Goal: Task Accomplishment & Management: Complete application form

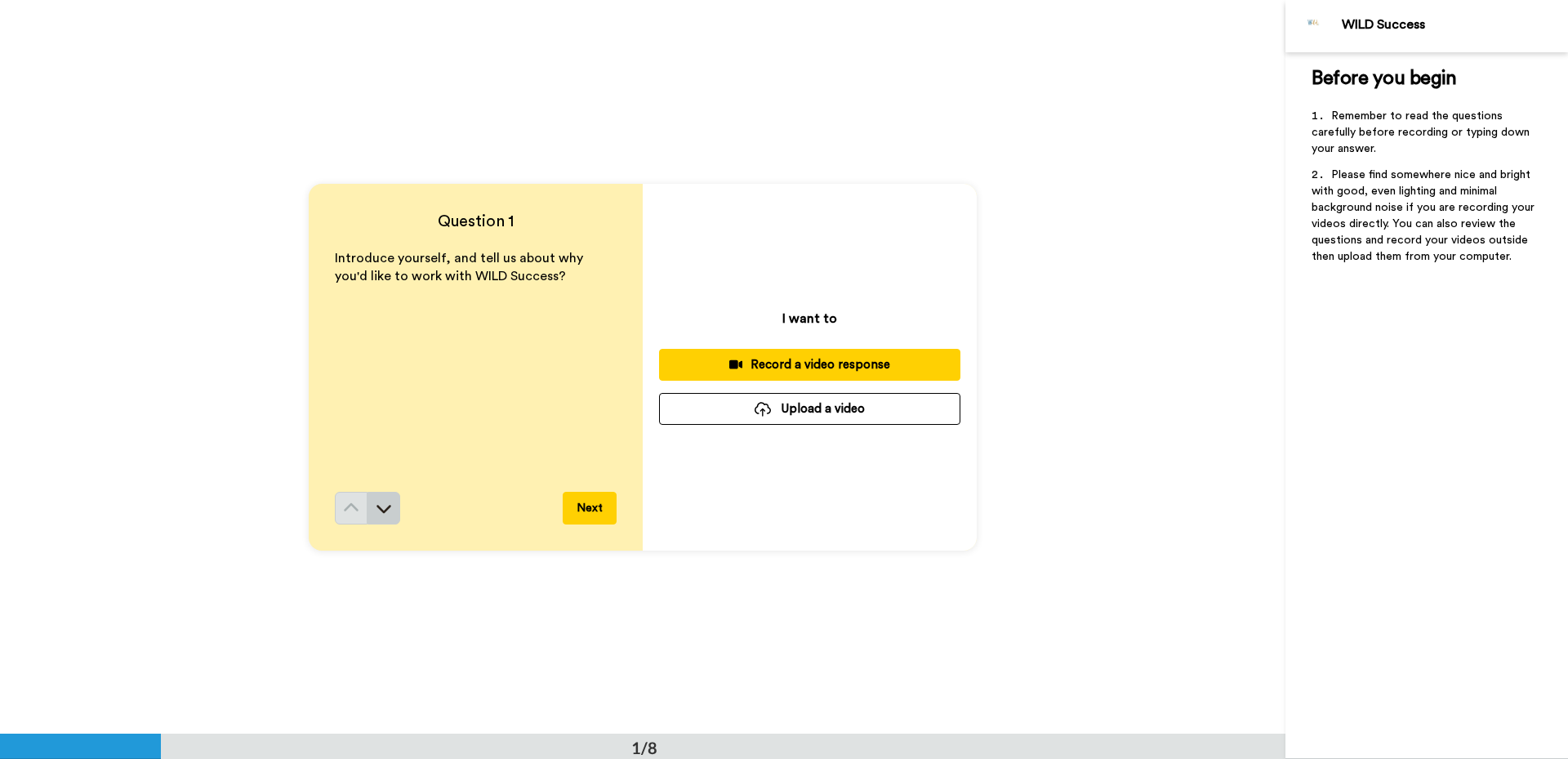
click at [382, 519] on button at bounding box center [384, 508] width 33 height 33
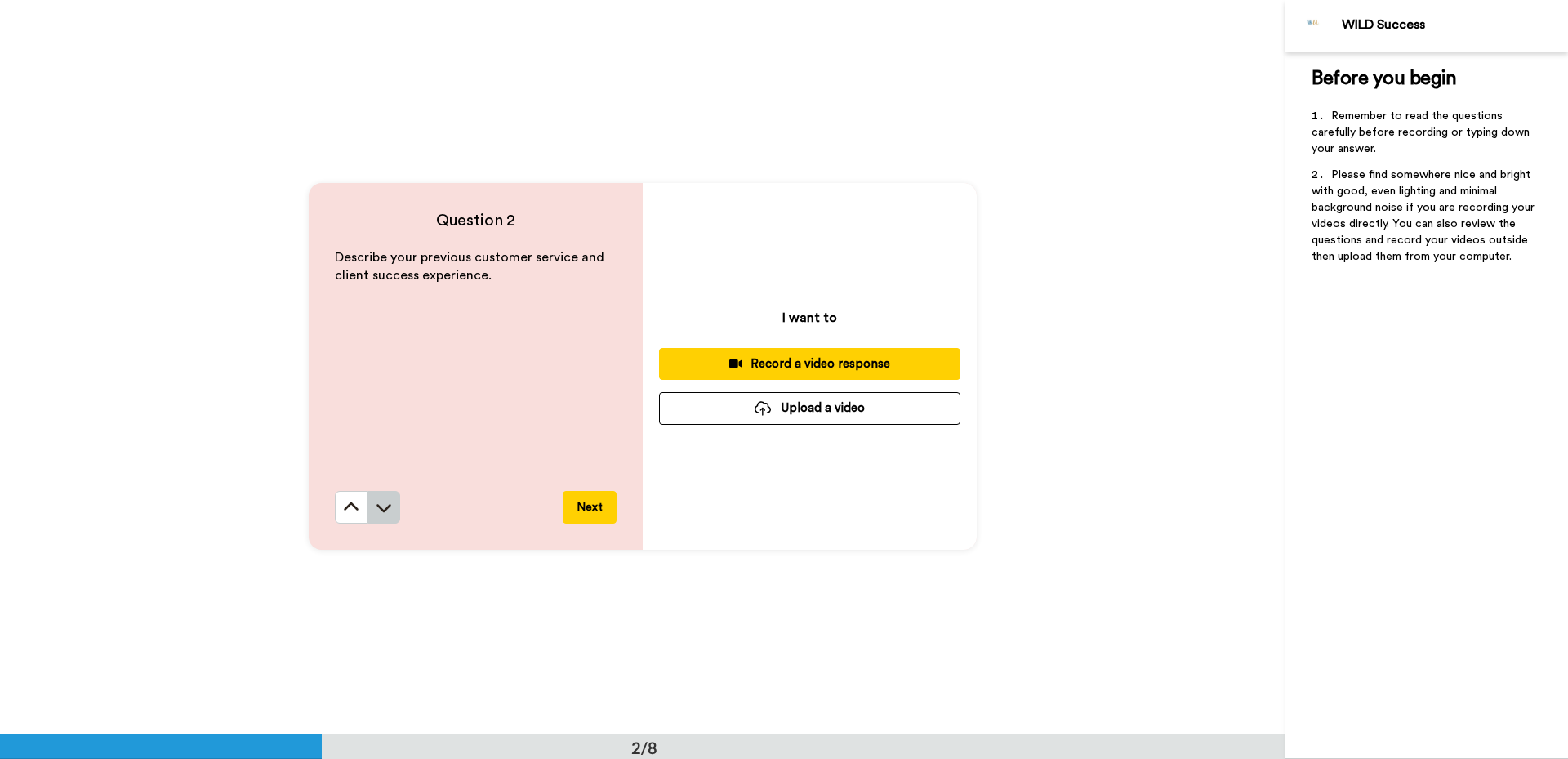
click at [378, 506] on icon at bounding box center [384, 508] width 17 height 17
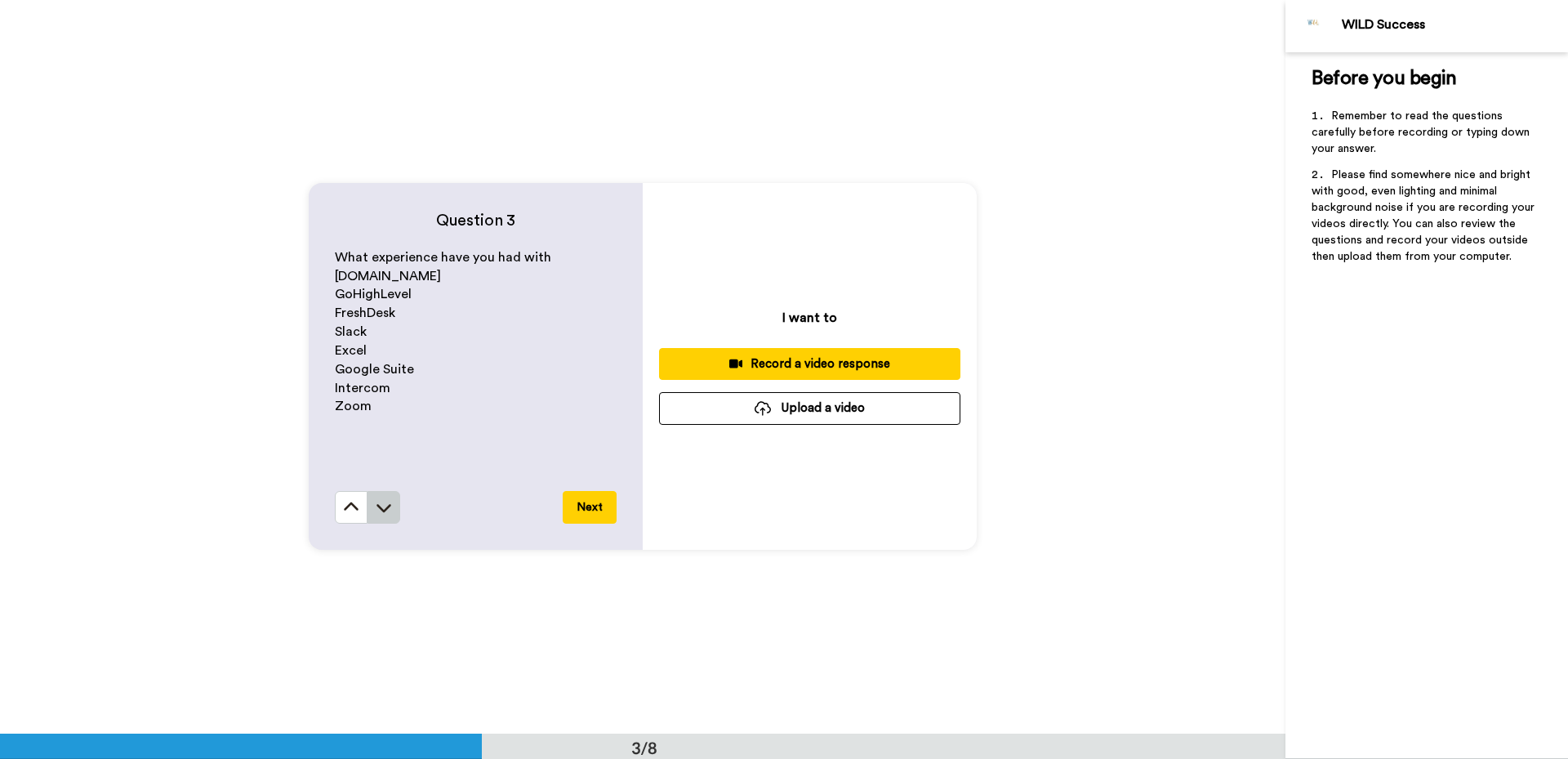
click at [379, 508] on icon at bounding box center [384, 508] width 17 height 17
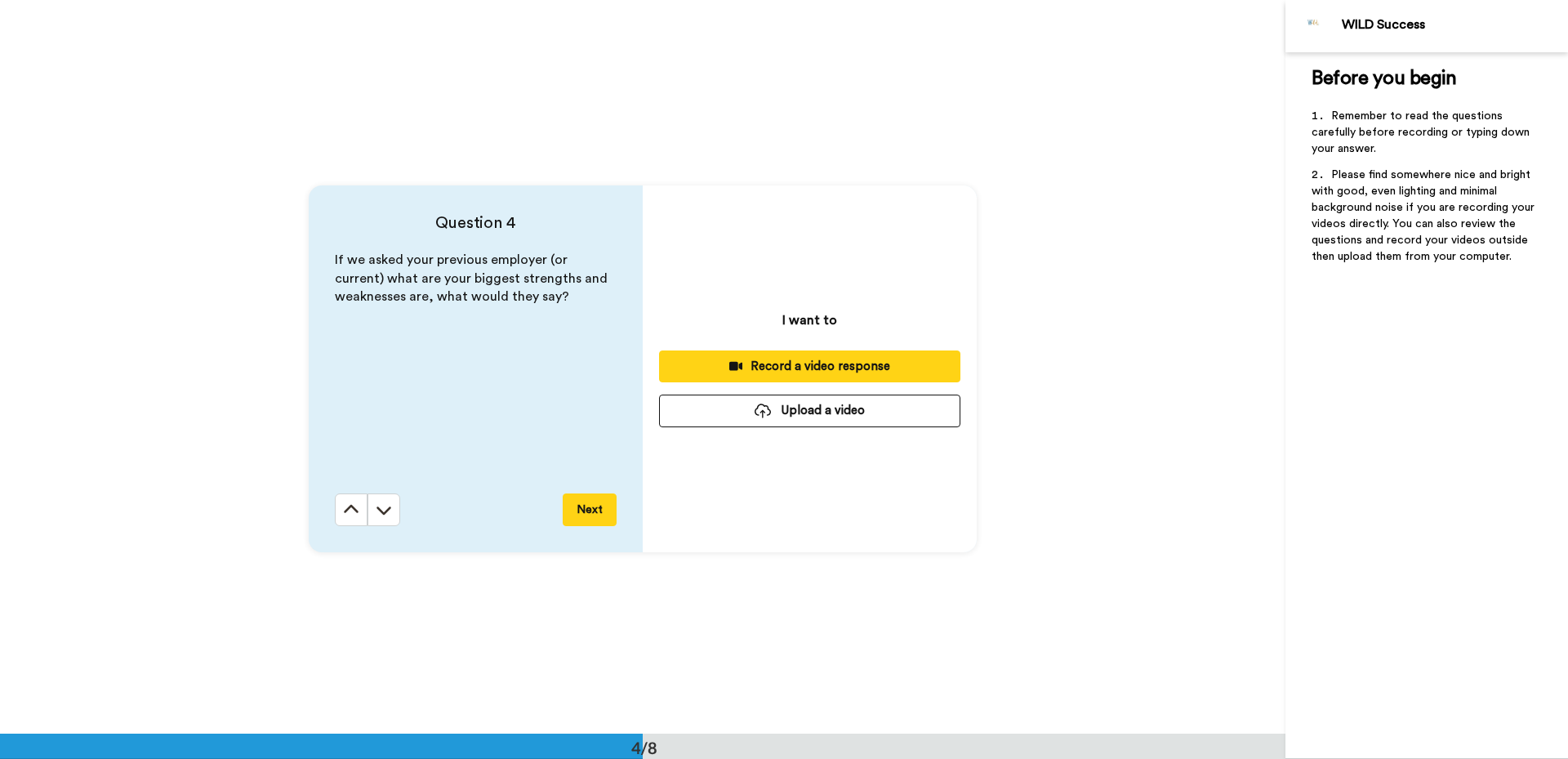
scroll to position [2202, 0]
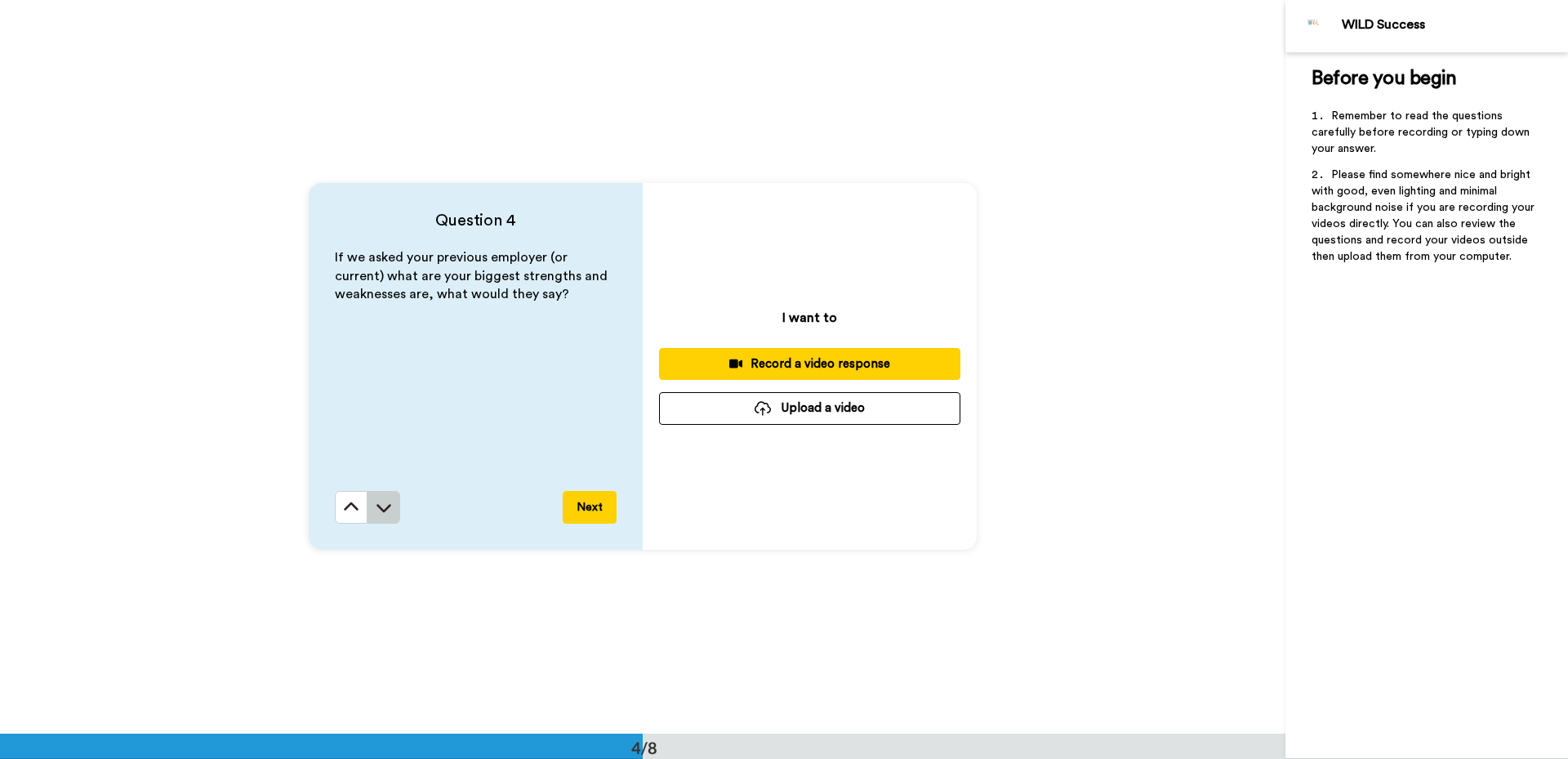
click at [380, 508] on icon at bounding box center [384, 508] width 17 height 17
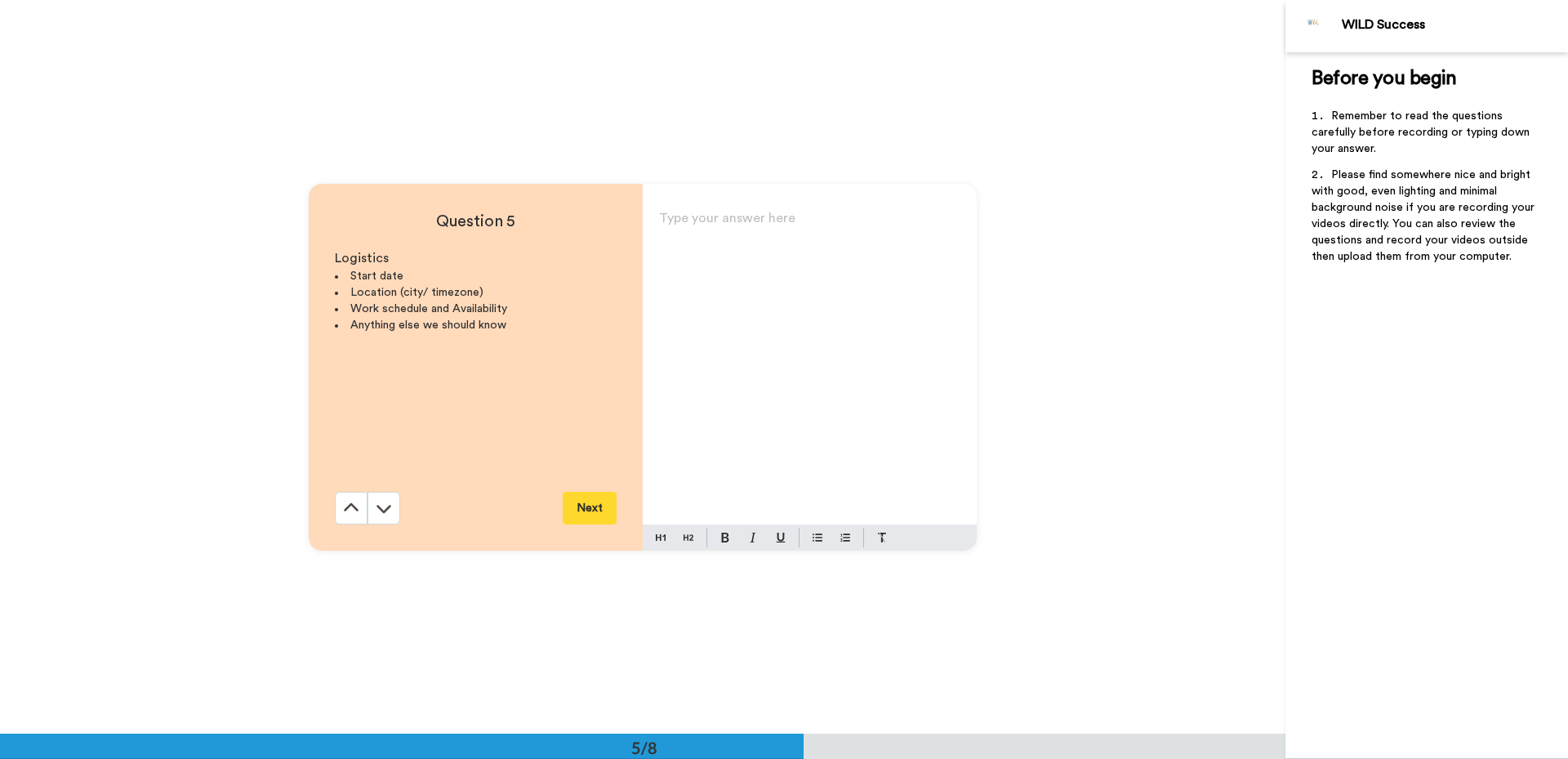
scroll to position [2935, 0]
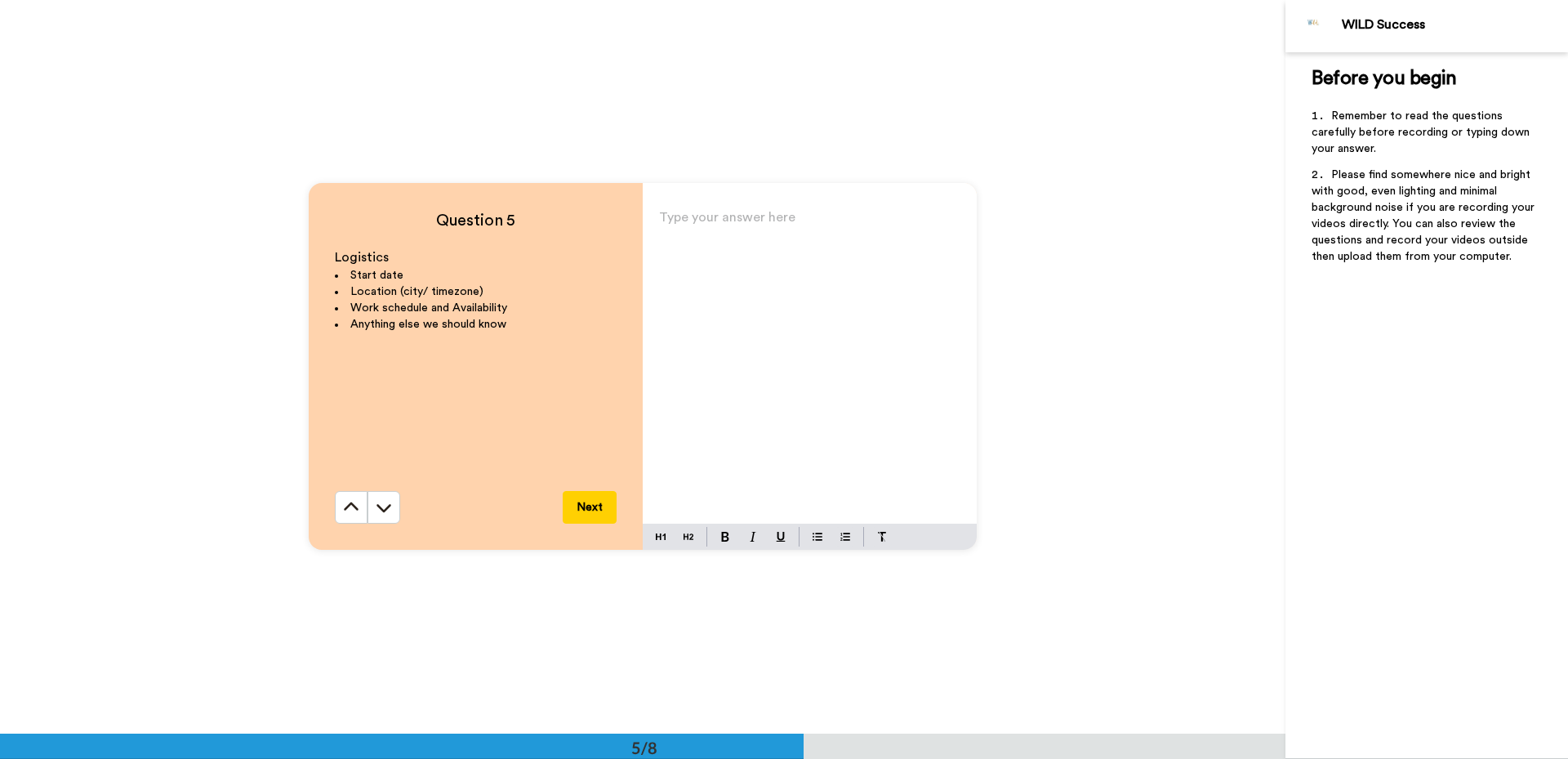
click at [380, 508] on icon at bounding box center [384, 508] width 17 height 17
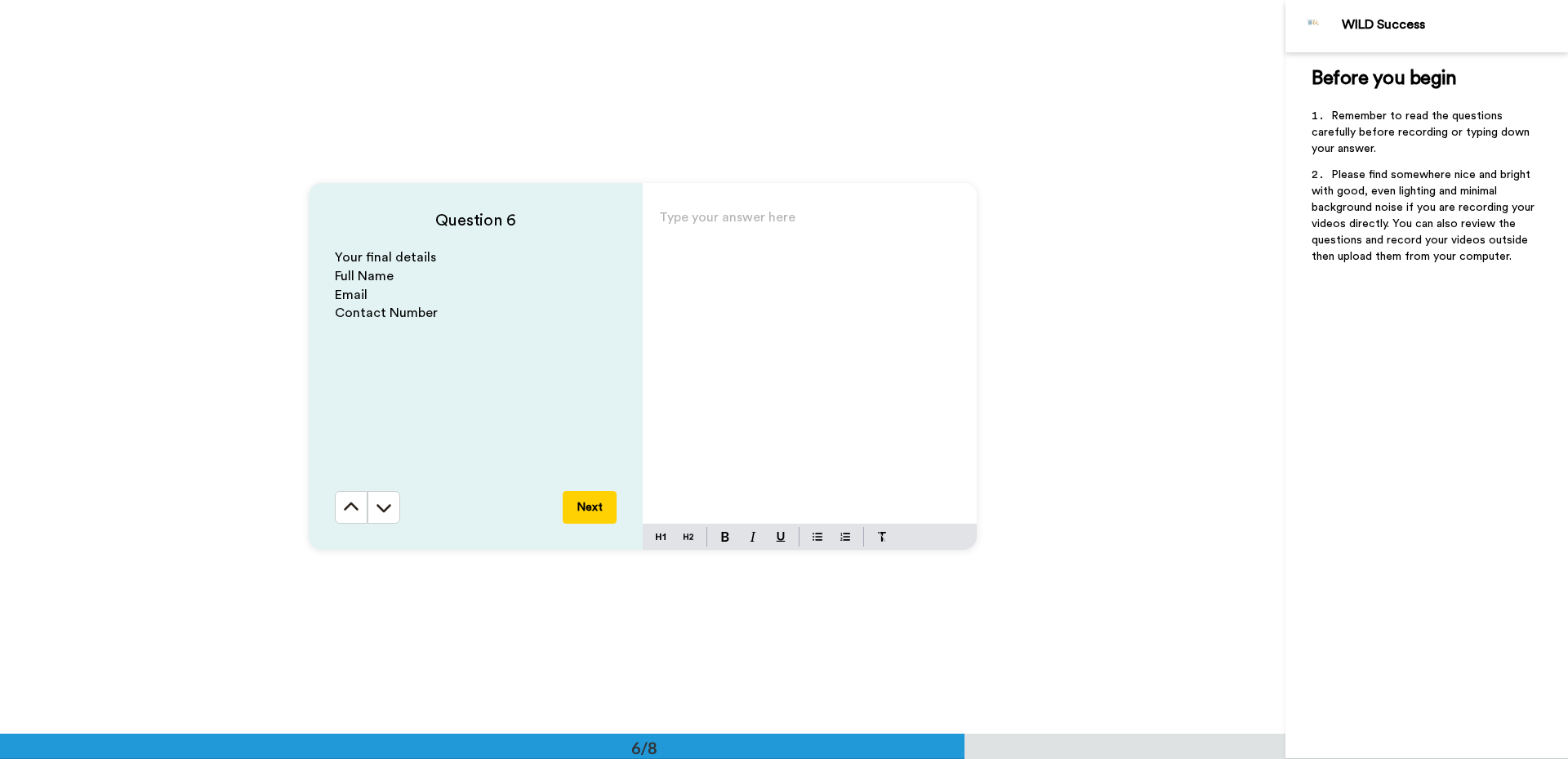
click at [380, 508] on icon at bounding box center [384, 508] width 17 height 17
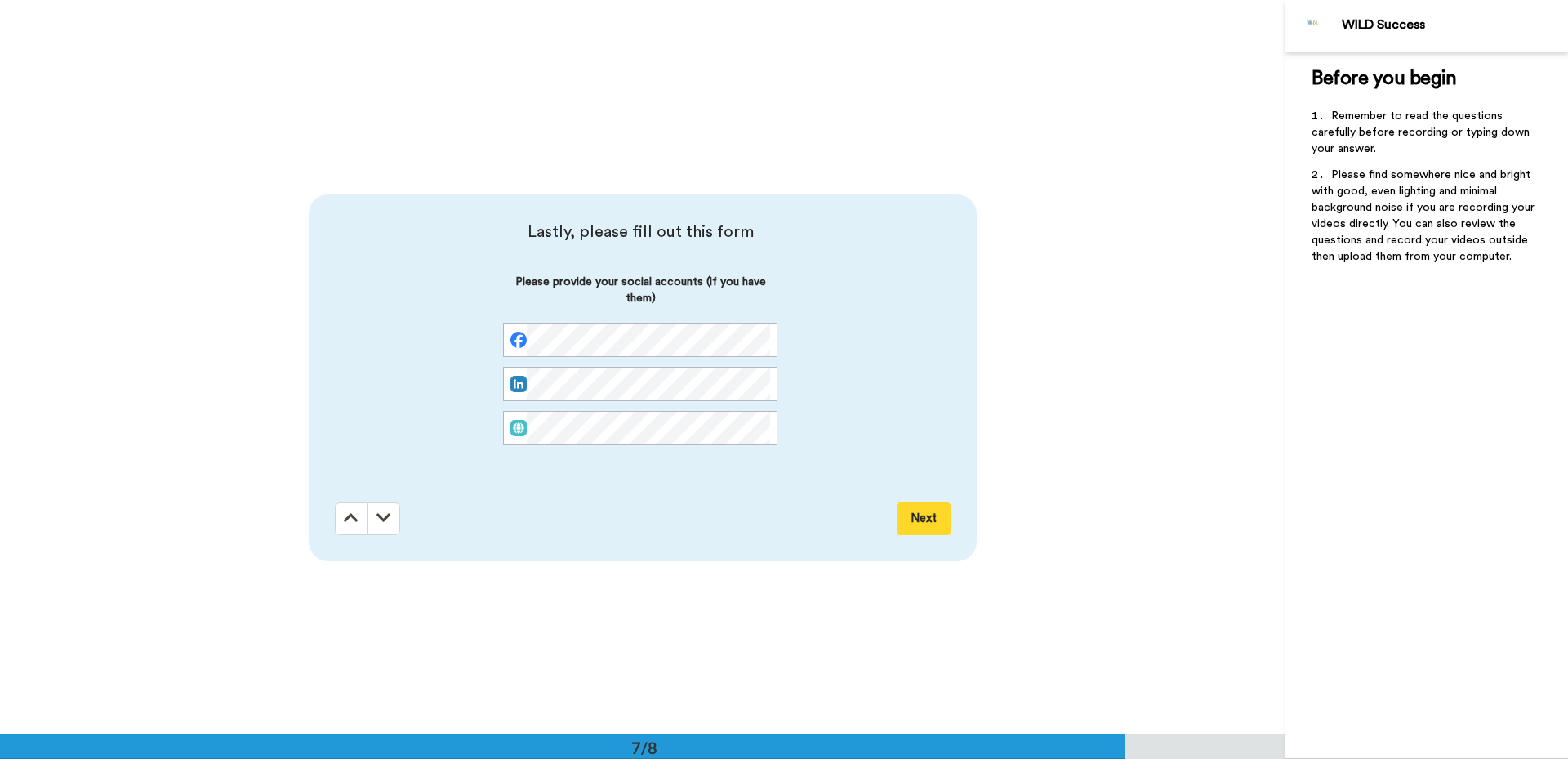
scroll to position [4402, 0]
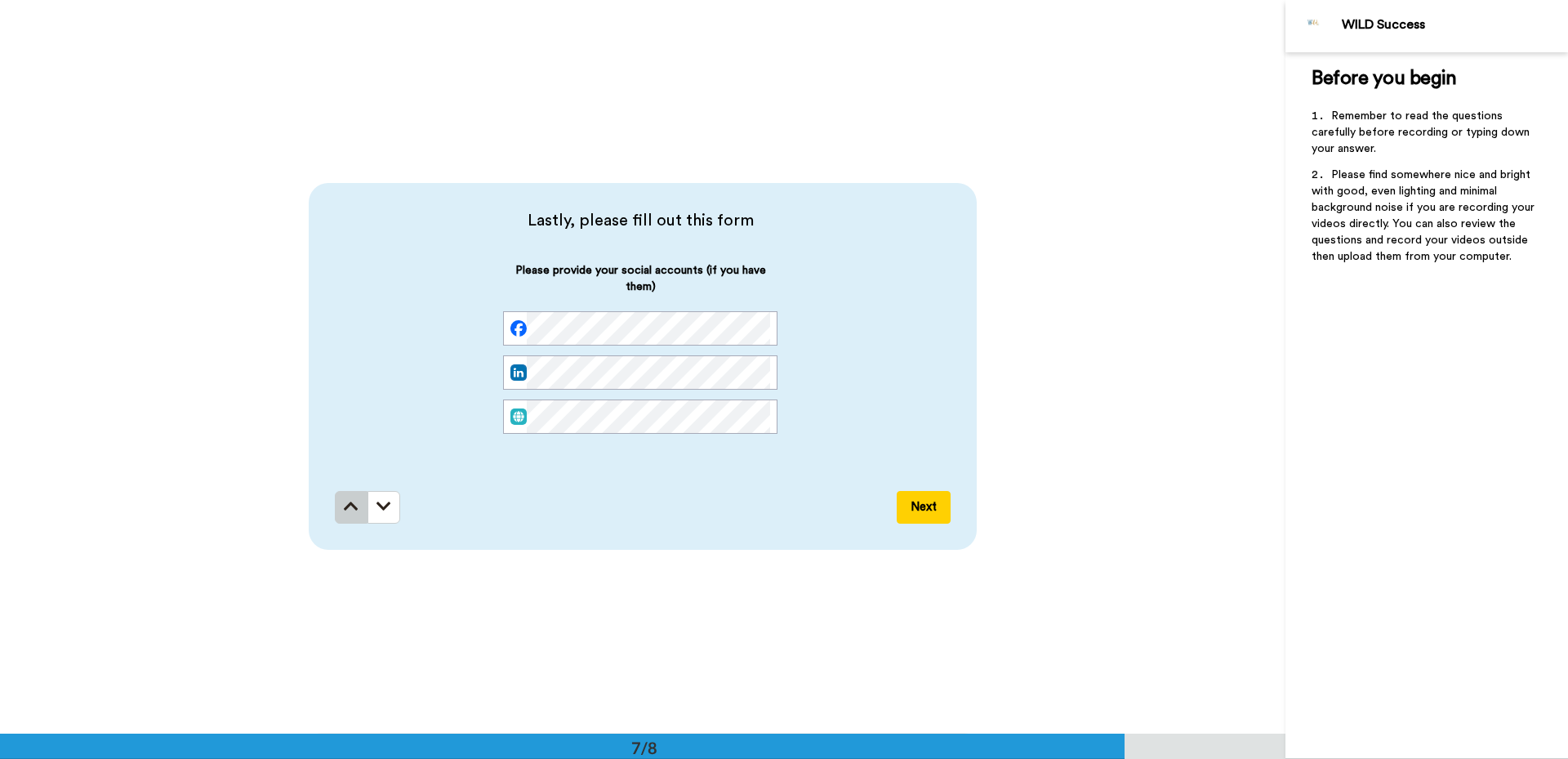
click at [338, 508] on button at bounding box center [351, 508] width 33 height 33
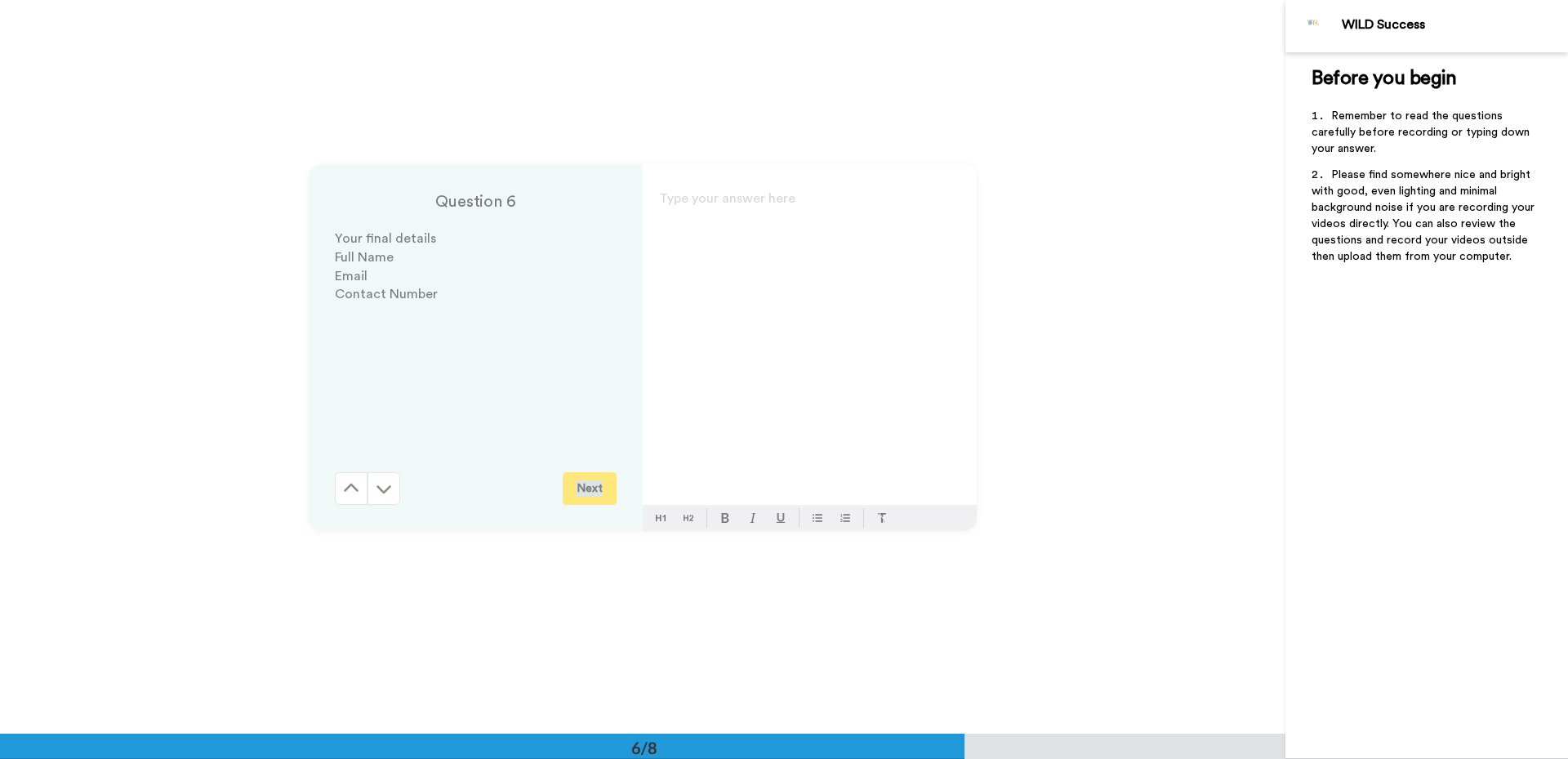
click at [338, 508] on div "Question 6 Your final details Full Name Email Contact Number Next Type your ans…" at bounding box center [642, 346] width 1285 height 733
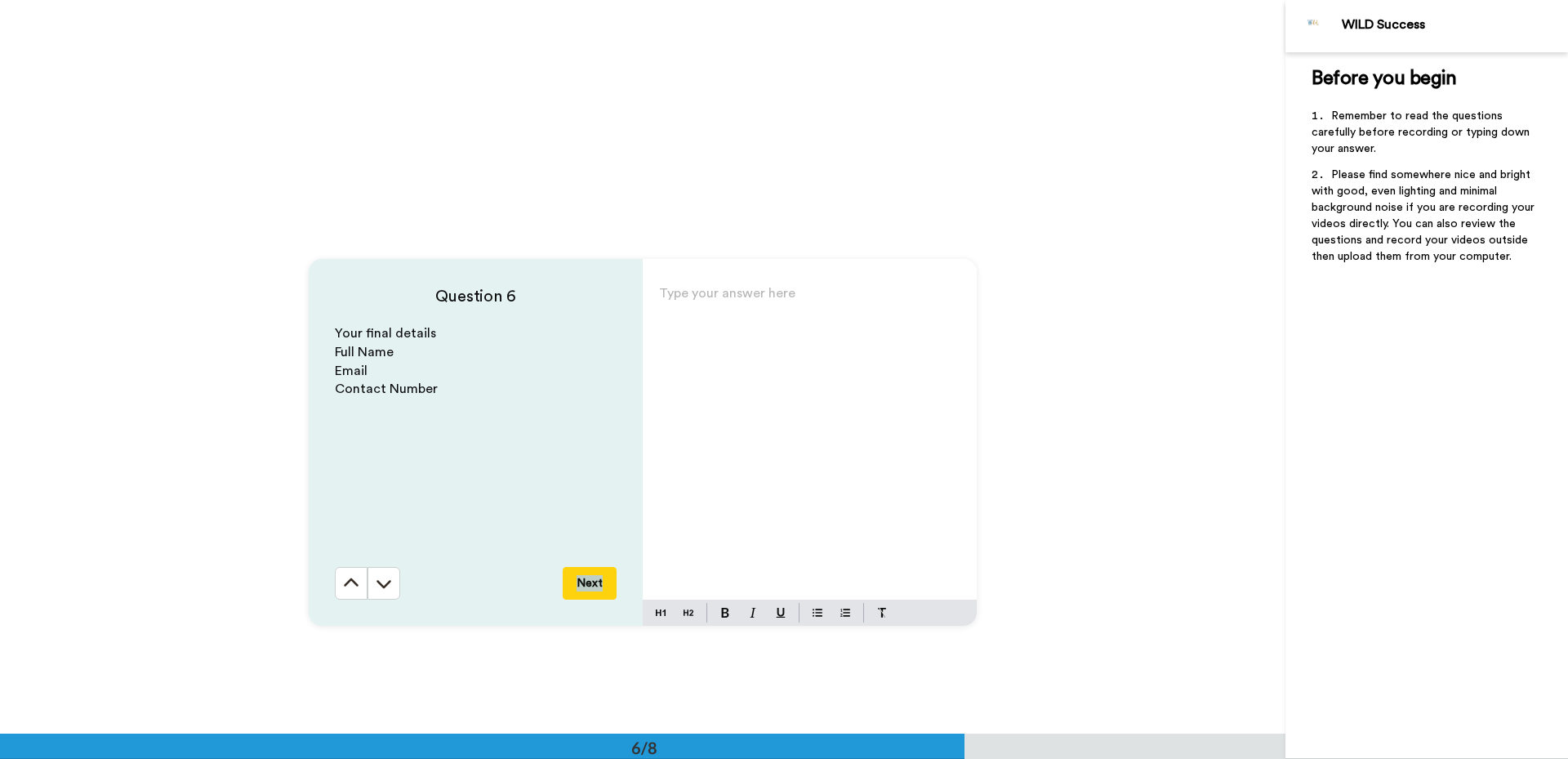
click at [338, 567] on button at bounding box center [351, 584] width 33 height 33
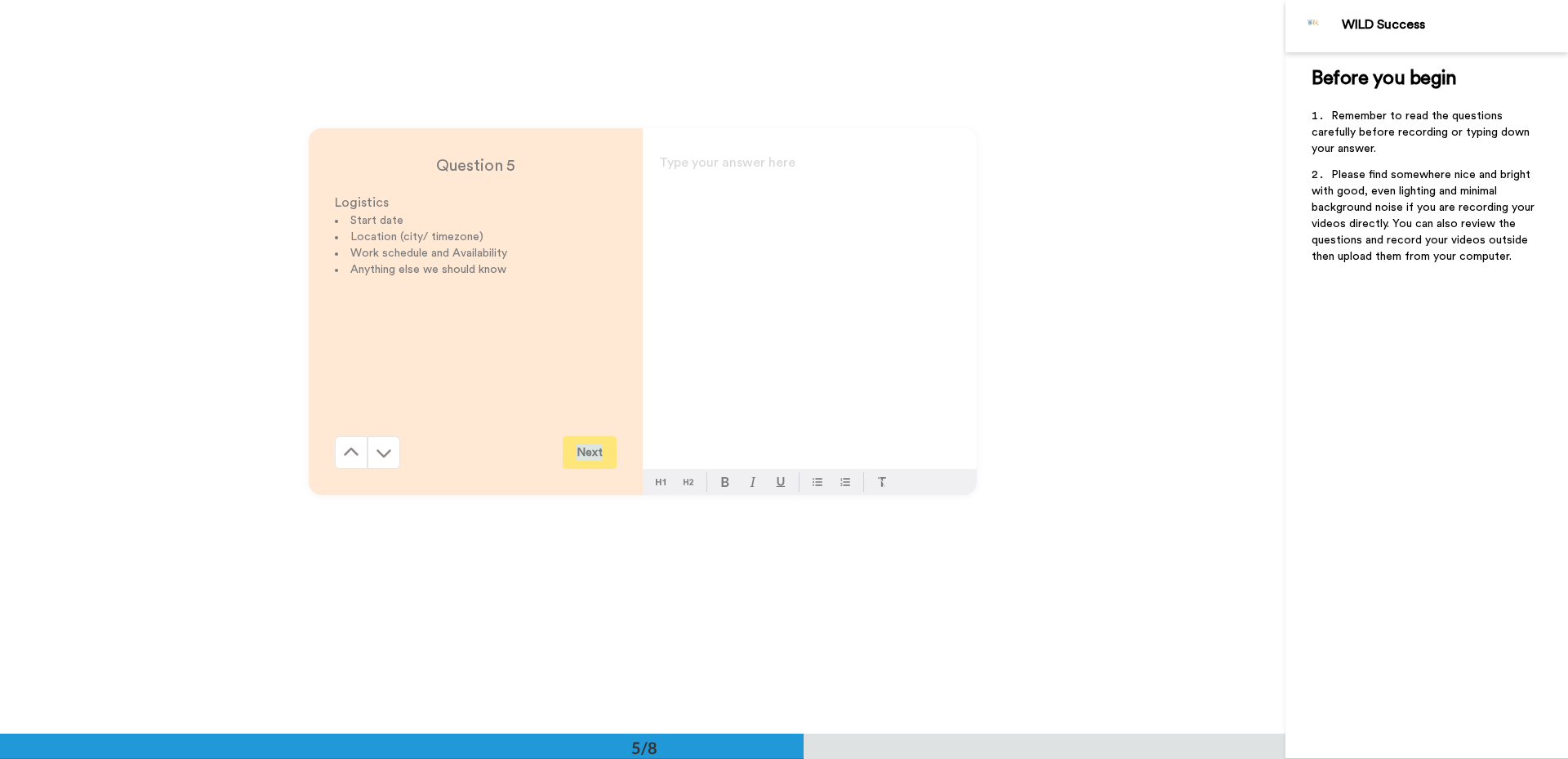
click at [338, 508] on div "Question 5 Logistics Start date Location (city/ timezone) Work schedule and Ava…" at bounding box center [642, 311] width 1285 height 733
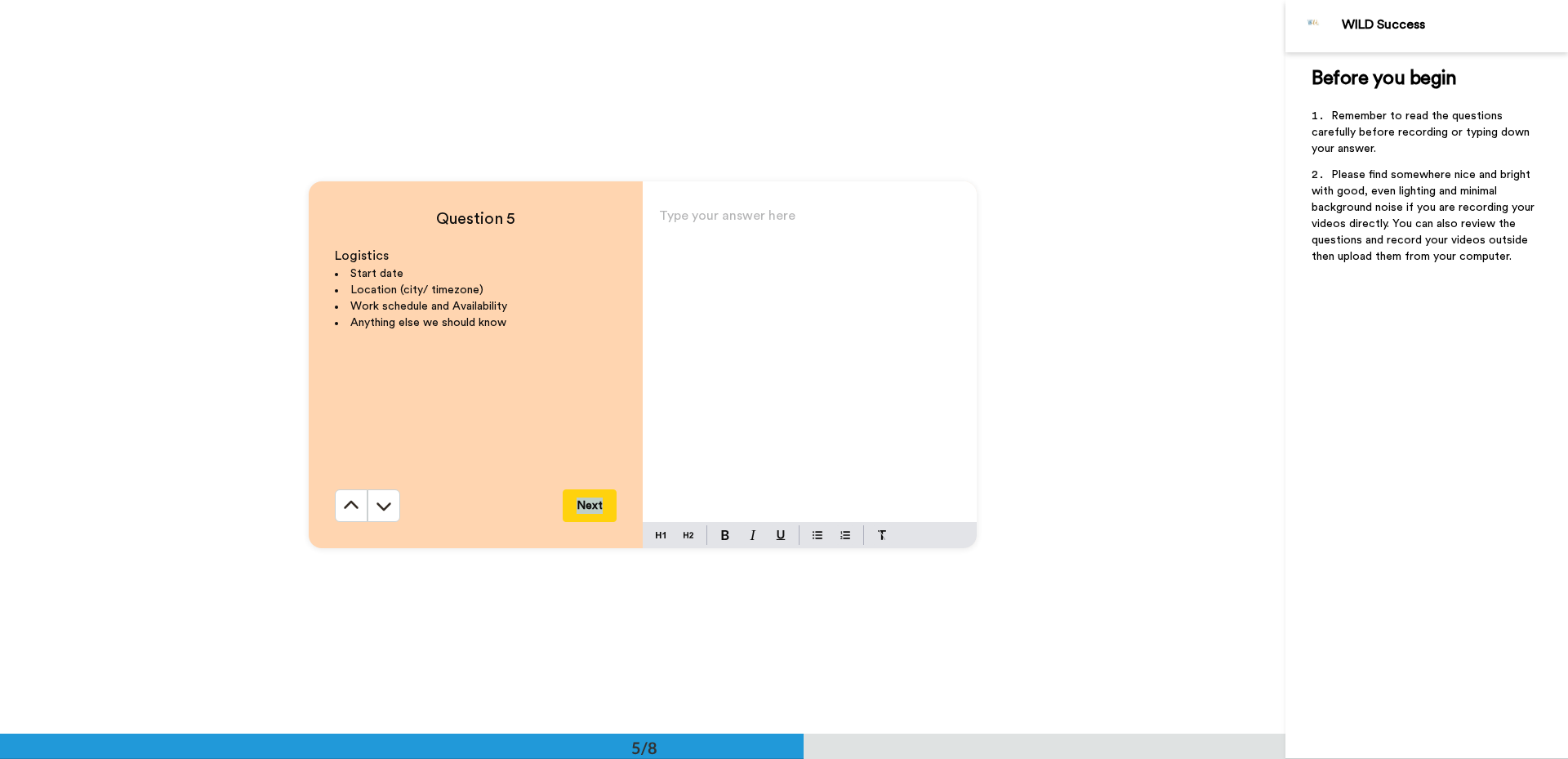
click at [338, 508] on button at bounding box center [351, 506] width 33 height 33
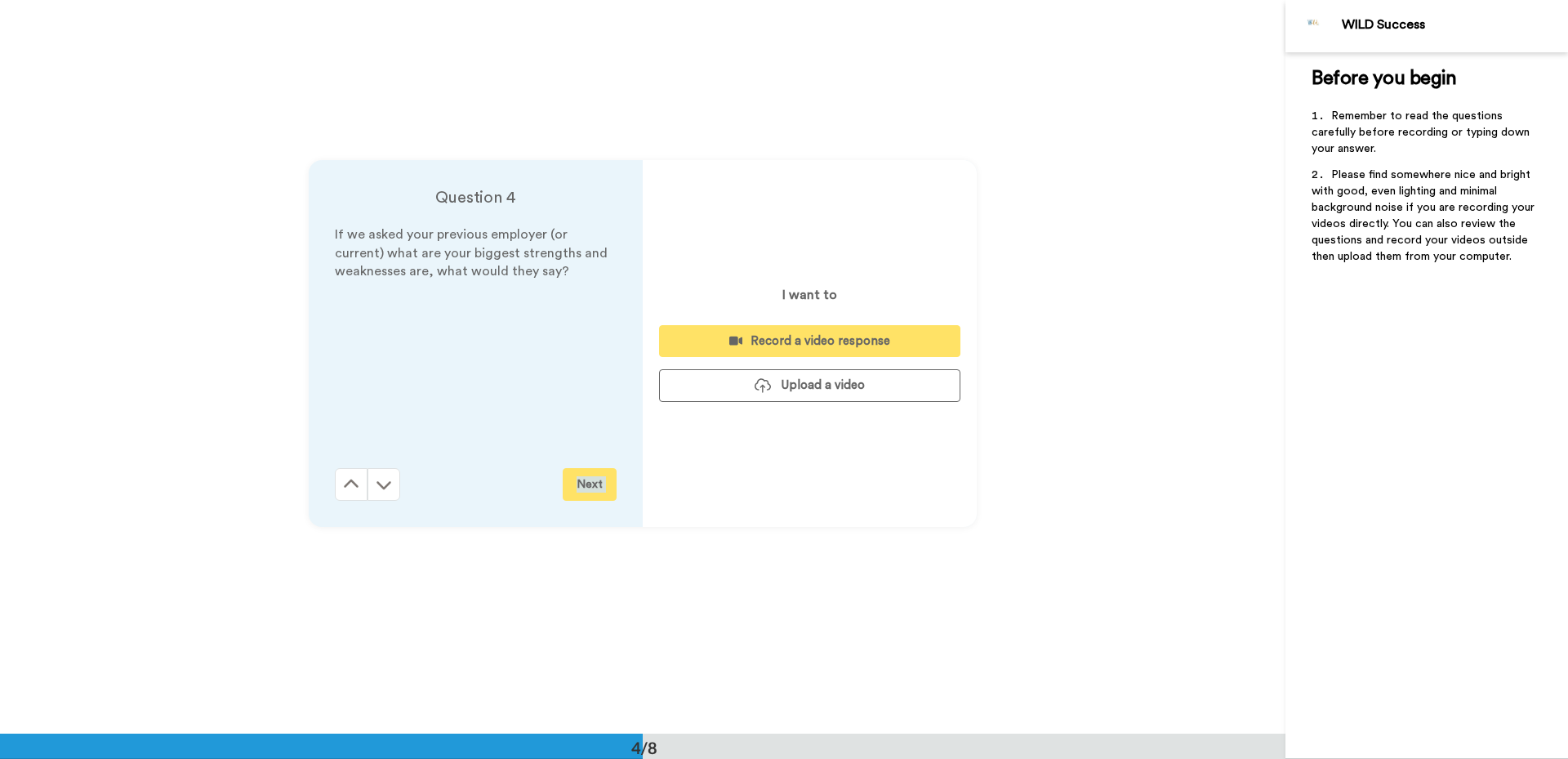
click at [338, 508] on div "Question 4 If we asked your previous employer (or current) what are your bigges…" at bounding box center [642, 342] width 1285 height 733
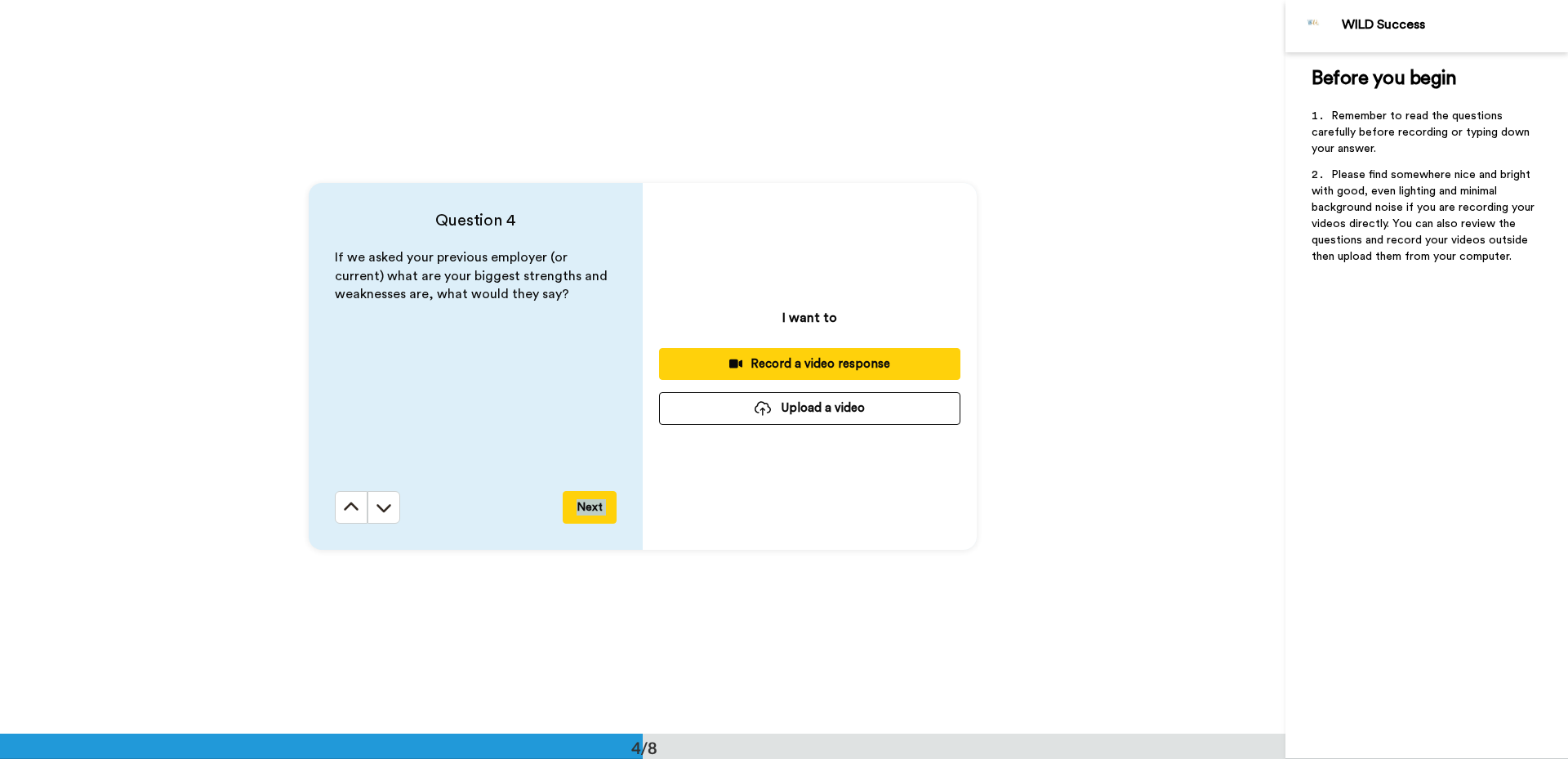
click at [338, 508] on button at bounding box center [351, 508] width 33 height 33
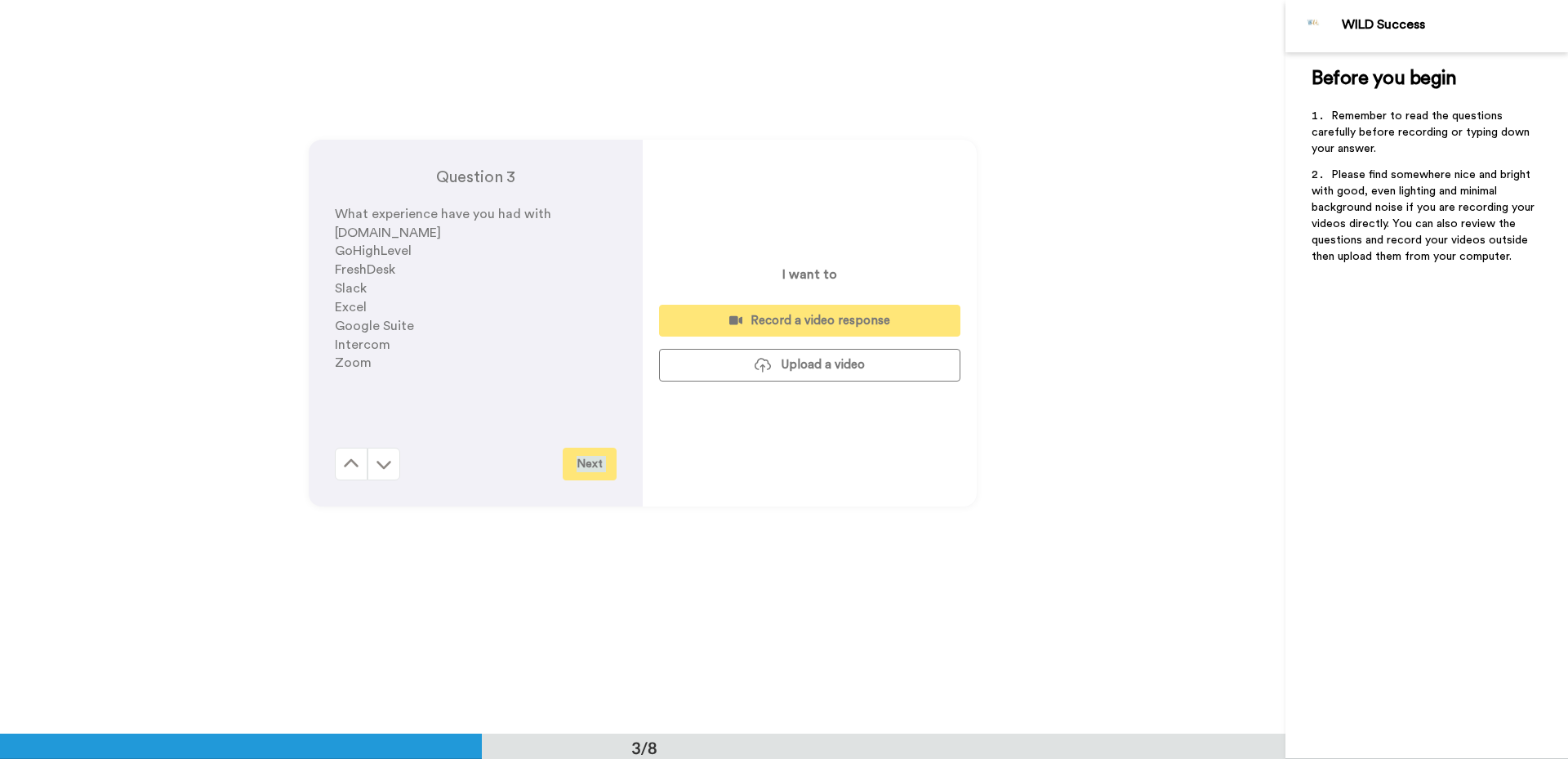
click at [338, 508] on div "Question 3 What experience have you had with Circle.io GoHighLevel FreshDesk Sl…" at bounding box center [642, 322] width 1285 height 733
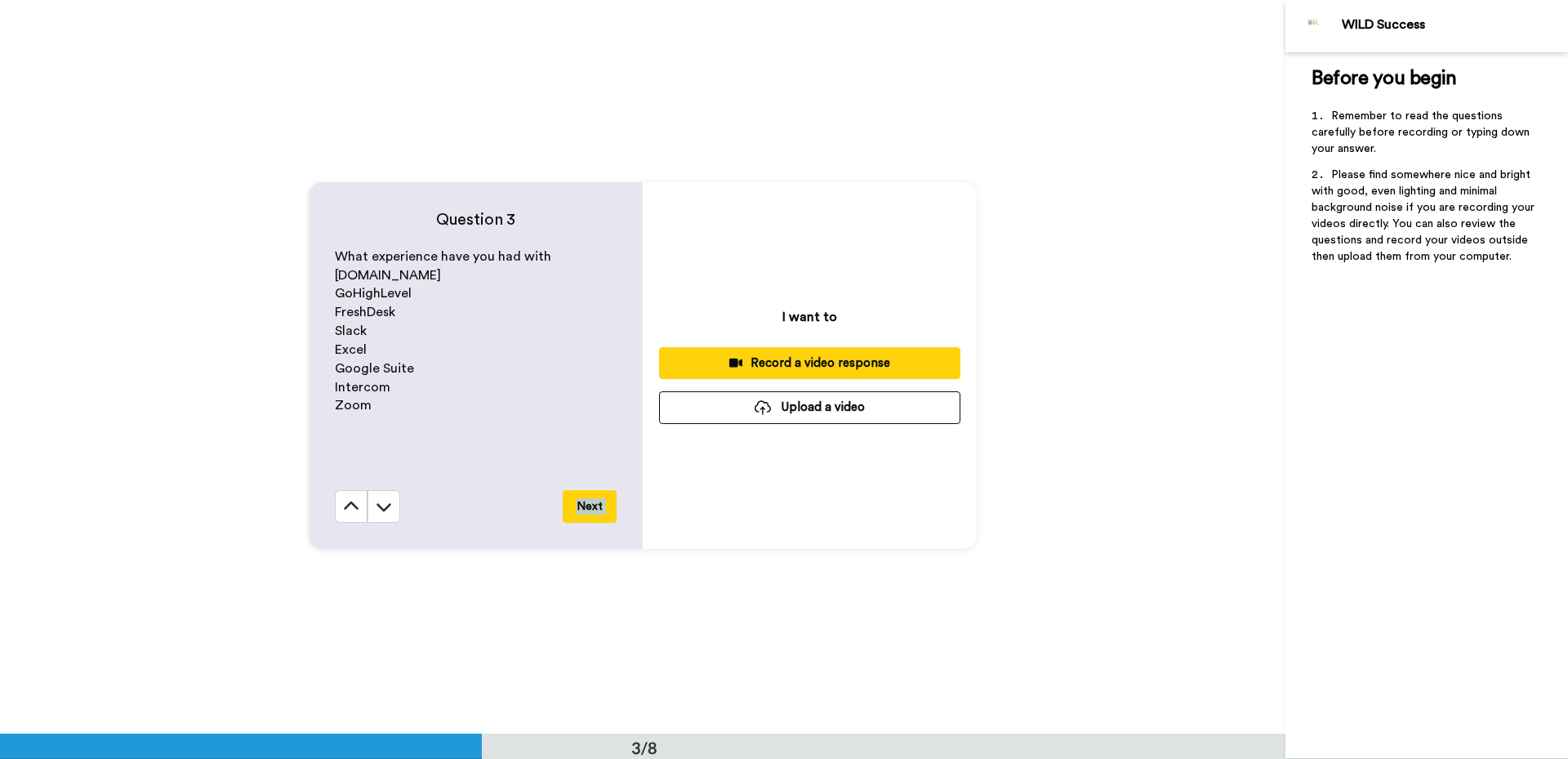
click at [338, 508] on button at bounding box center [351, 507] width 33 height 33
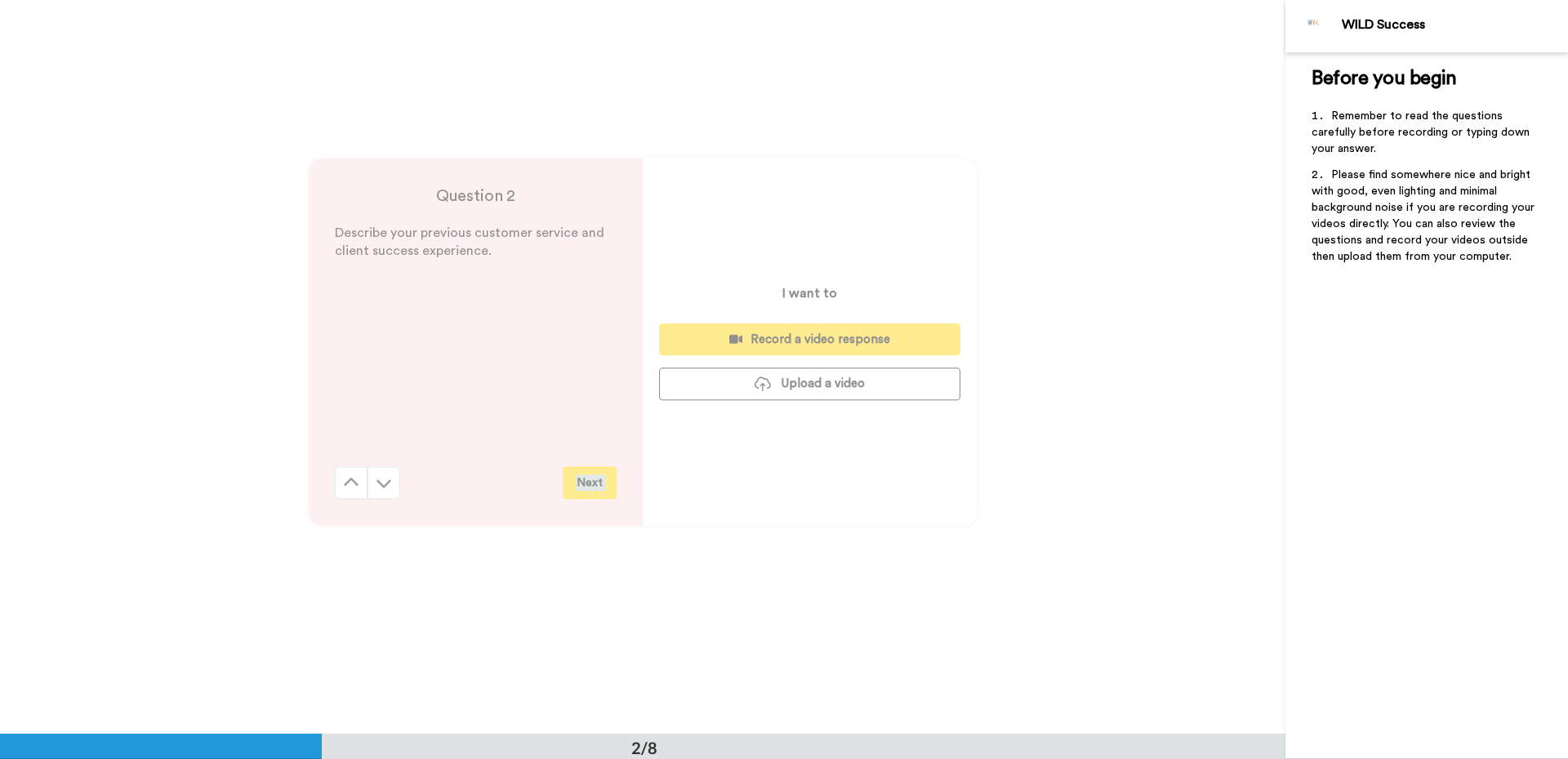
click at [338, 508] on div "Question 2 Describe your previous customer service and client success experienc…" at bounding box center [475, 342] width 334 height 367
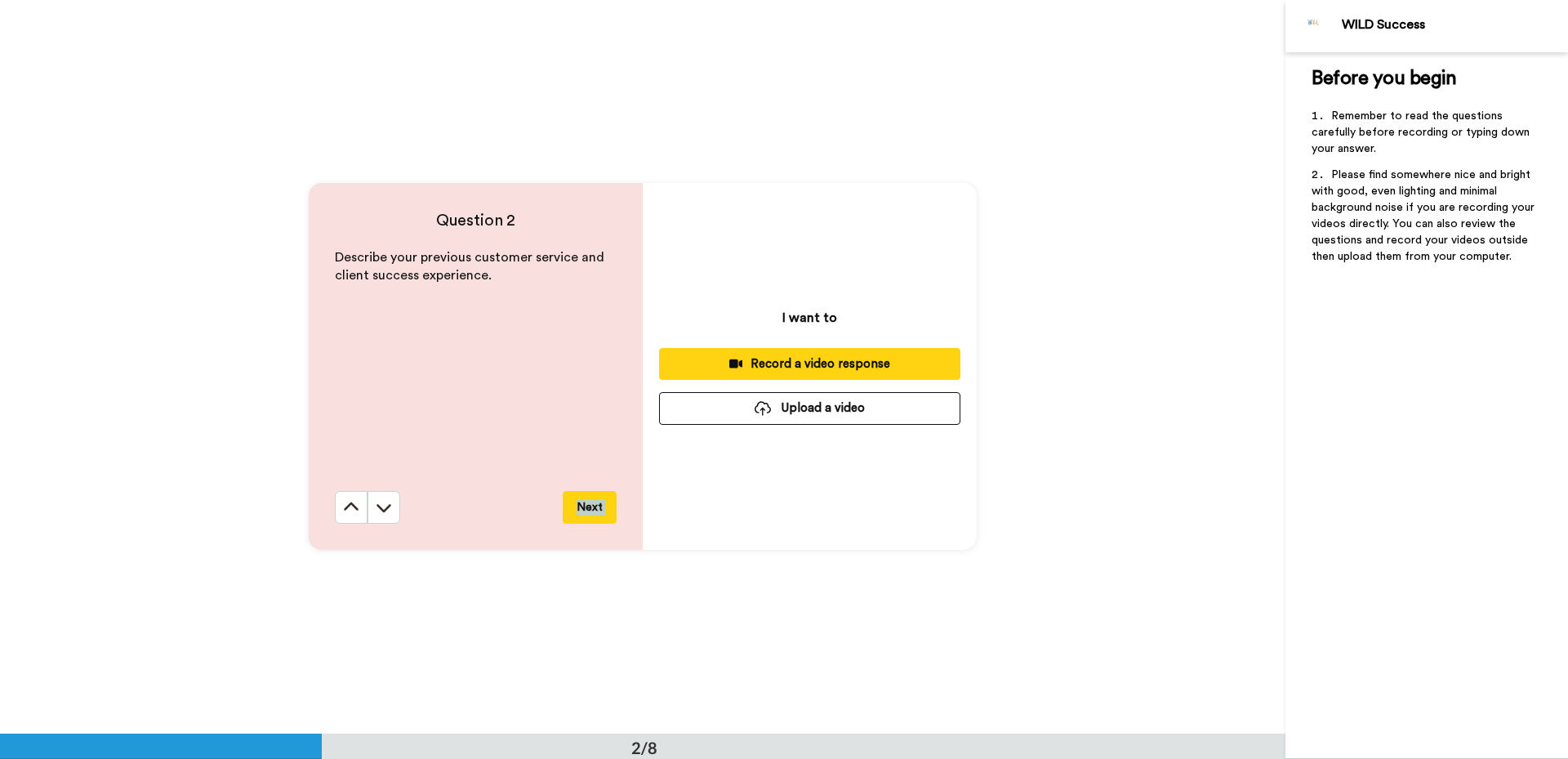
click at [338, 508] on button at bounding box center [351, 508] width 33 height 33
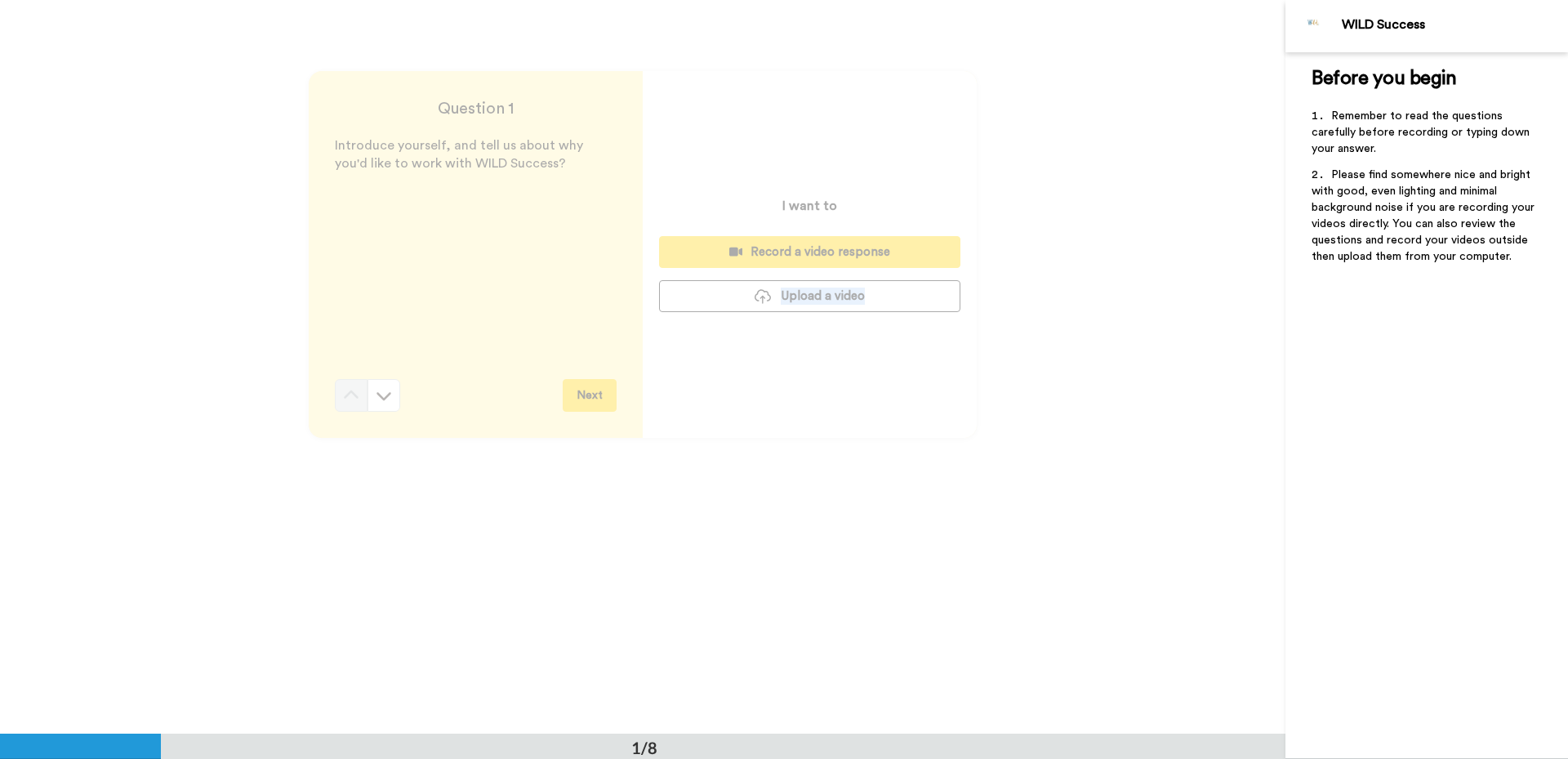
click at [338, 508] on div "Question 1 Introduce yourself, and tell us about why you'd like to work with WI…" at bounding box center [642, 254] width 1285 height 733
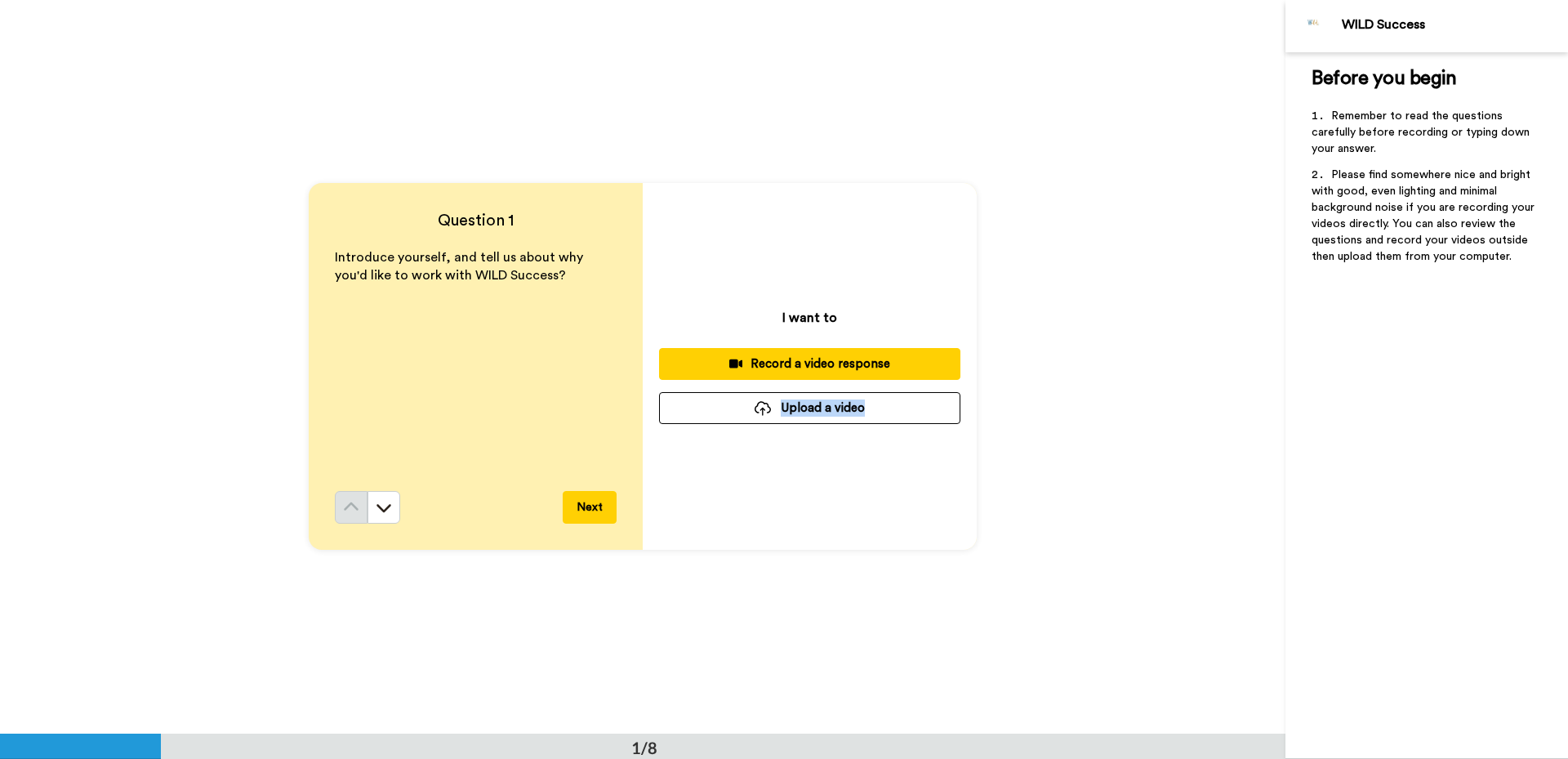
scroll to position [0, 0]
click at [755, 405] on div at bounding box center [763, 409] width 17 height 15
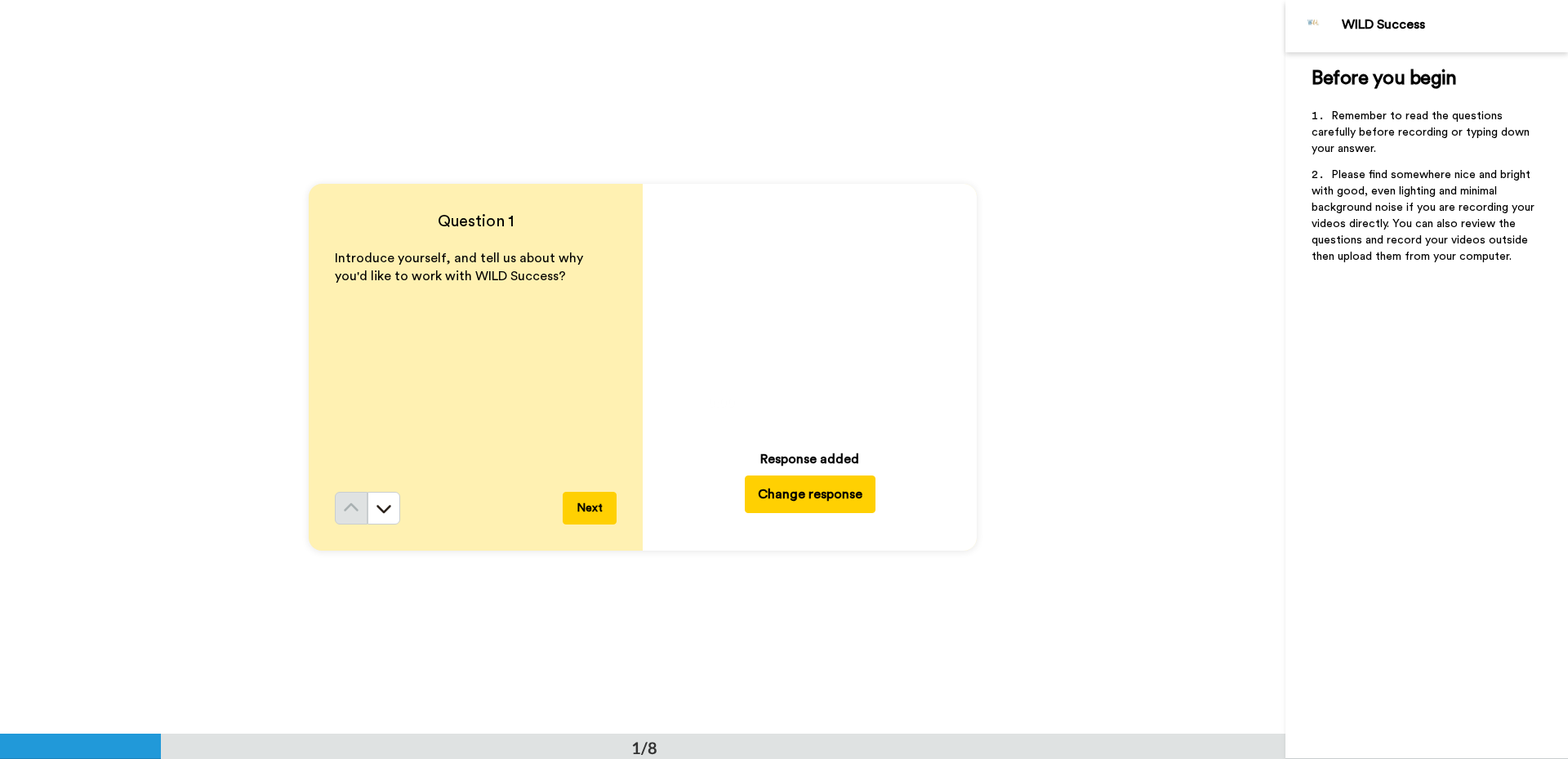
click at [584, 513] on button "Next" at bounding box center [589, 508] width 54 height 33
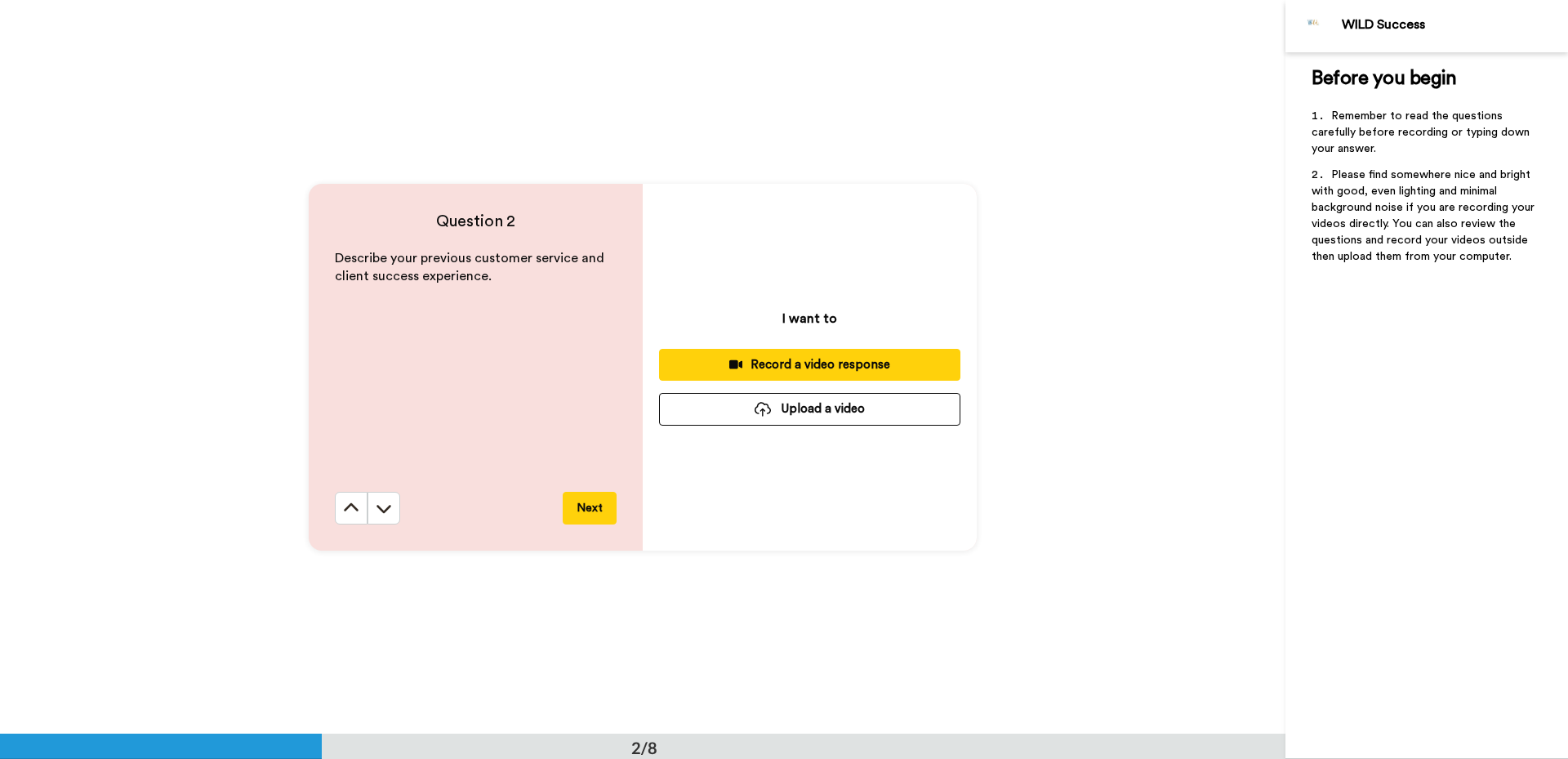
scroll to position [734, 0]
click at [765, 407] on div at bounding box center [763, 408] width 17 height 15
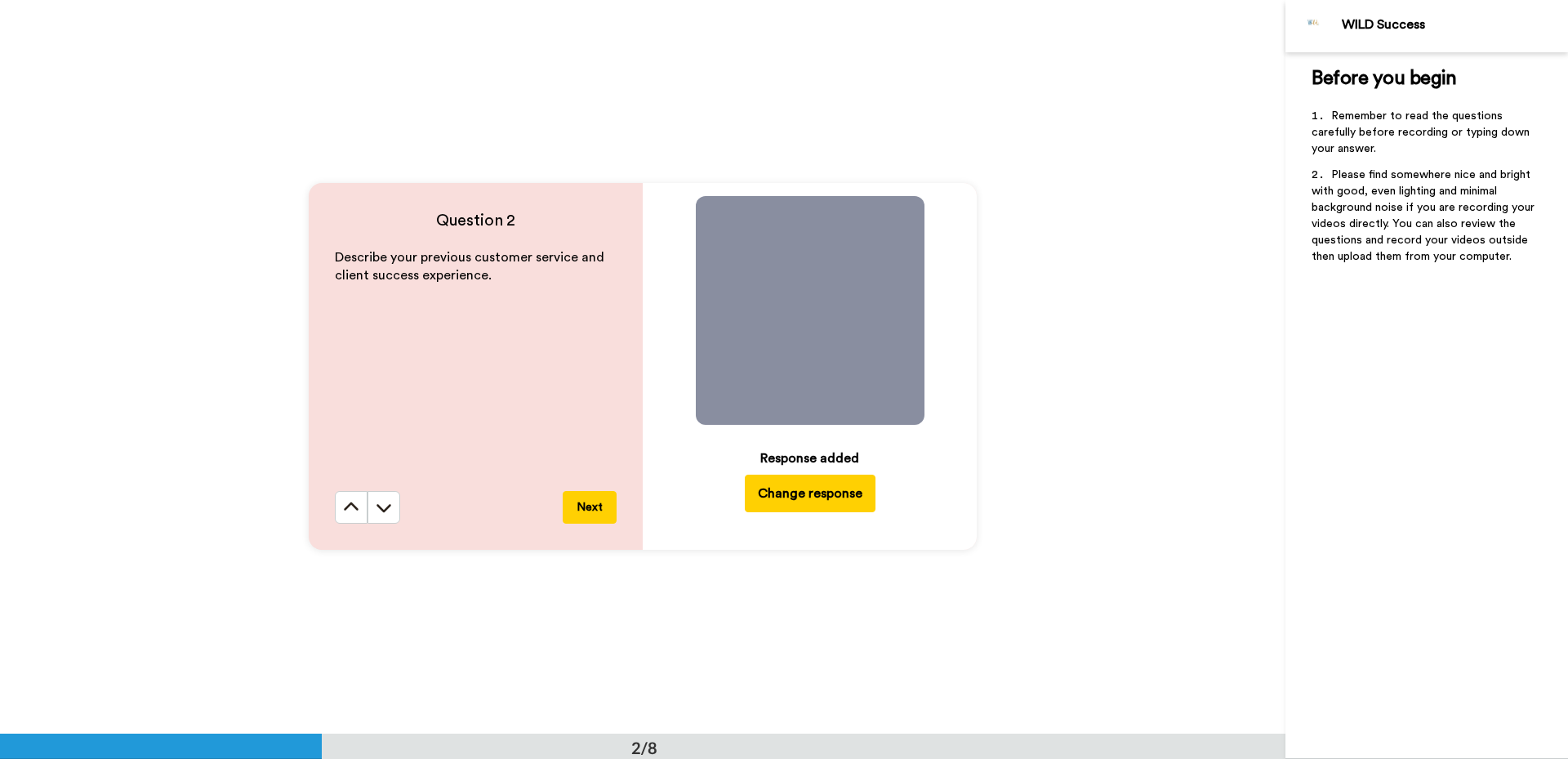
click at [588, 504] on button "Next" at bounding box center [589, 508] width 54 height 33
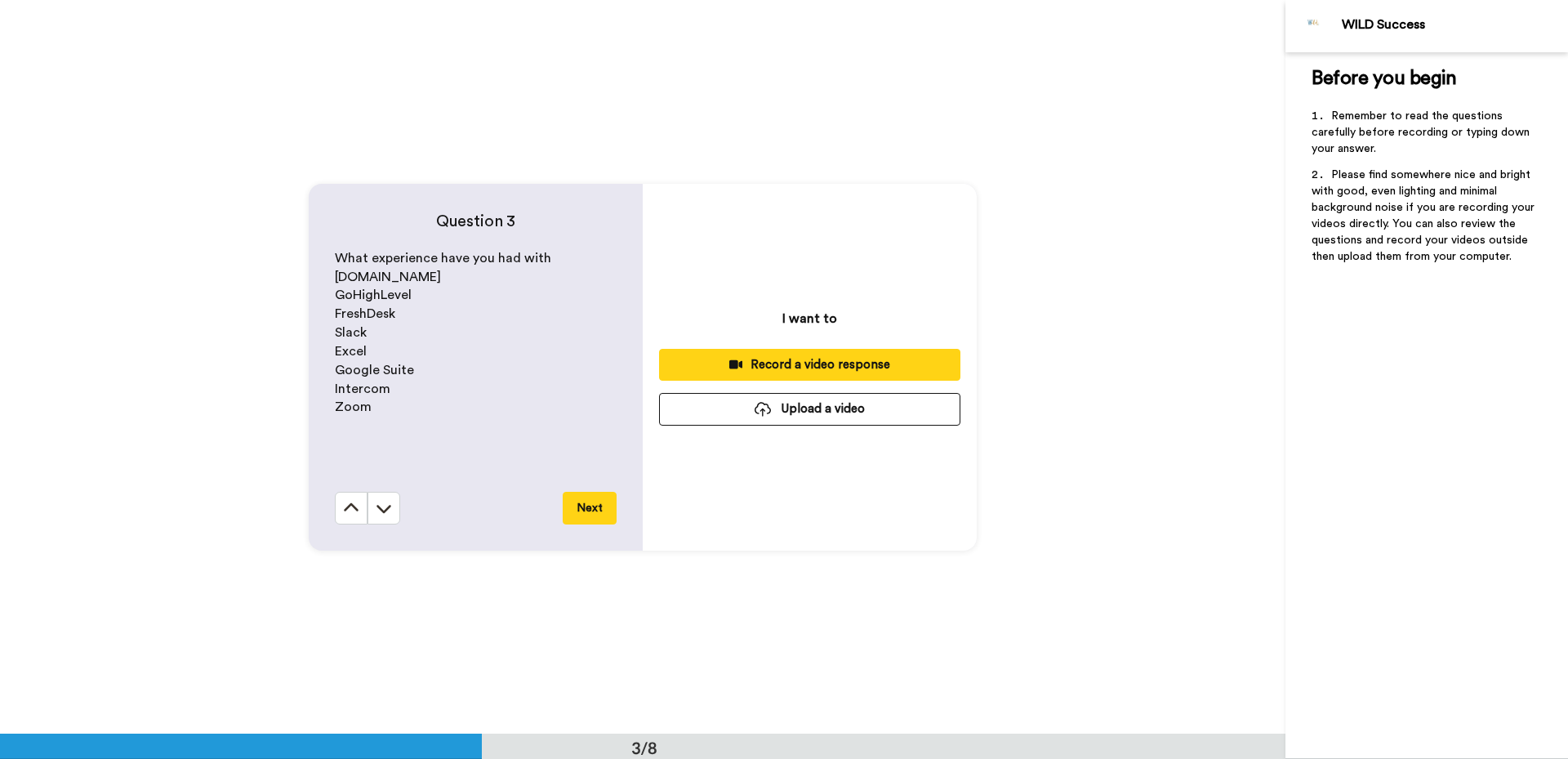
scroll to position [1468, 0]
click at [746, 408] on button "Upload a video" at bounding box center [809, 408] width 302 height 32
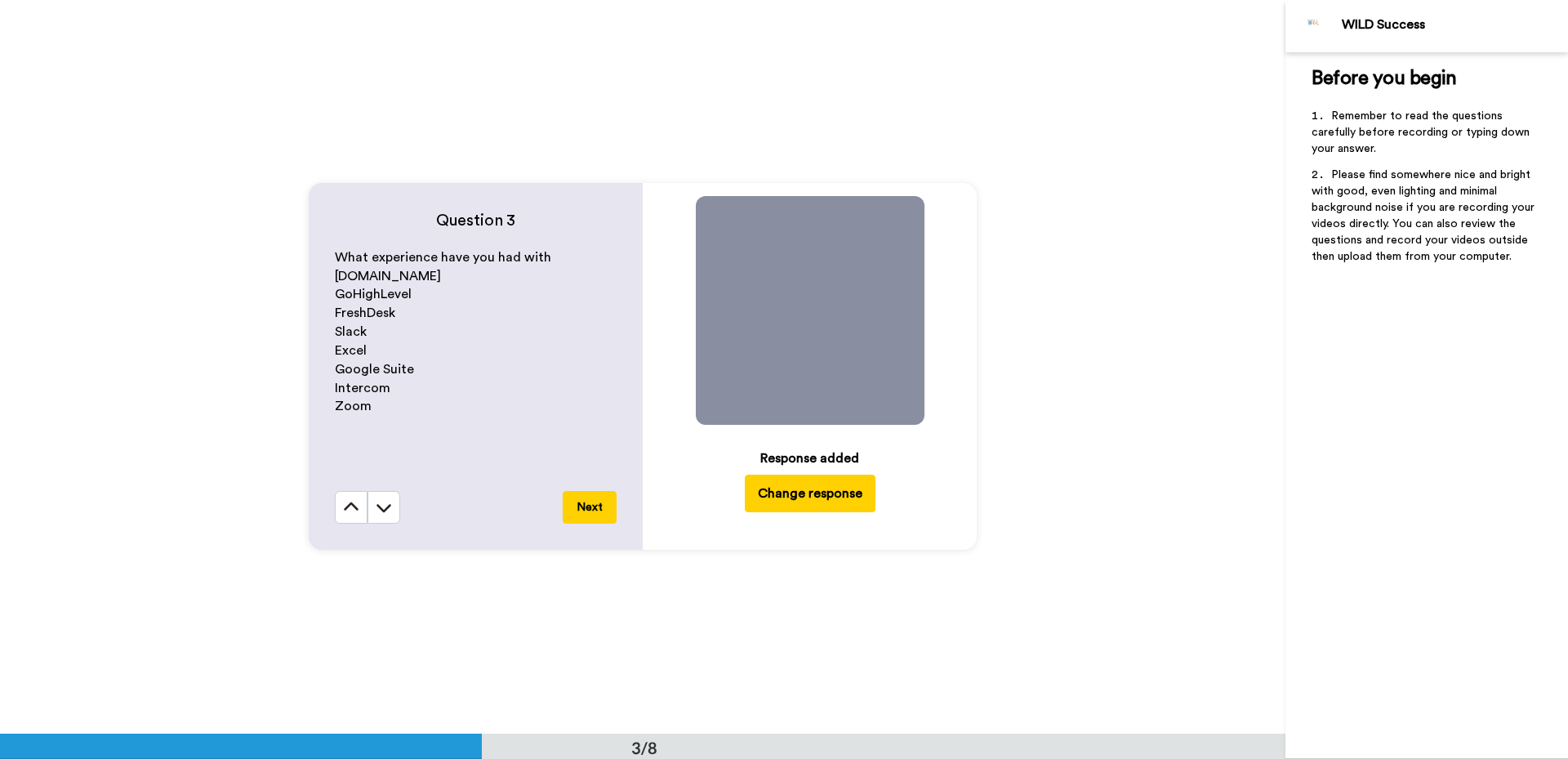
click at [584, 503] on button "Next" at bounding box center [589, 508] width 54 height 33
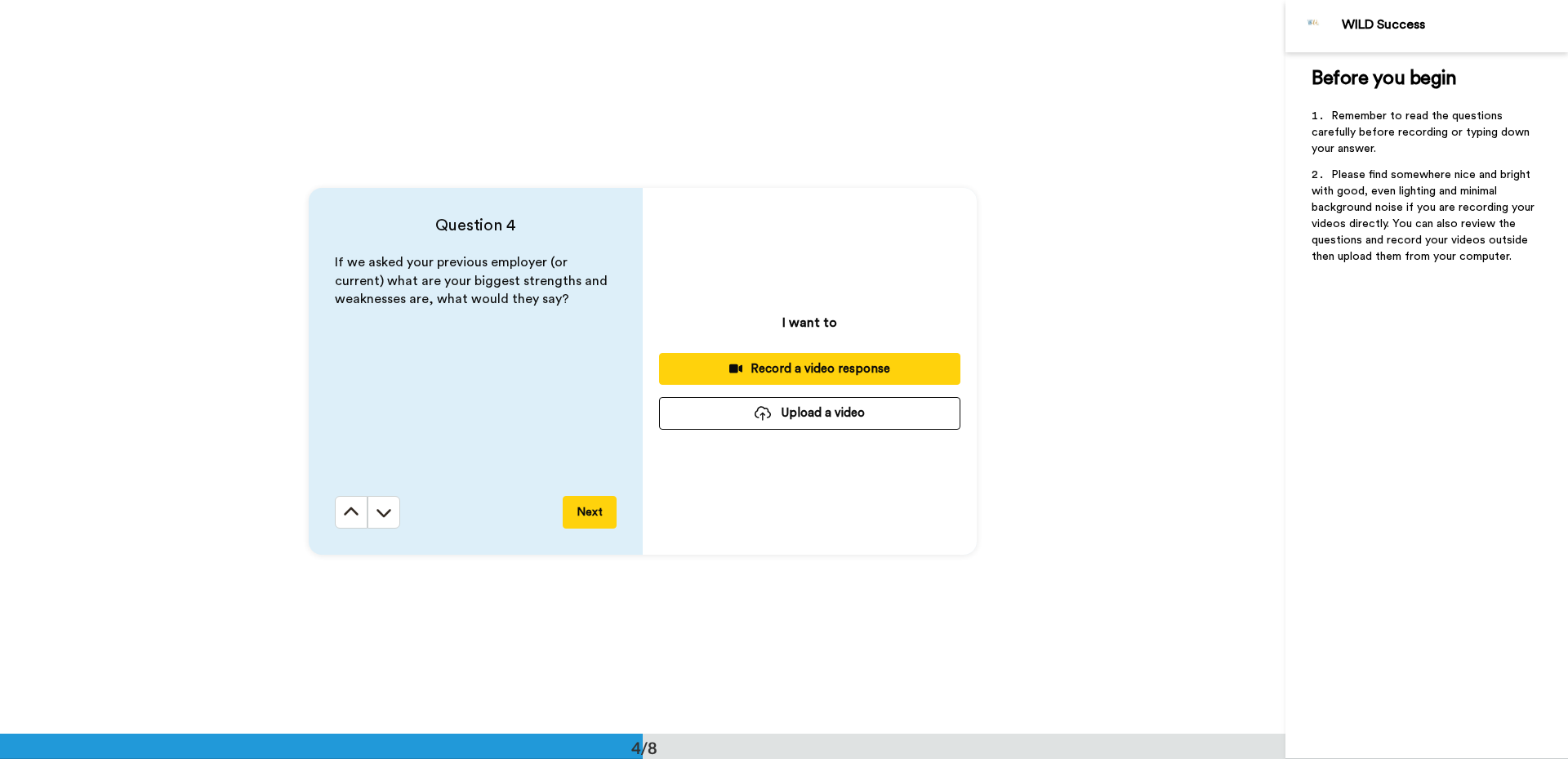
scroll to position [2202, 0]
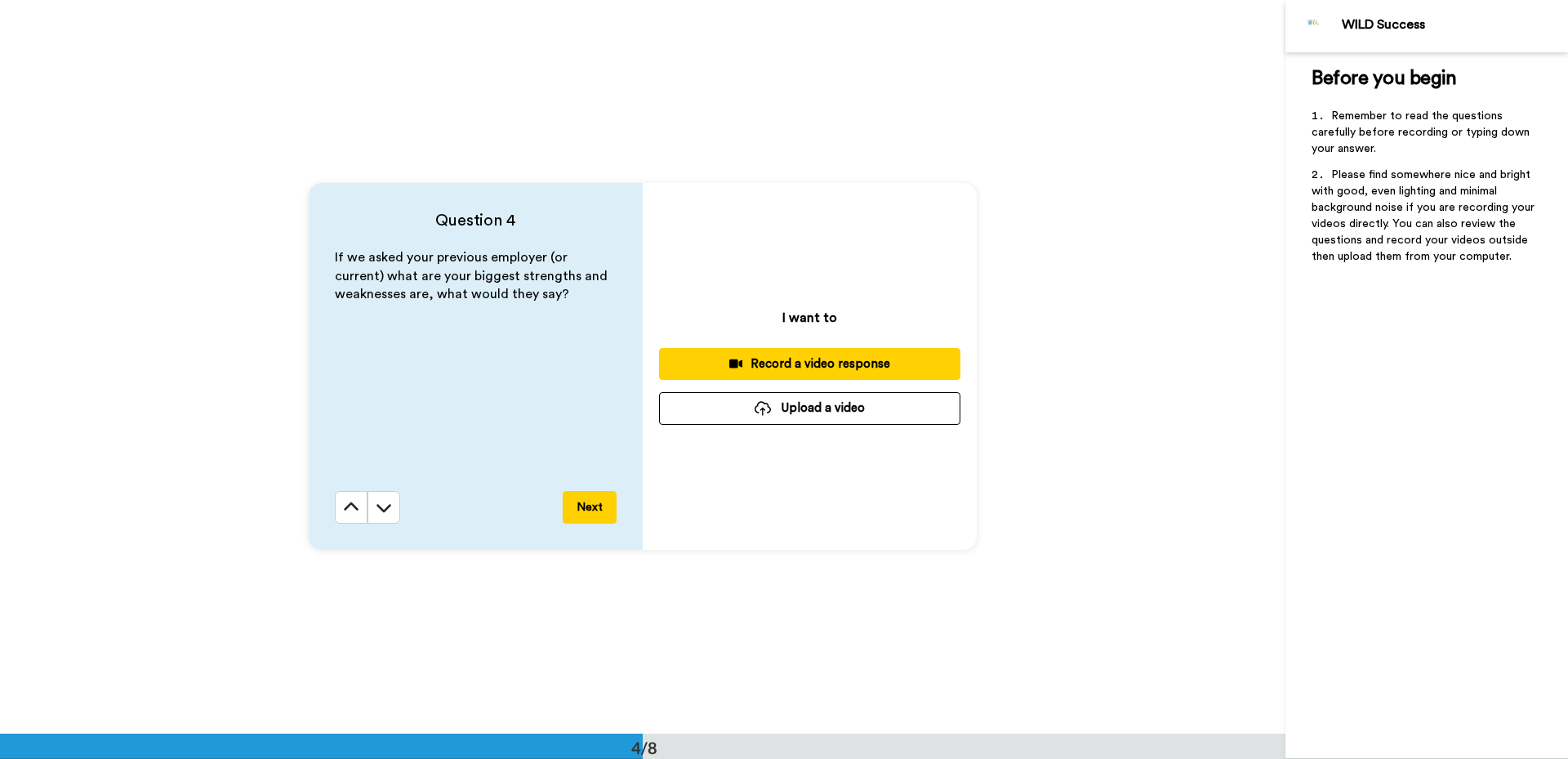
click at [770, 403] on button "Upload a video" at bounding box center [809, 408] width 302 height 32
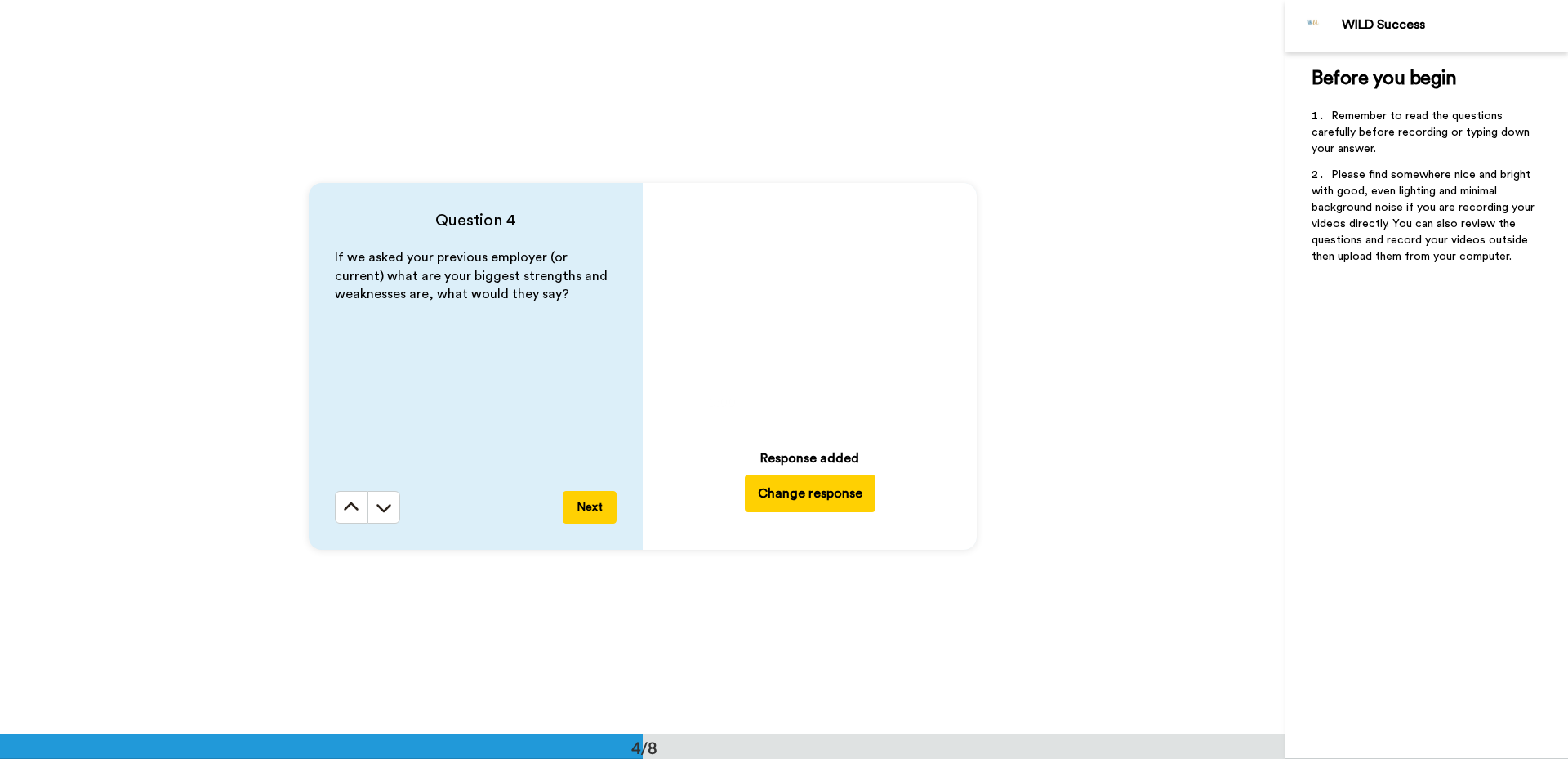
click at [807, 496] on button "Change response" at bounding box center [810, 493] width 131 height 37
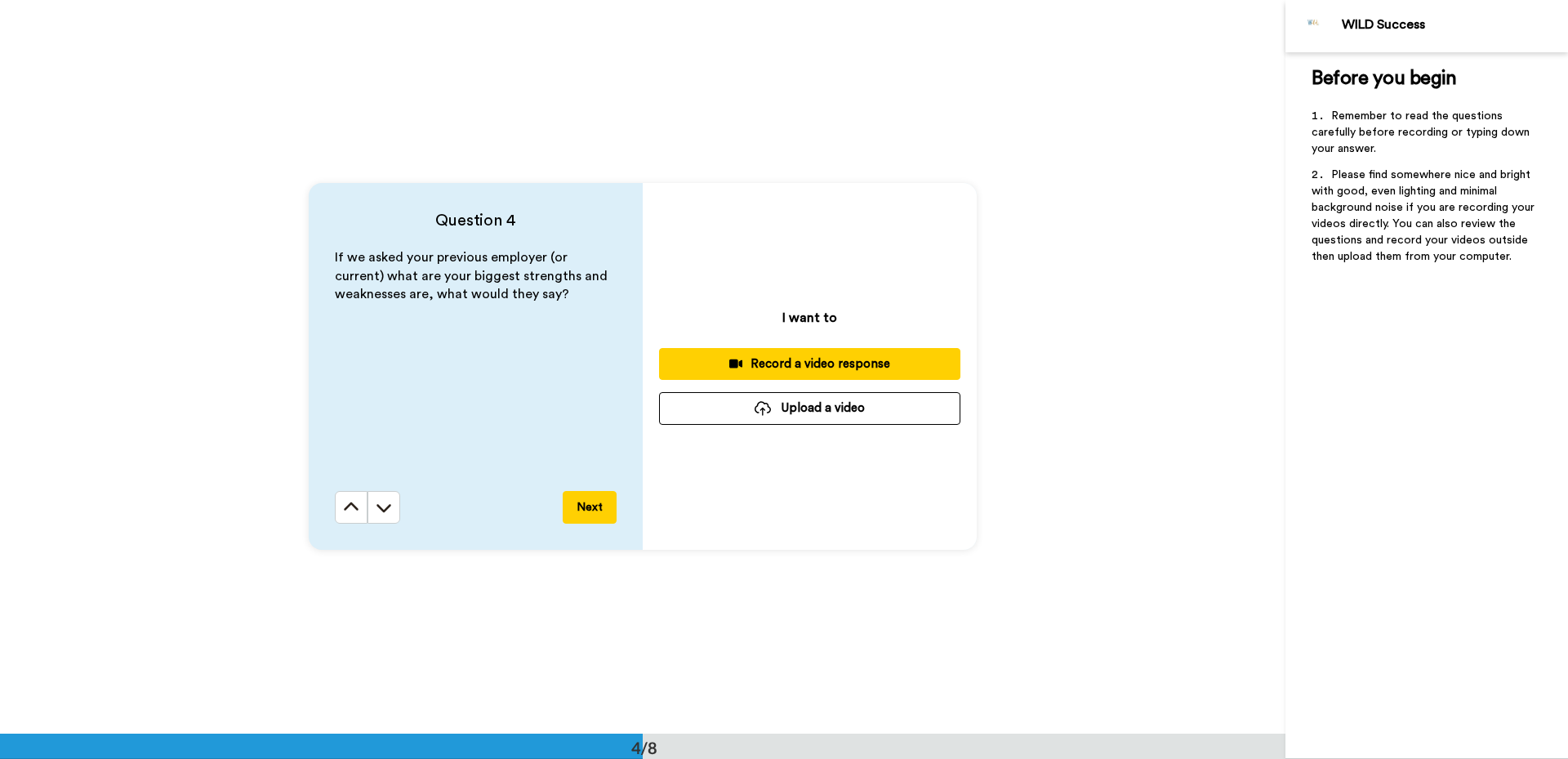
click at [772, 408] on button "Upload a video" at bounding box center [809, 408] width 302 height 32
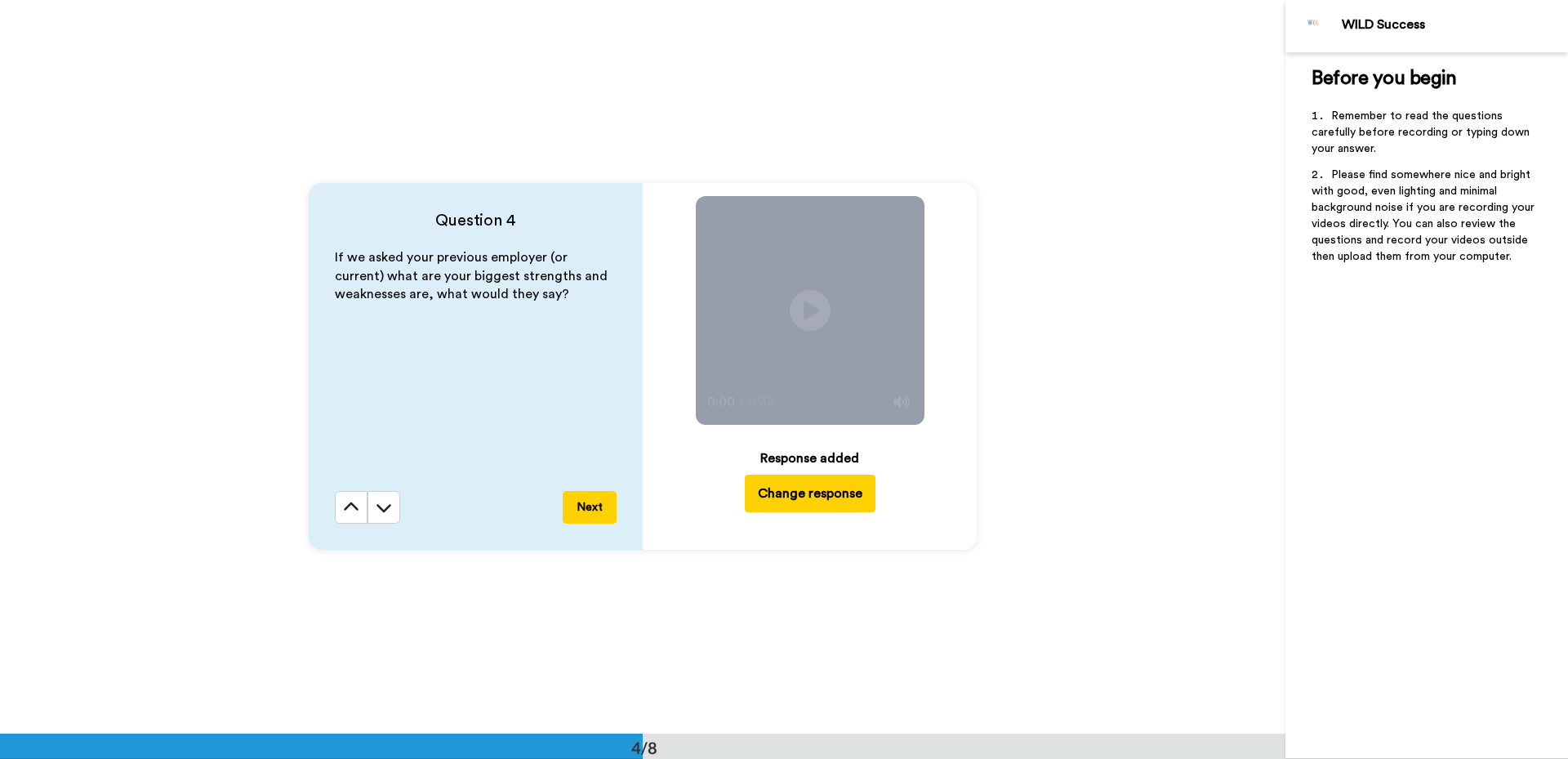
click at [591, 511] on button "Next" at bounding box center [589, 508] width 54 height 33
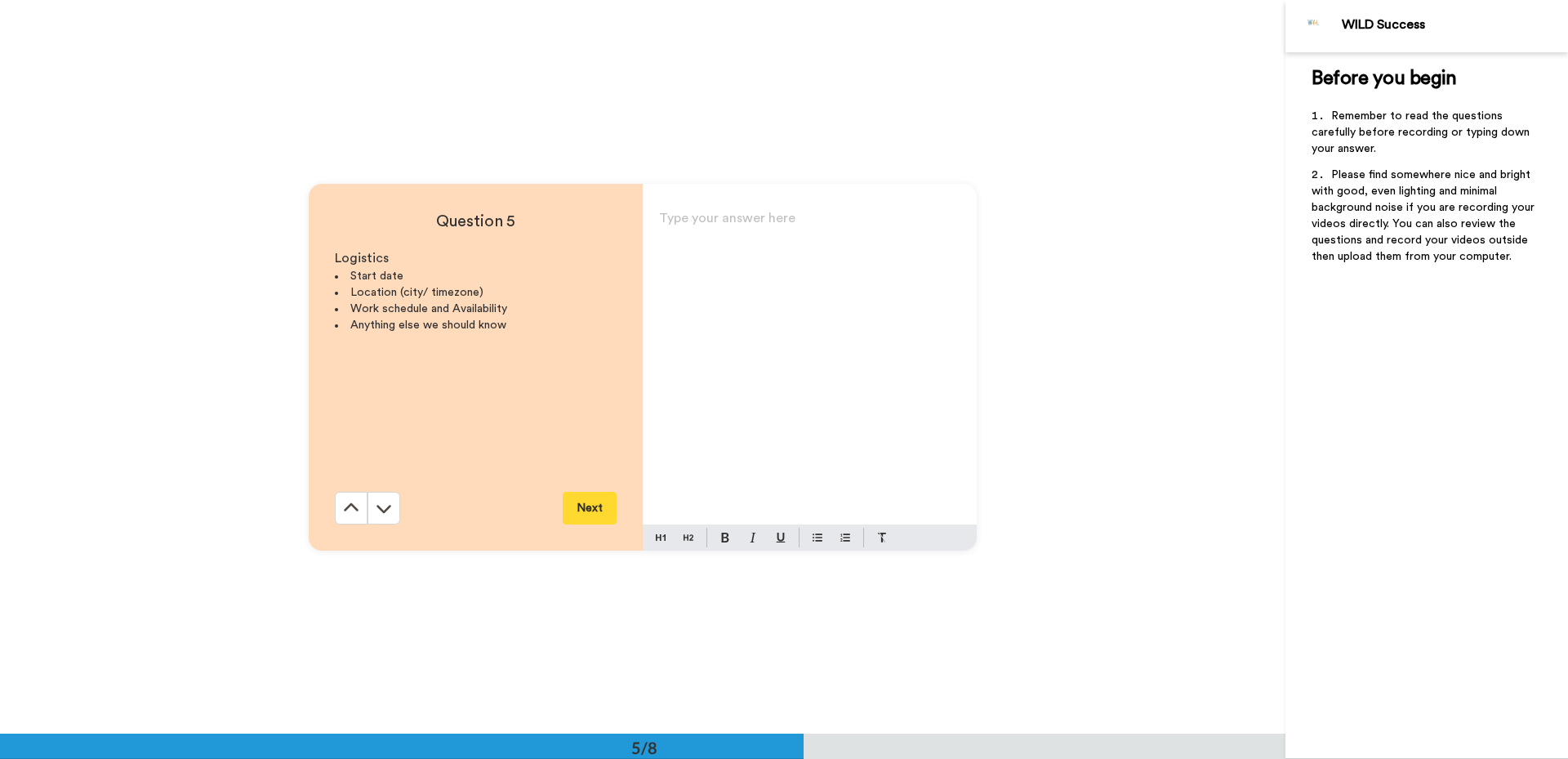
scroll to position [2935, 0]
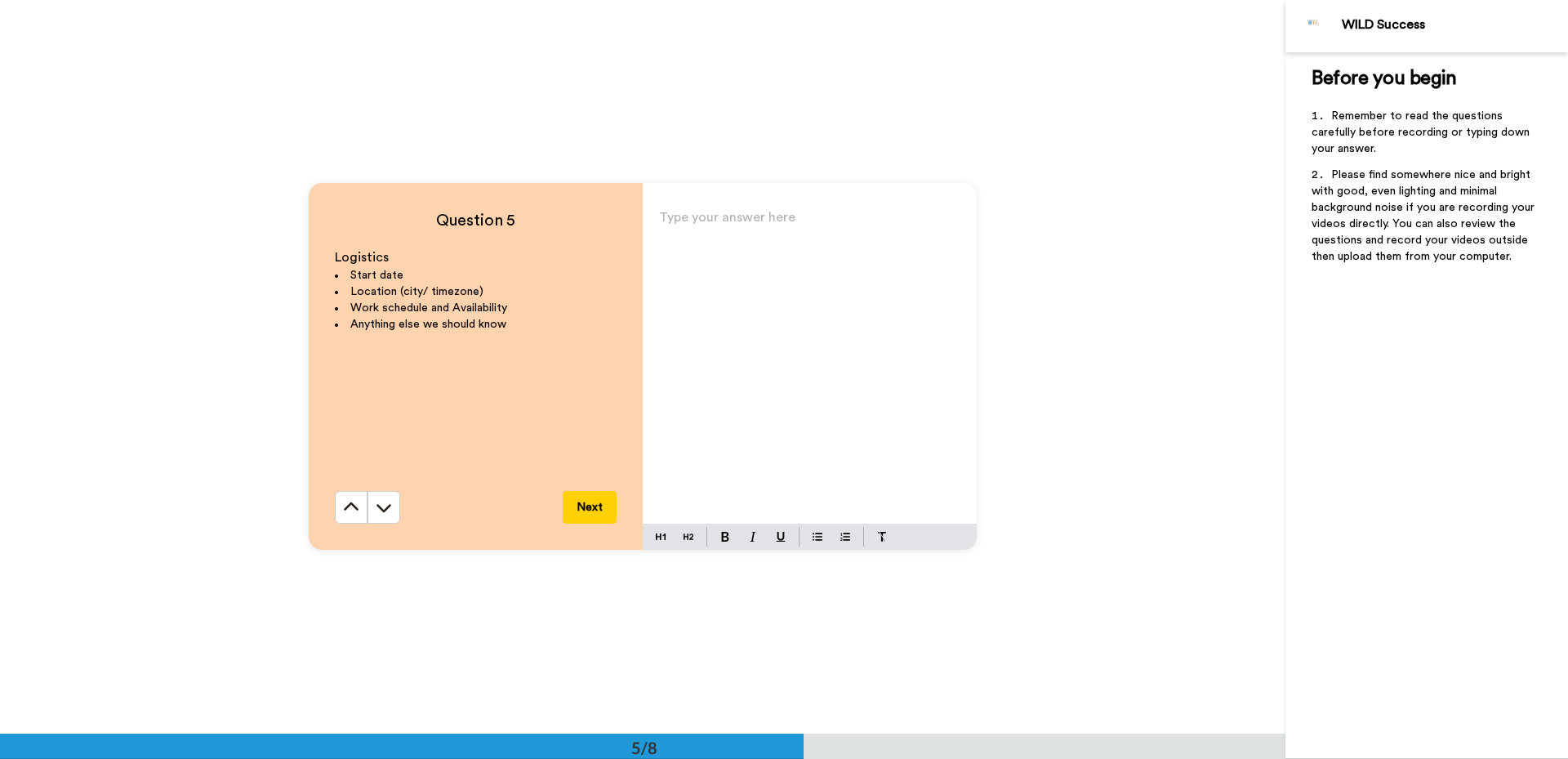
drag, startPoint x: 743, startPoint y: 263, endPoint x: 742, endPoint y: 249, distance: 14.0
click at [743, 260] on div "Type your answer here ﻿" at bounding box center [810, 365] width 334 height 317
click at [846, 224] on span "Start Date: ASAP - 2 week notice for current employer" at bounding box center [794, 235] width 271 height 36
click at [779, 267] on span "Location: [GEOGRAPHIC_DATA] AEST" at bounding box center [774, 270] width 230 height 13
drag, startPoint x: 813, startPoint y: 267, endPoint x: 829, endPoint y: 270, distance: 16.3
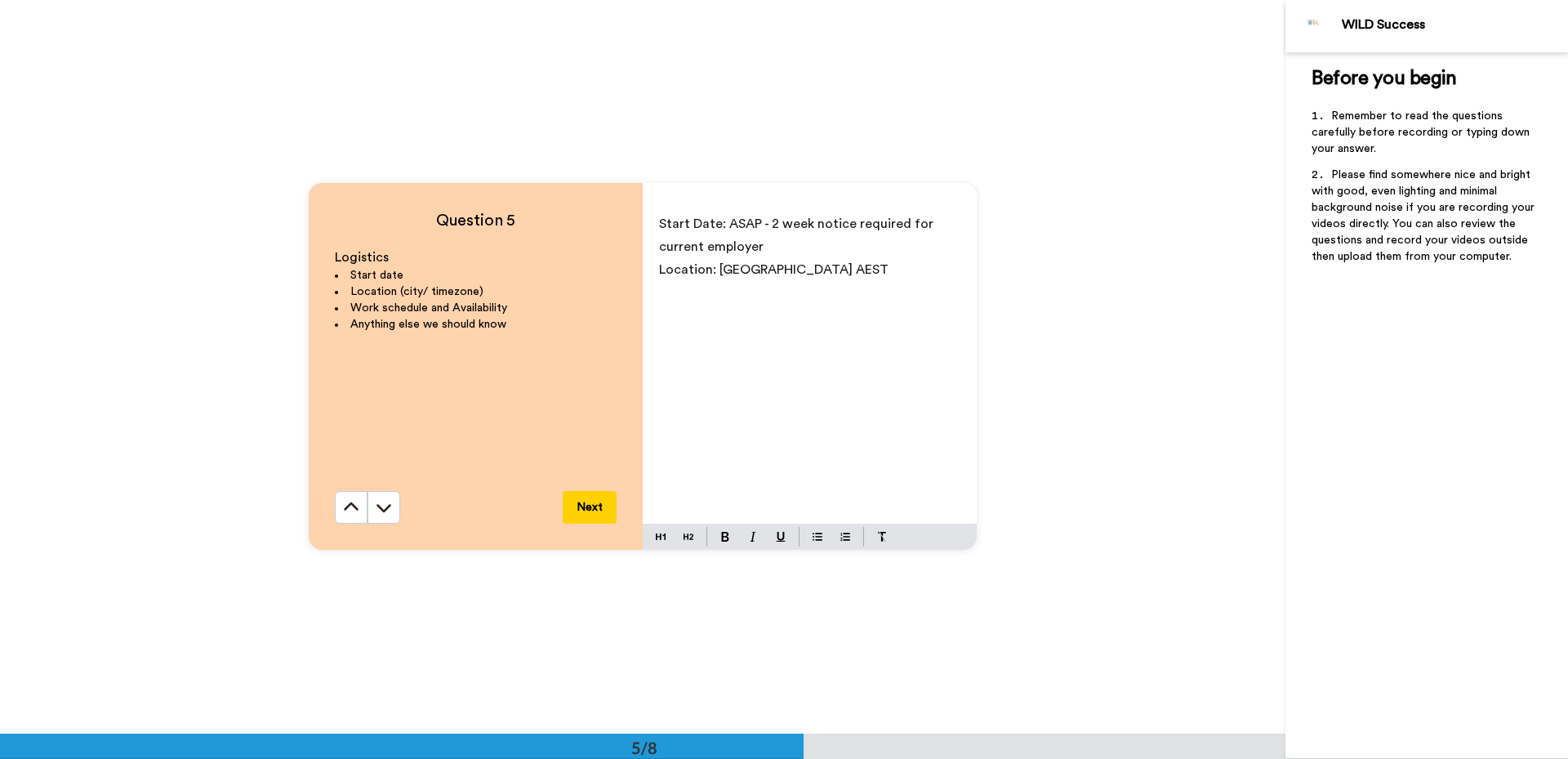
click at [813, 267] on p "Location: [GEOGRAPHIC_DATA] AEST" at bounding box center [809, 270] width 302 height 23
click at [776, 267] on span "Location: [GEOGRAPHIC_DATA] AEST" at bounding box center [774, 270] width 230 height 13
click at [817, 274] on p "Location: [GEOGRAPHIC_DATA], AEST" at bounding box center [809, 270] width 302 height 23
drag, startPoint x: 734, startPoint y: 359, endPoint x: 617, endPoint y: 370, distance: 117.5
click at [617, 370] on div "Question 5 Logistics Start date Location (city/ timezone) Work schedule and Ava…" at bounding box center [642, 366] width 668 height 367
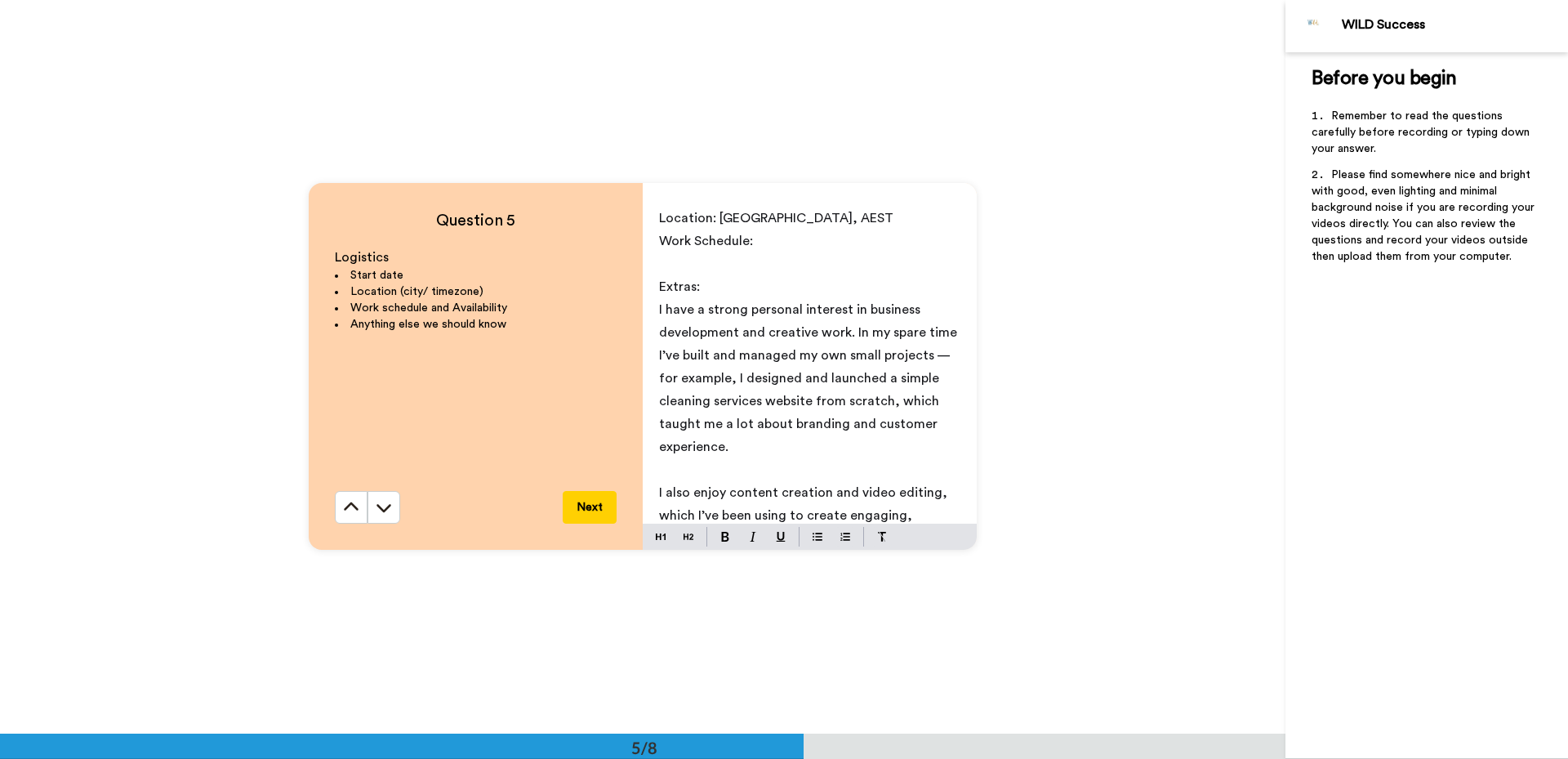
scroll to position [55, 0]
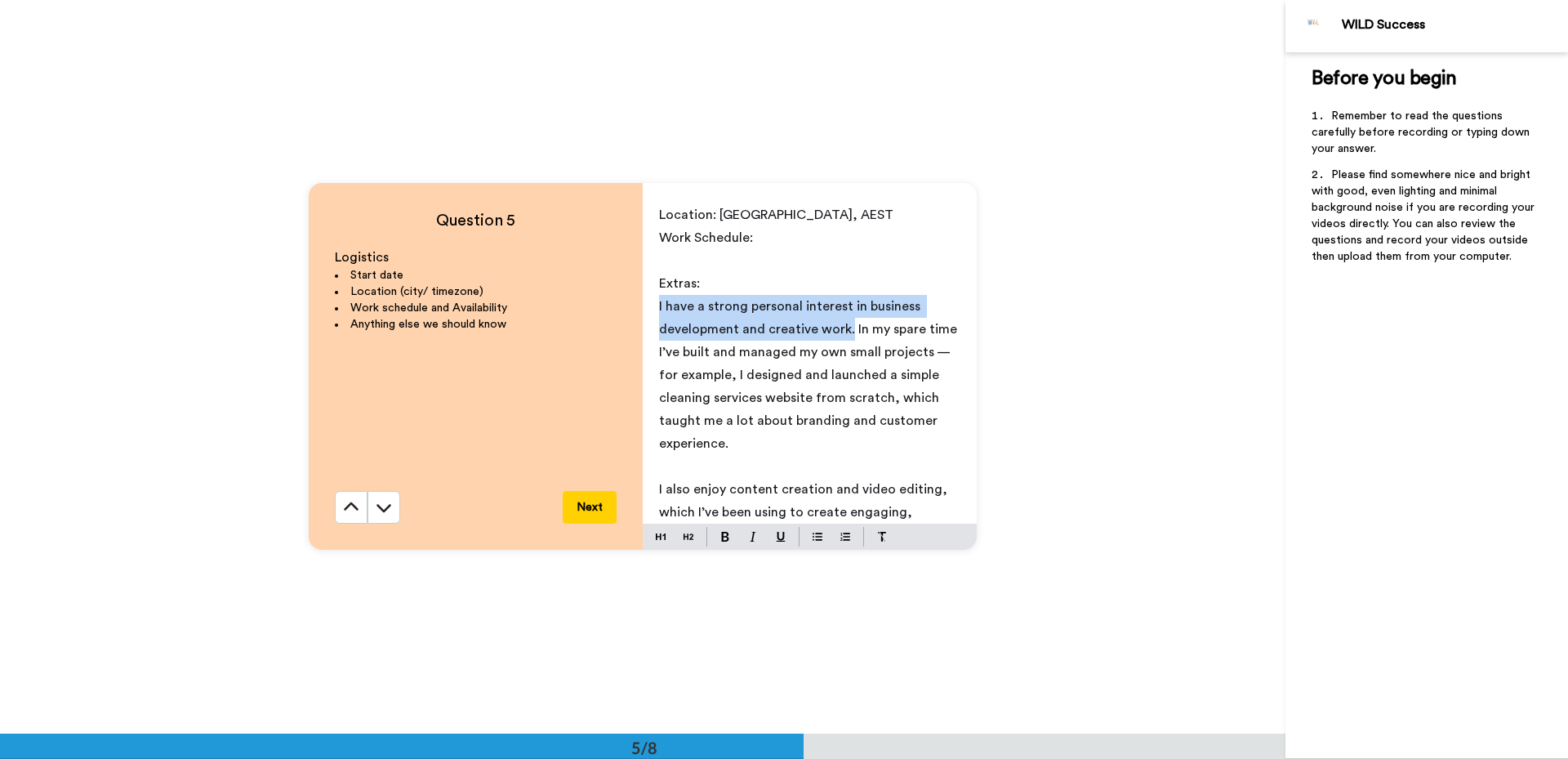
drag, startPoint x: 844, startPoint y: 329, endPoint x: 636, endPoint y: 303, distance: 209.6
click at [636, 303] on div "Question 5 Logistics Start date Location (city/ timezone) Work schedule and Ava…" at bounding box center [642, 366] width 668 height 367
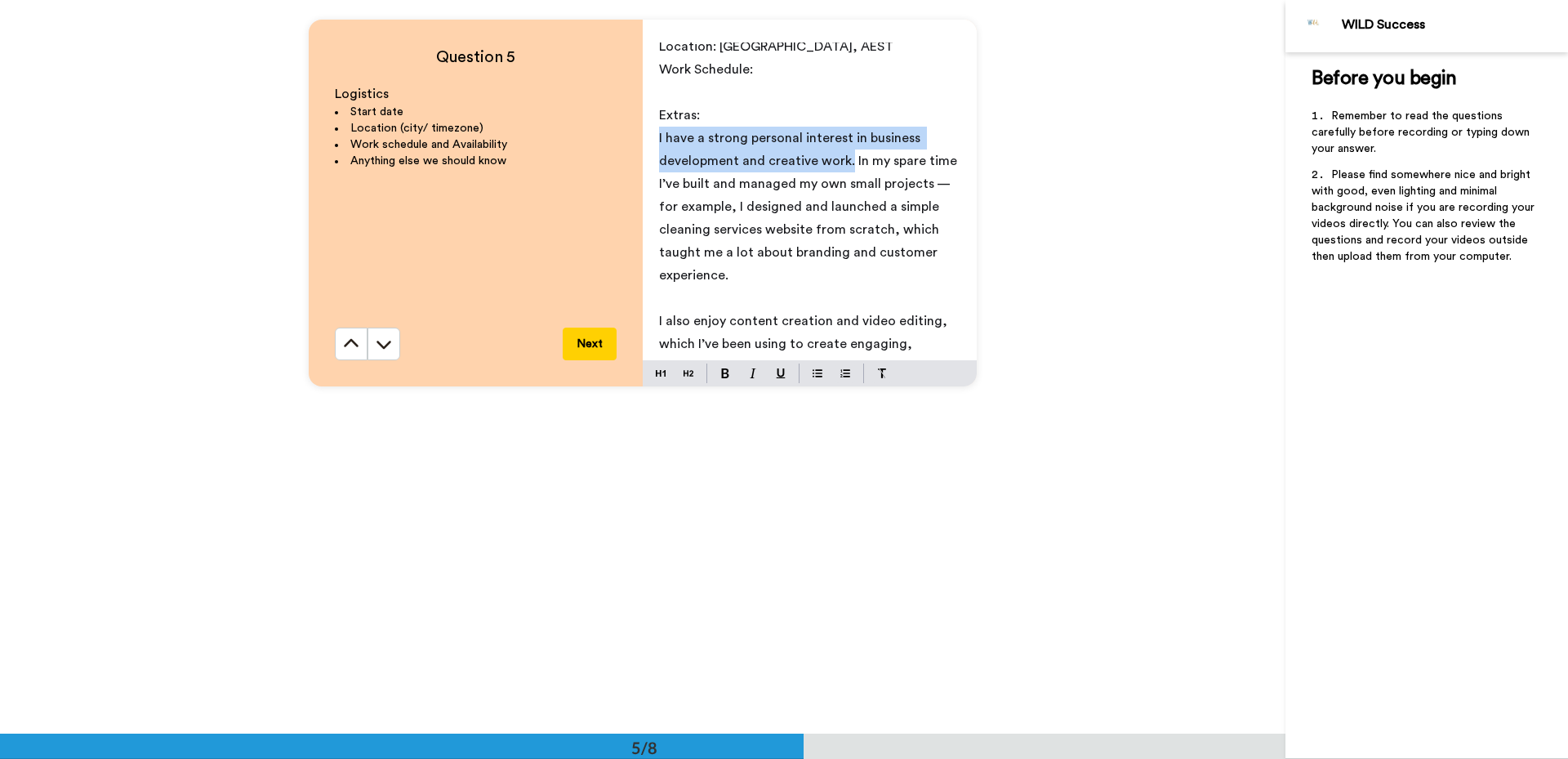
scroll to position [0, 0]
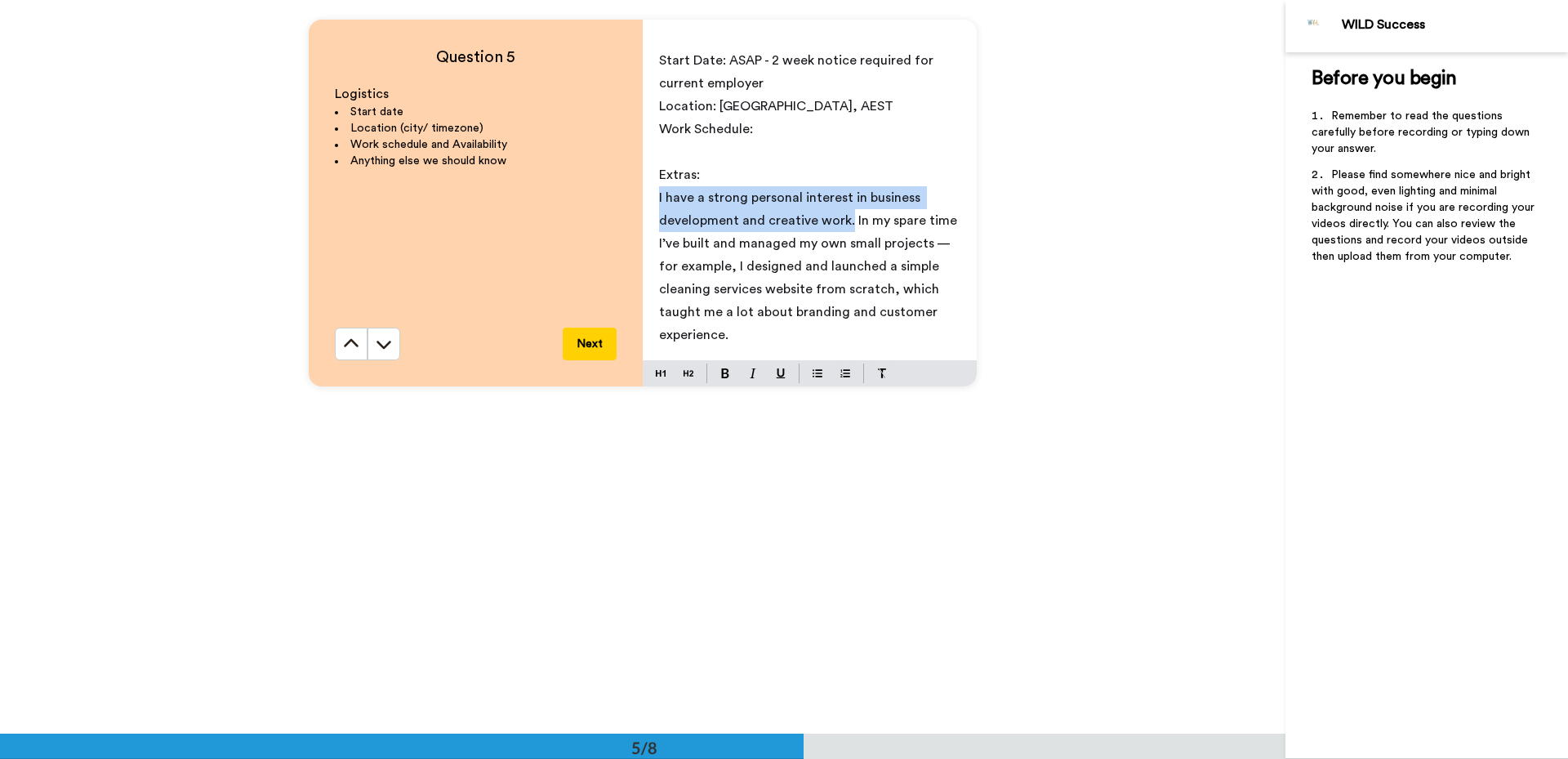
drag, startPoint x: 944, startPoint y: 322, endPoint x: 631, endPoint y: 190, distance: 339.7
click at [631, 190] on div "Question 5 Logistics Start date Location (city/ timezone) Work schedule and Ava…" at bounding box center [642, 203] width 668 height 367
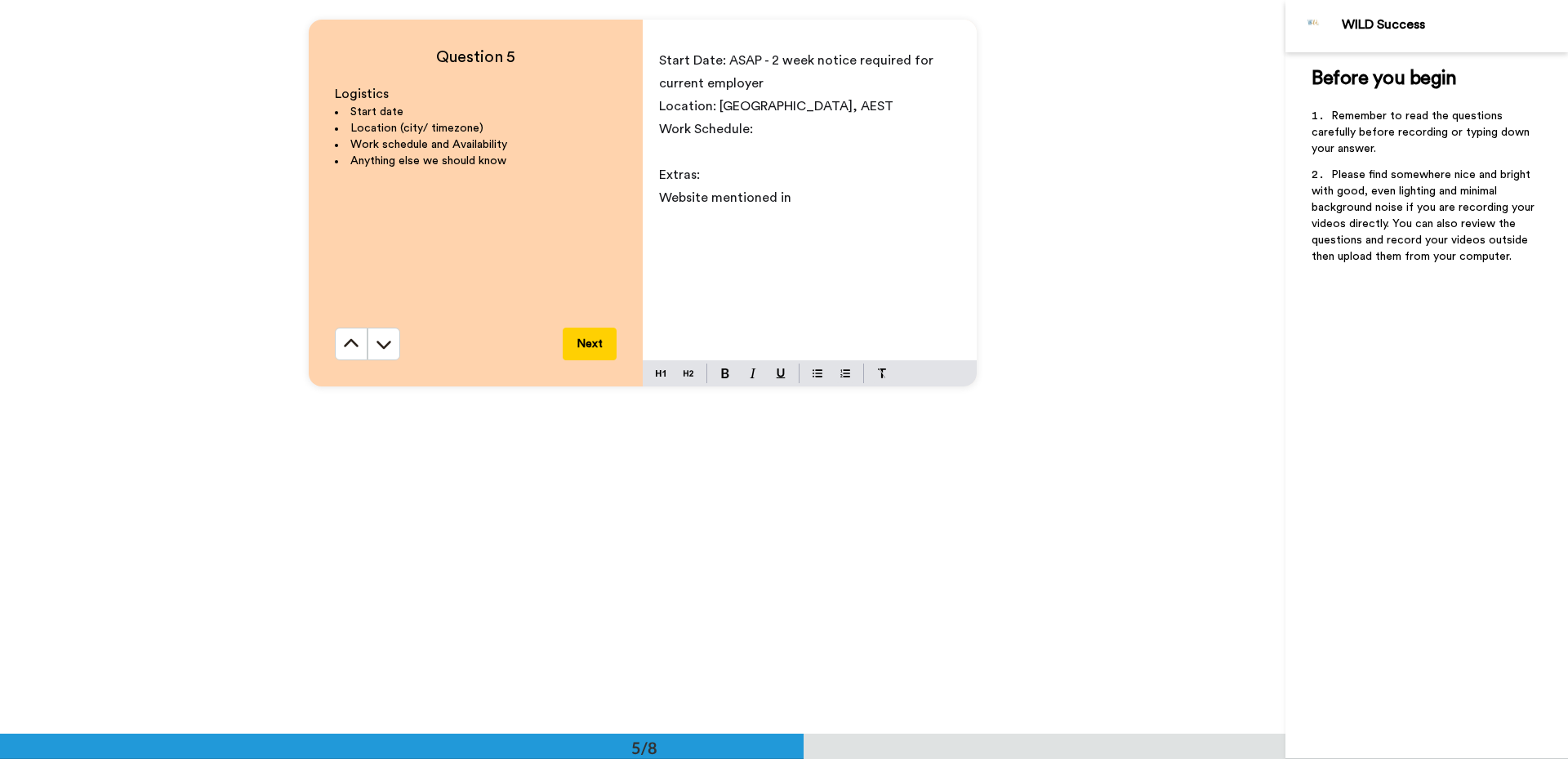
click at [829, 208] on p "Website mentioned in" at bounding box center [809, 198] width 302 height 23
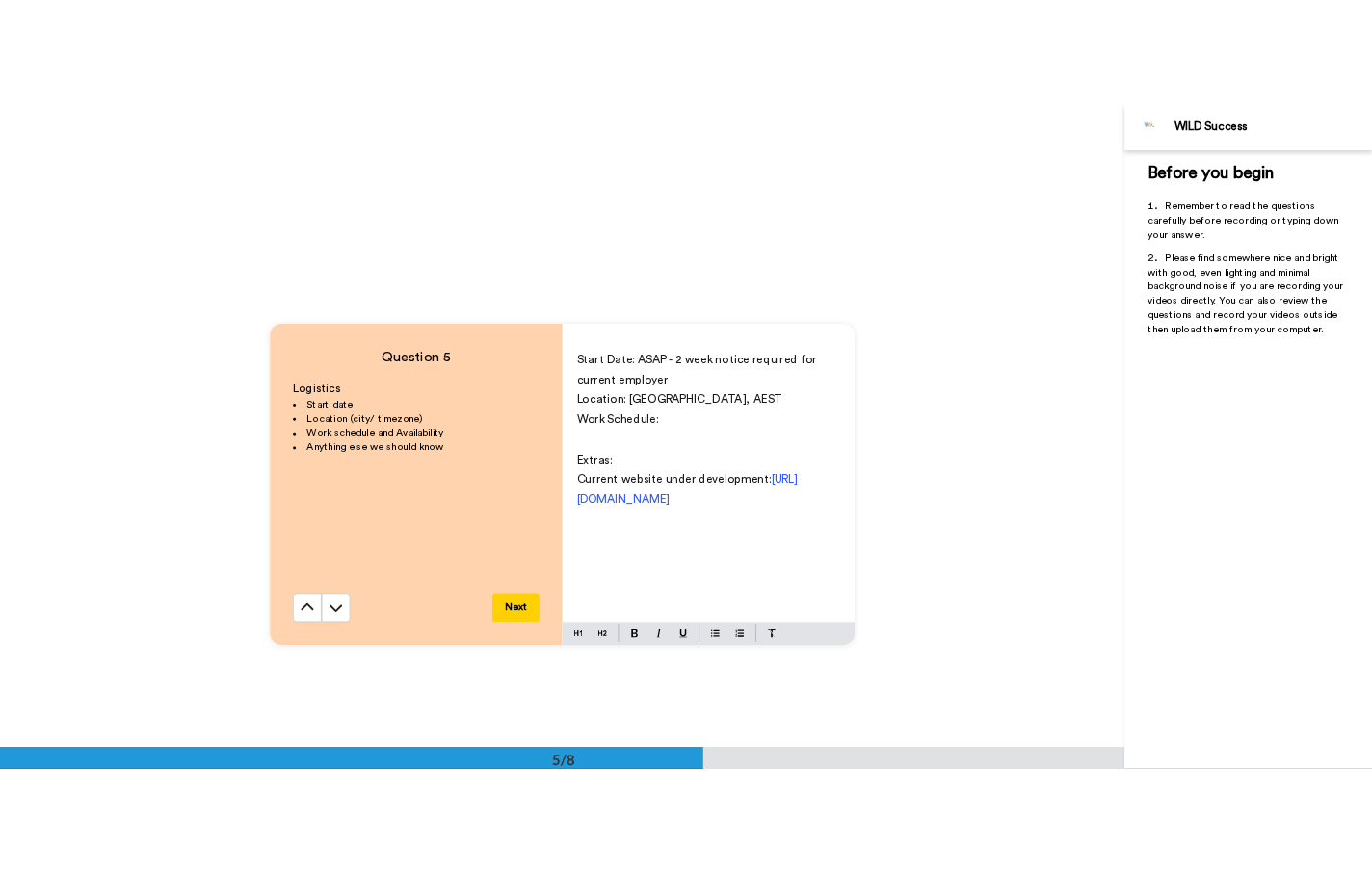
scroll to position [3463, 0]
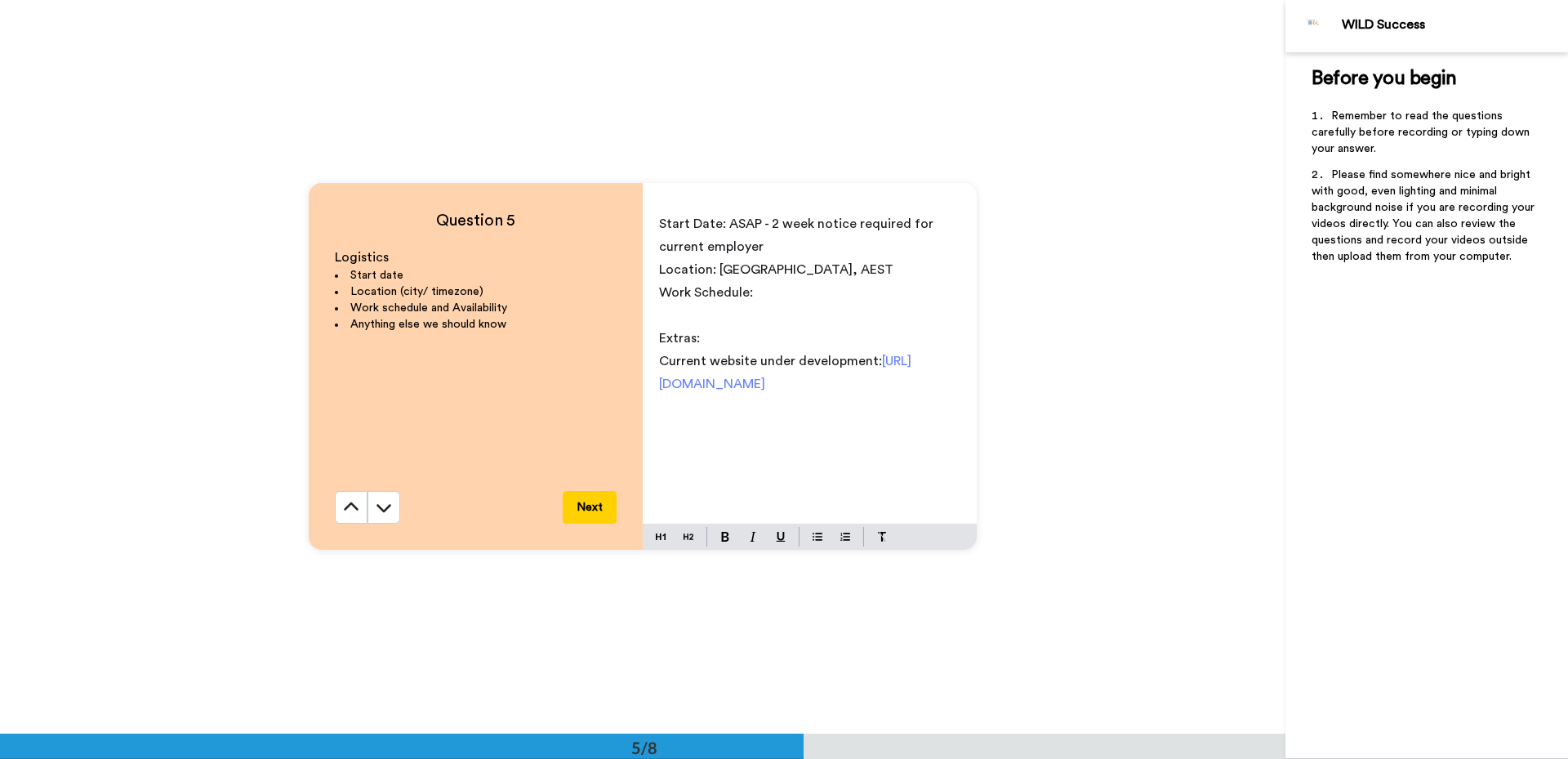
drag, startPoint x: 898, startPoint y: 381, endPoint x: 655, endPoint y: 387, distance: 243.1
click at [659, 387] on p "Current website under development: [URL][DOMAIN_NAME]" at bounding box center [809, 372] width 302 height 45
copy span "[URL][DOMAIN_NAME]"
click at [846, 389] on span "[URL][DOMAIN_NAME]" at bounding box center [784, 372] width 252 height 36
drag, startPoint x: 859, startPoint y: 388, endPoint x: 630, endPoint y: 353, distance: 231.7
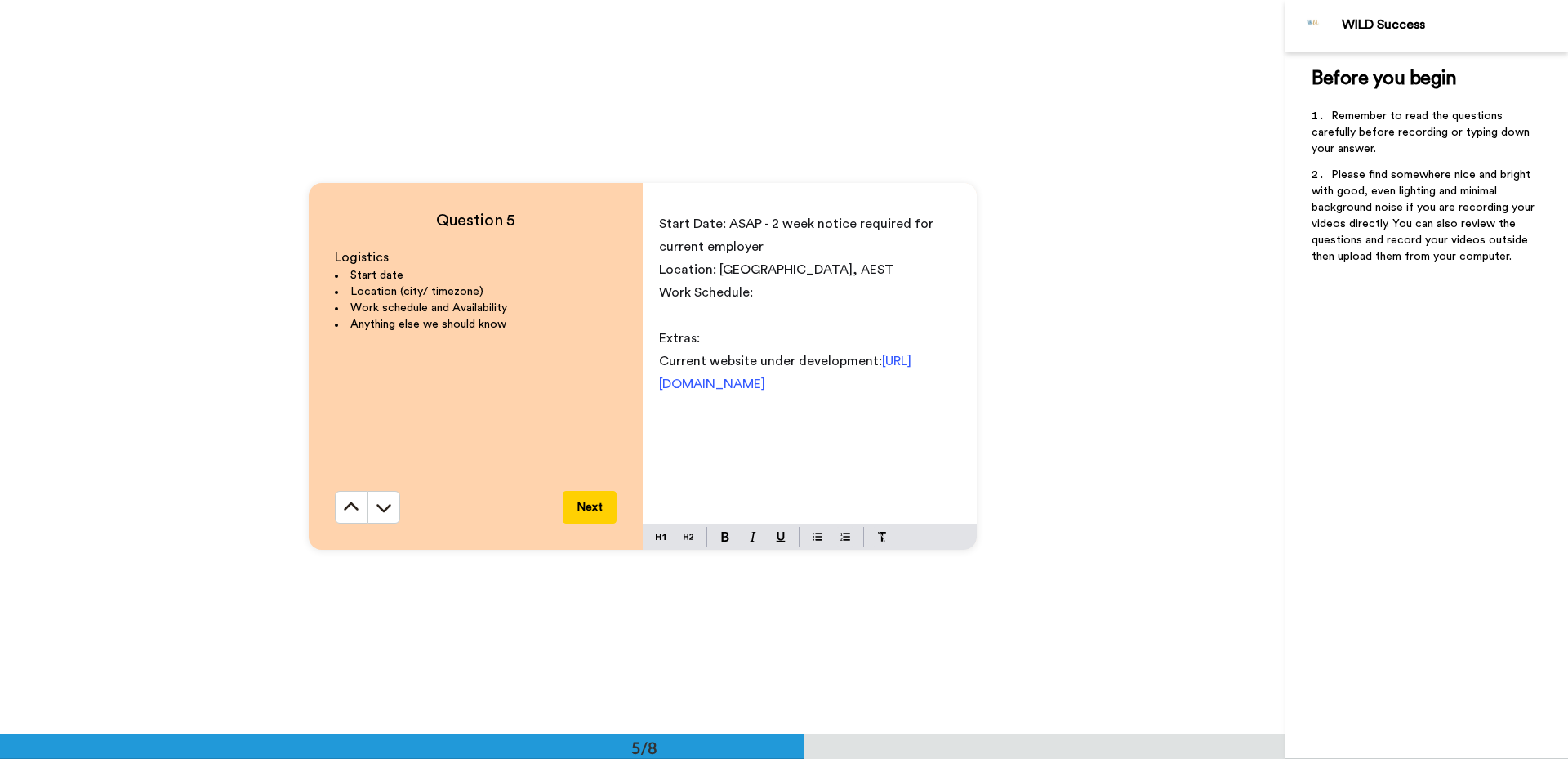
click at [630, 353] on div "Question 5 Logistics Start date Location (city/ timezone) Work schedule and Ava…" at bounding box center [642, 366] width 668 height 367
click at [720, 342] on p "Extras:" at bounding box center [809, 338] width 302 height 23
drag, startPoint x: 894, startPoint y: 377, endPoint x: 946, endPoint y: 393, distance: 54.4
click at [894, 373] on p "Website mentioned in Q3: [URL][DOMAIN_NAME]" at bounding box center [809, 361] width 302 height 23
click at [795, 302] on p "Work Schedule:" at bounding box center [809, 293] width 302 height 23
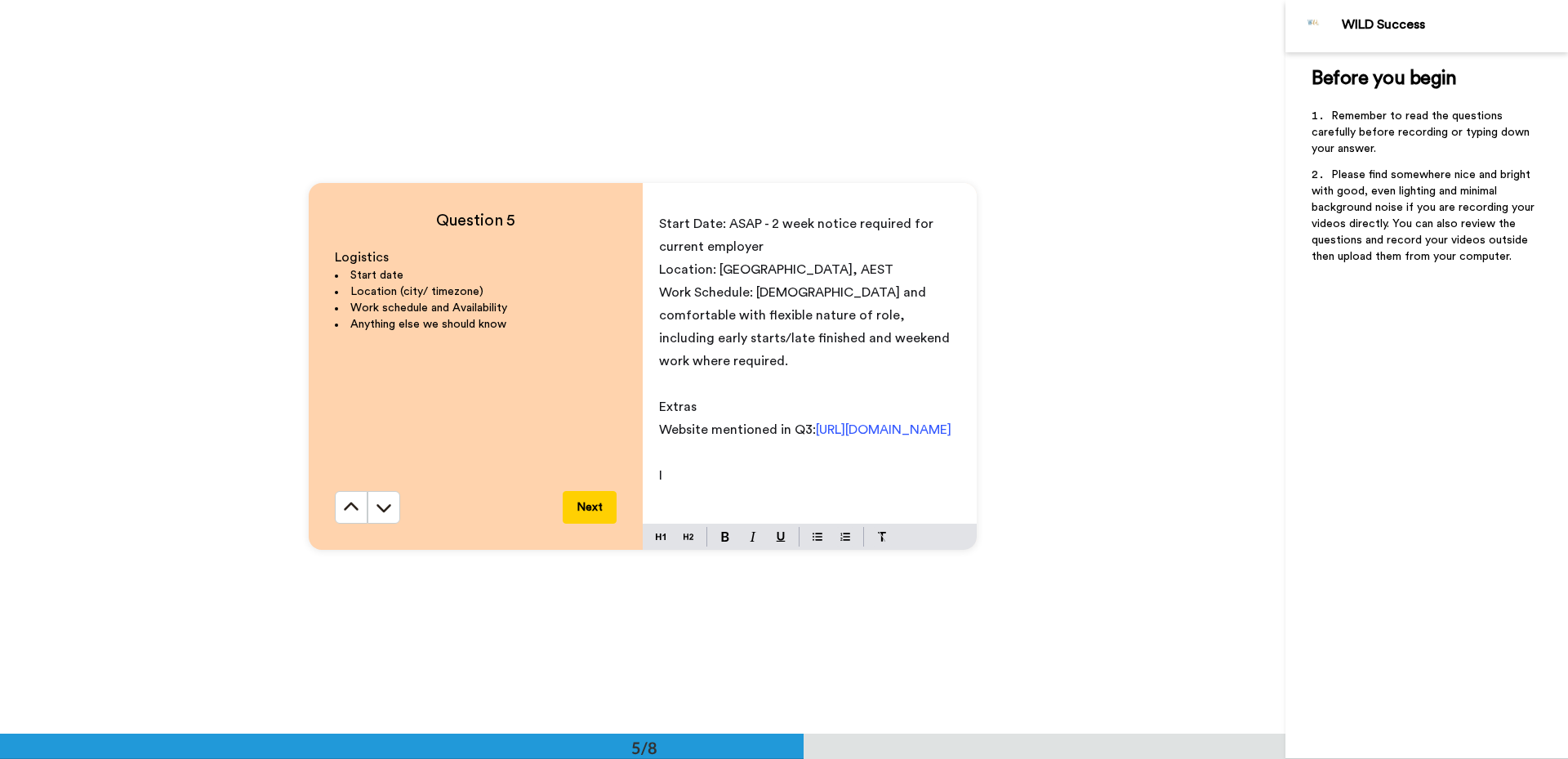
click at [758, 290] on span "Work Schedule: [DEMOGRAPHIC_DATA] and comfortable with flexible nature of role,…" at bounding box center [806, 327] width 294 height 82
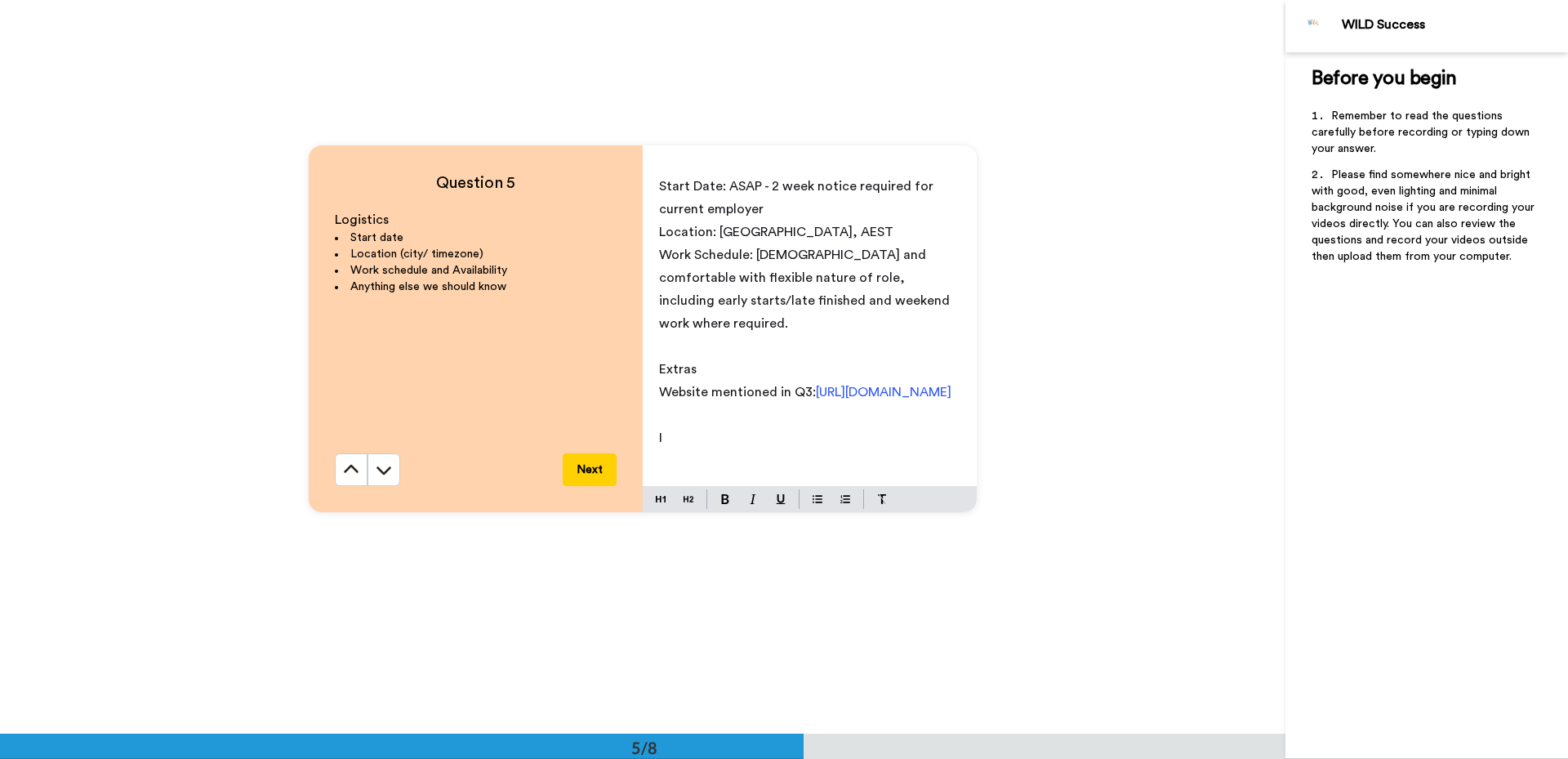
scroll to position [2990, 0]
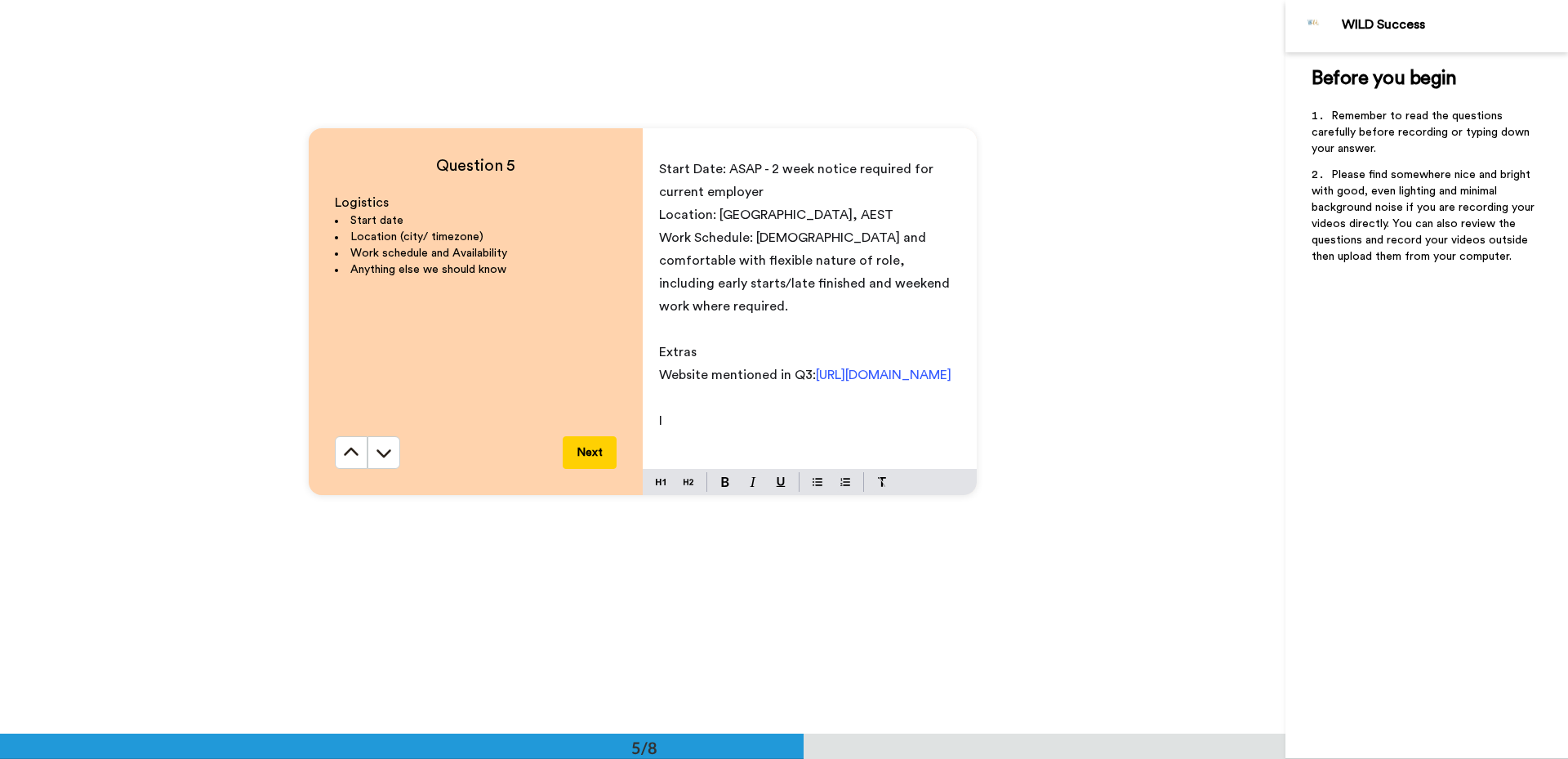
click at [904, 279] on span "Work Schedule: [DEMOGRAPHIC_DATA] and comfortable with flexible nature of role,…" at bounding box center [806, 272] width 294 height 82
click at [920, 279] on p "Work Schedule: [DEMOGRAPHIC_DATA] and comfortable with flexible nature of role,…" at bounding box center [809, 272] width 302 height 92
drag, startPoint x: 702, startPoint y: 286, endPoint x: 721, endPoint y: 298, distance: 22.5
click at [703, 287] on span "Work Schedule: [DEMOGRAPHIC_DATA] and comfortable with flexible nature of role,…" at bounding box center [806, 272] width 294 height 82
click at [920, 284] on p "Work Schedule: [DEMOGRAPHIC_DATA] and comfortable with flexible nature of role,…" at bounding box center [809, 272] width 302 height 92
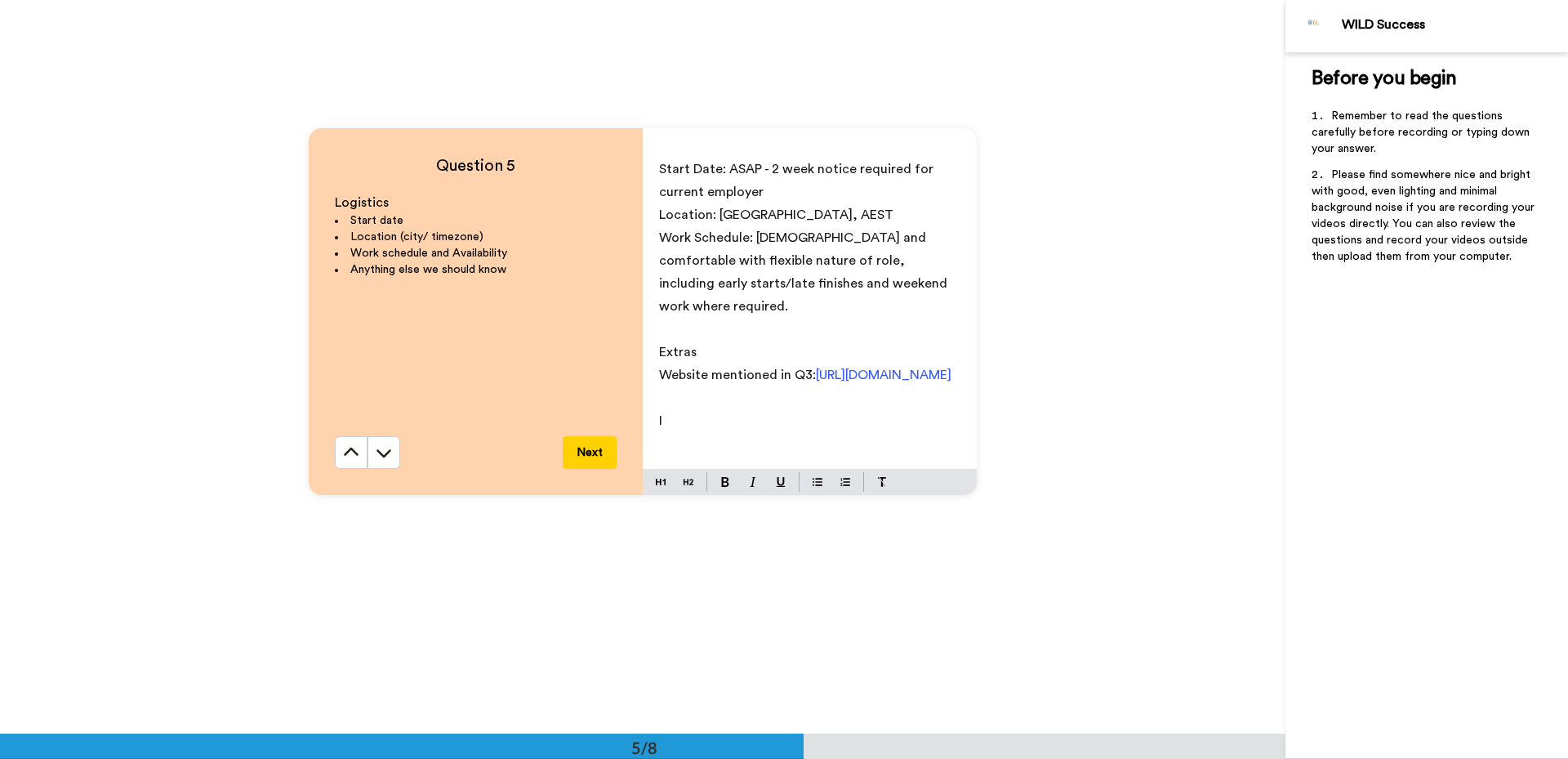
click at [798, 236] on span "Work Schedule: [DEMOGRAPHIC_DATA] and comfortable with flexible nature of role,…" at bounding box center [804, 272] width 292 height 82
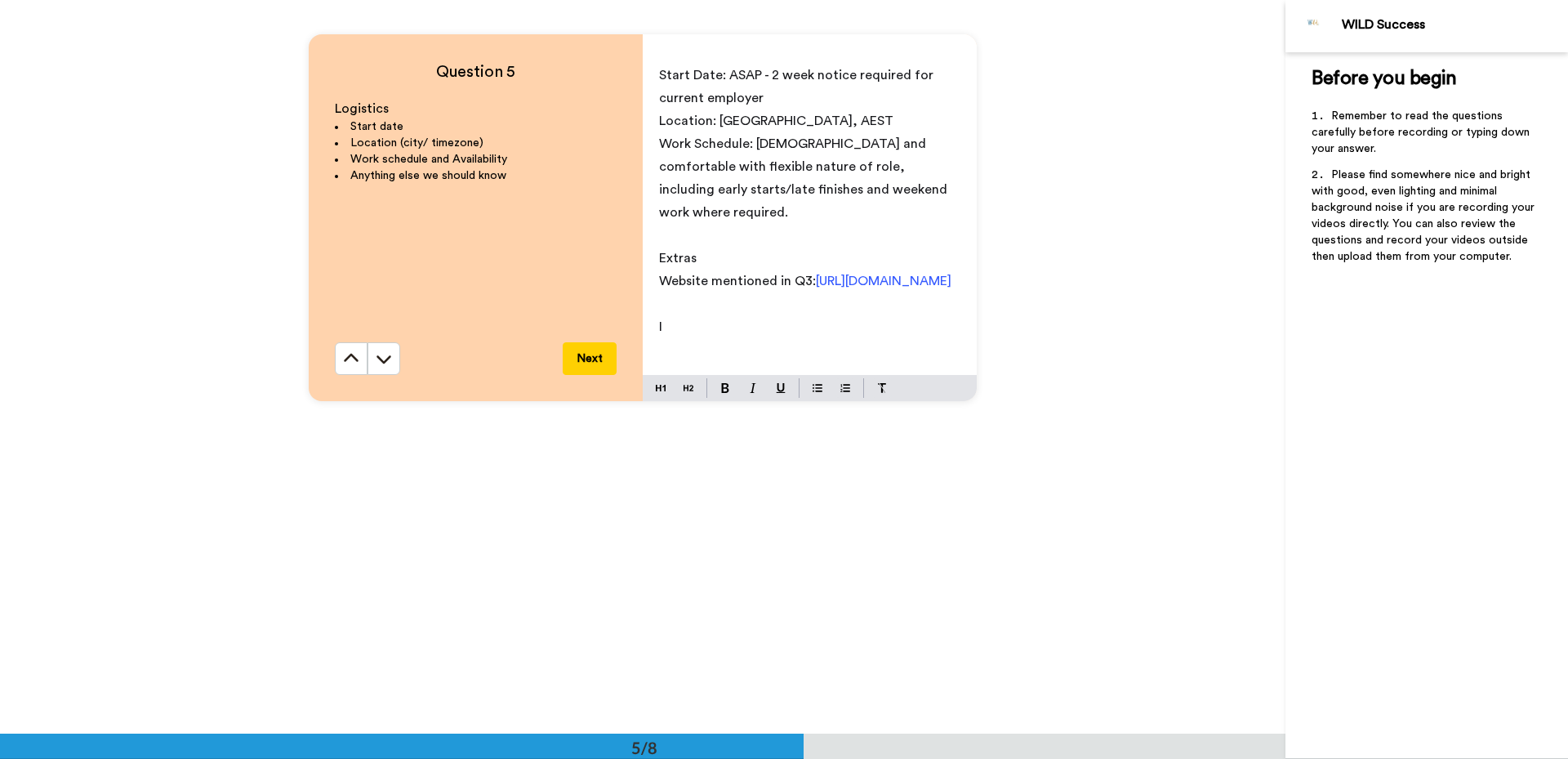
scroll to position [3098, 0]
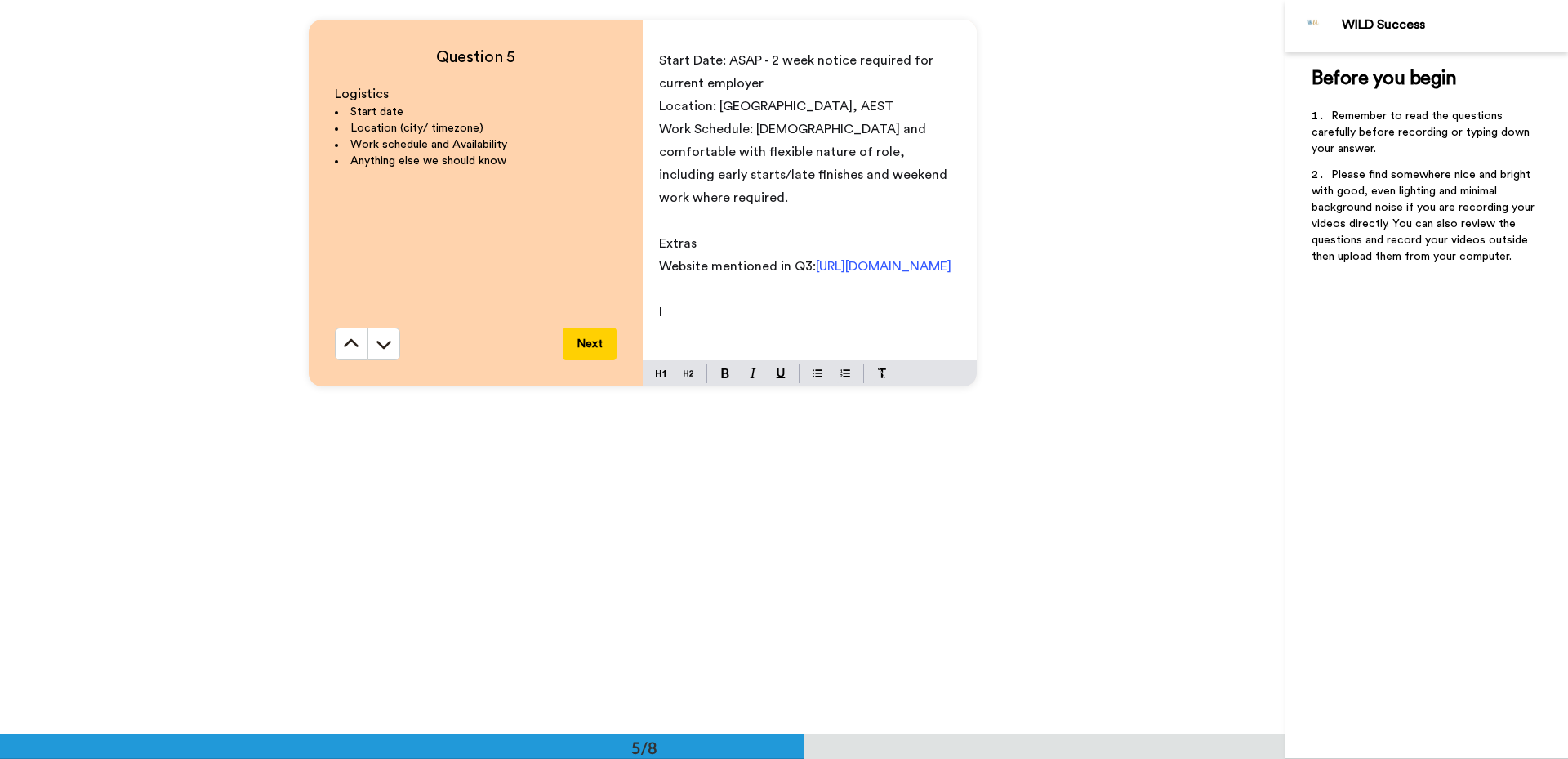
click at [919, 173] on p "Work Schedule: [DEMOGRAPHIC_DATA] and comfortable with flexible nature of role,…" at bounding box center [809, 163] width 302 height 92
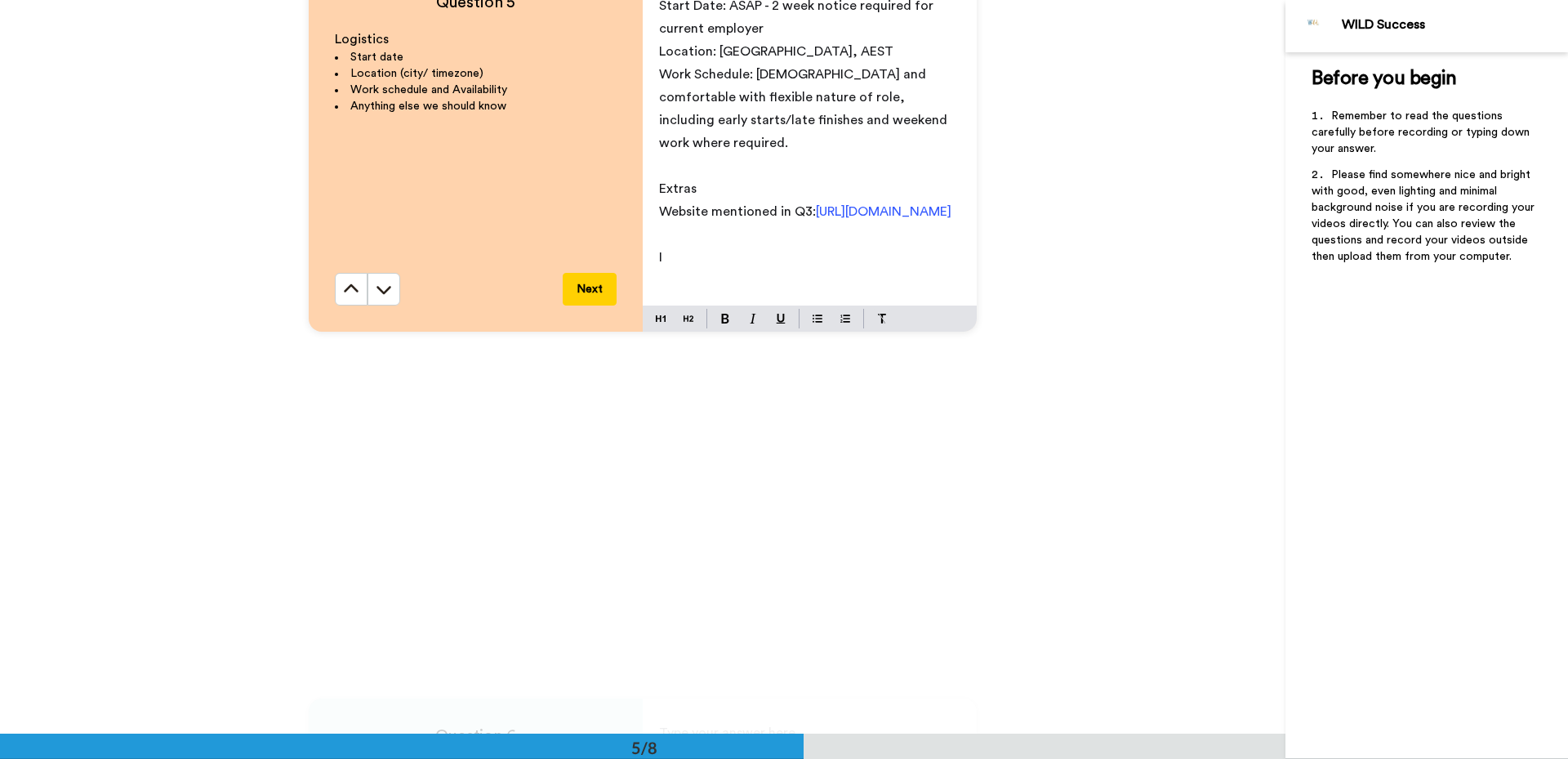
click at [739, 250] on p "I" at bounding box center [809, 257] width 302 height 23
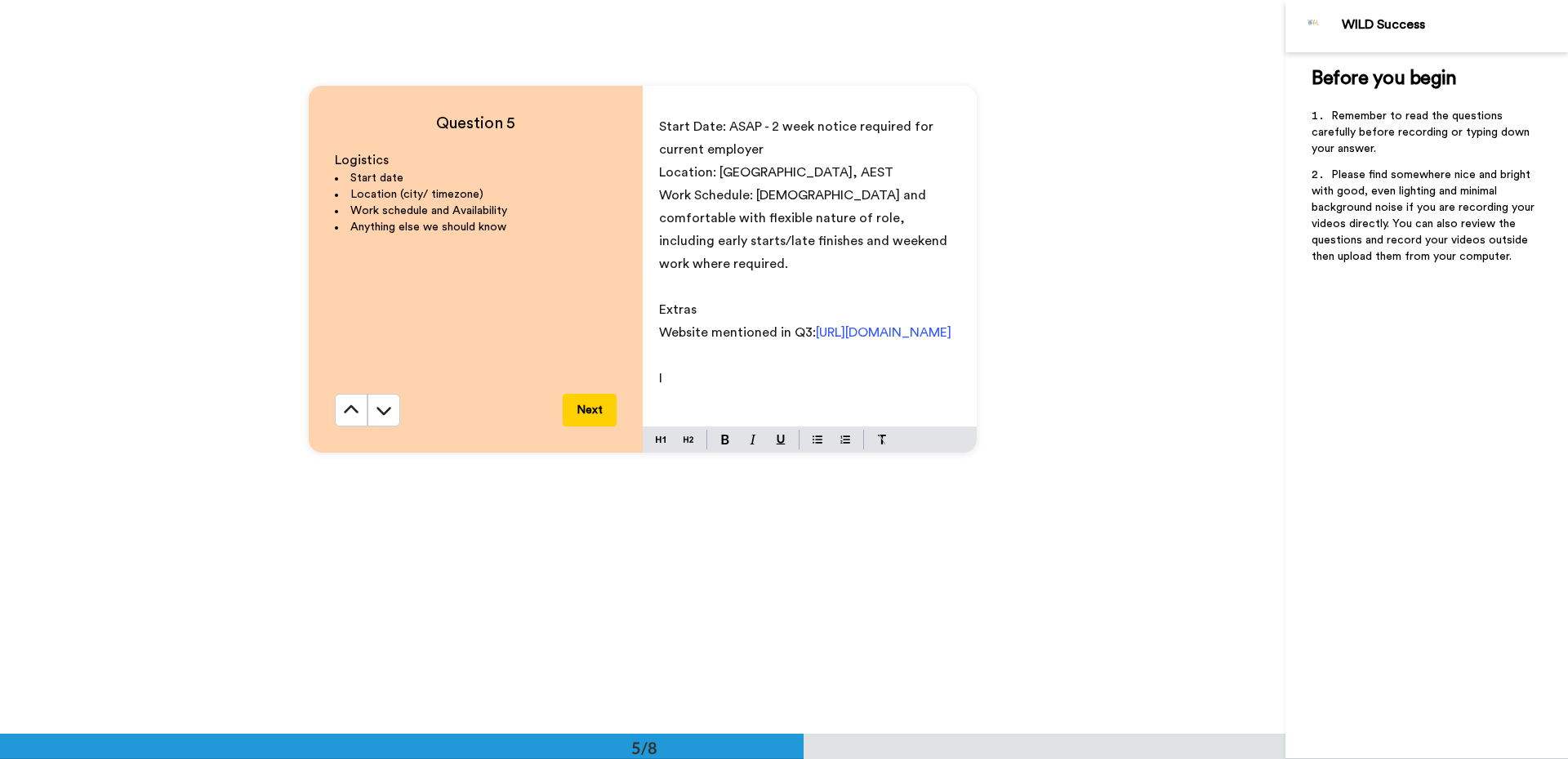
scroll to position [3043, 0]
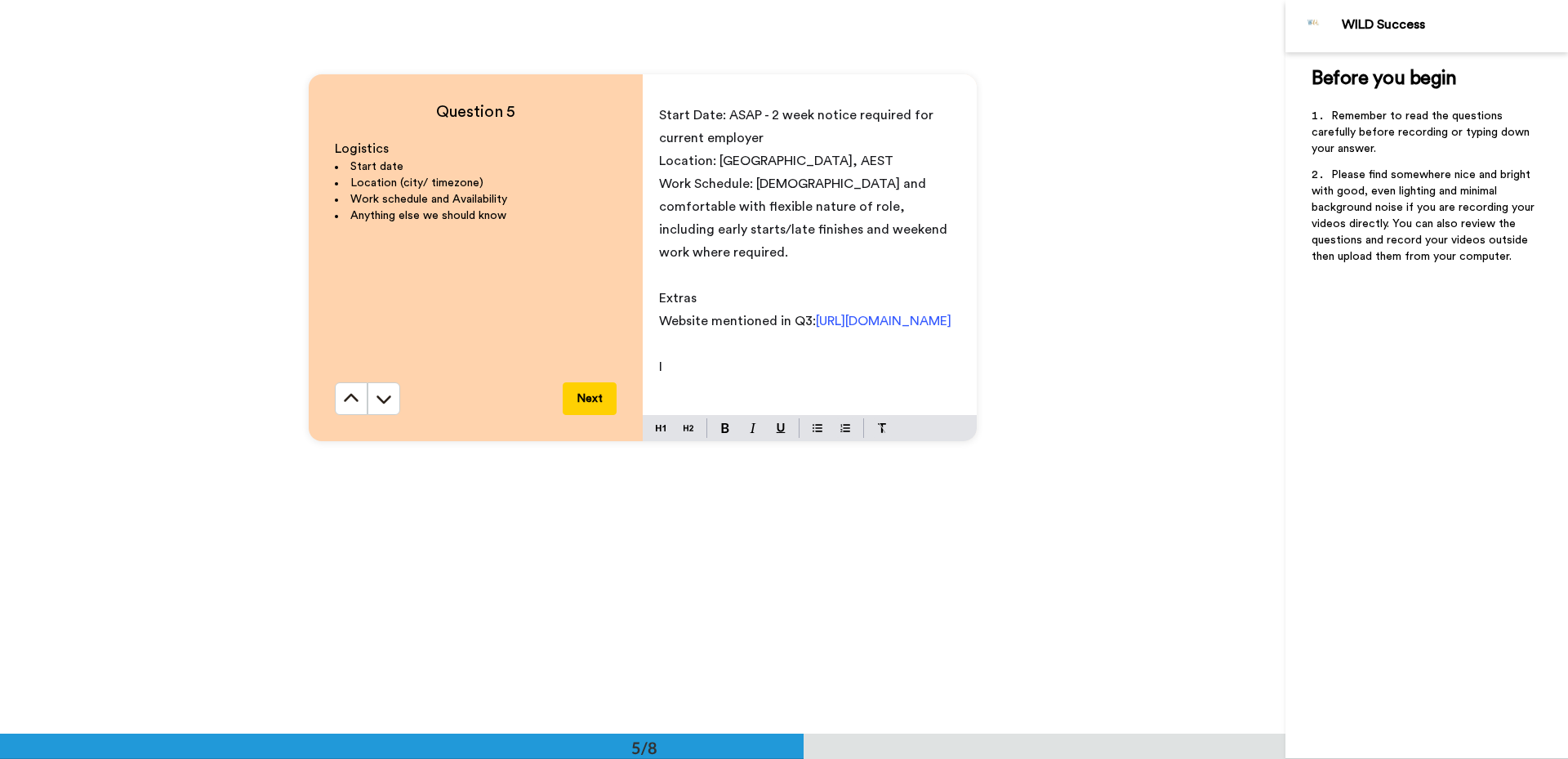
click at [694, 369] on p "I" at bounding box center [809, 367] width 302 height 23
click at [127, 285] on div "Question 5 Logistics Start date Location (city/ timezone) Work schedule and Ava…" at bounding box center [642, 257] width 1285 height 733
click at [828, 375] on p "I also enjoy content creation," at bounding box center [809, 367] width 302 height 23
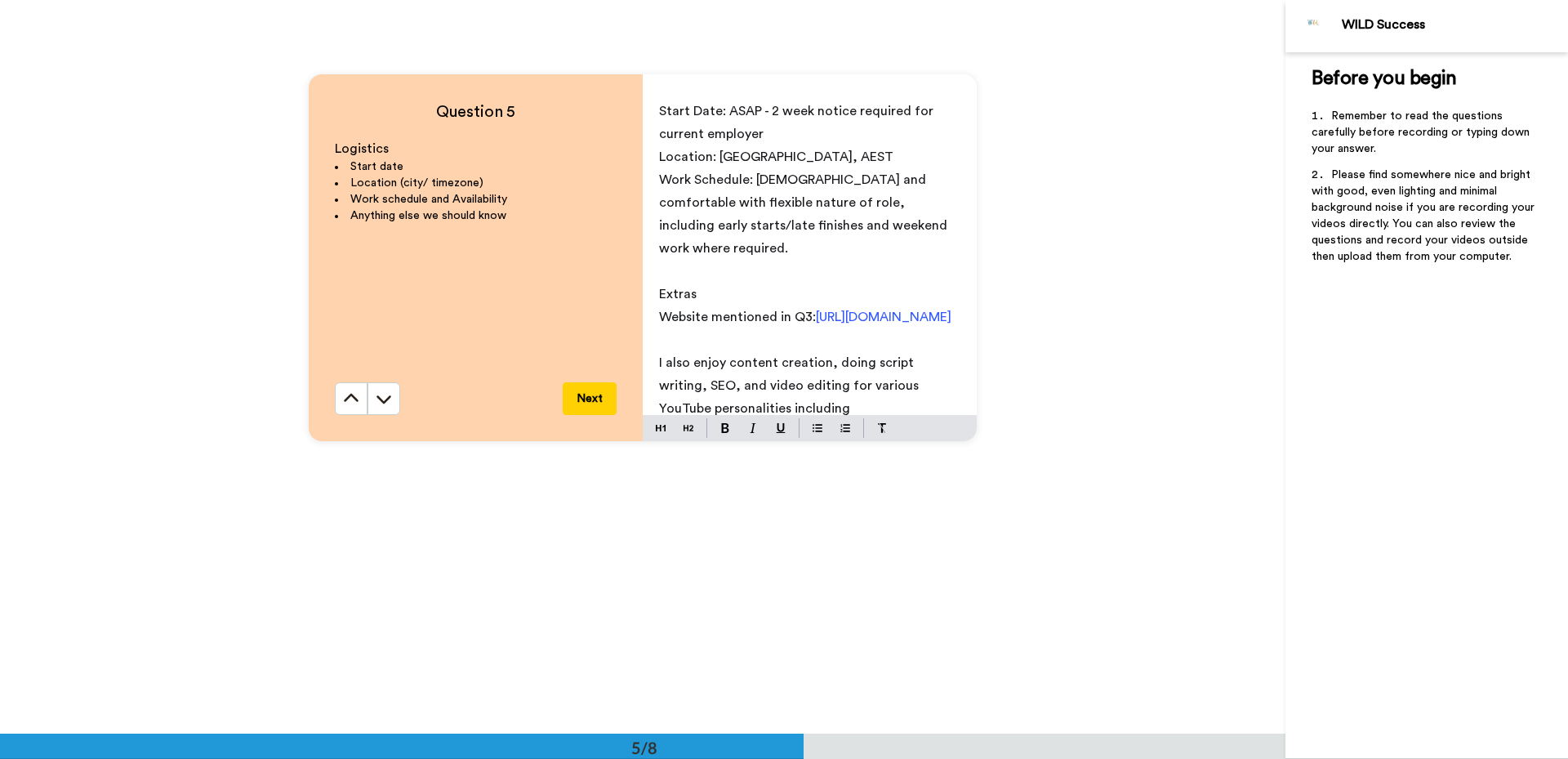
scroll to position [27, 0]
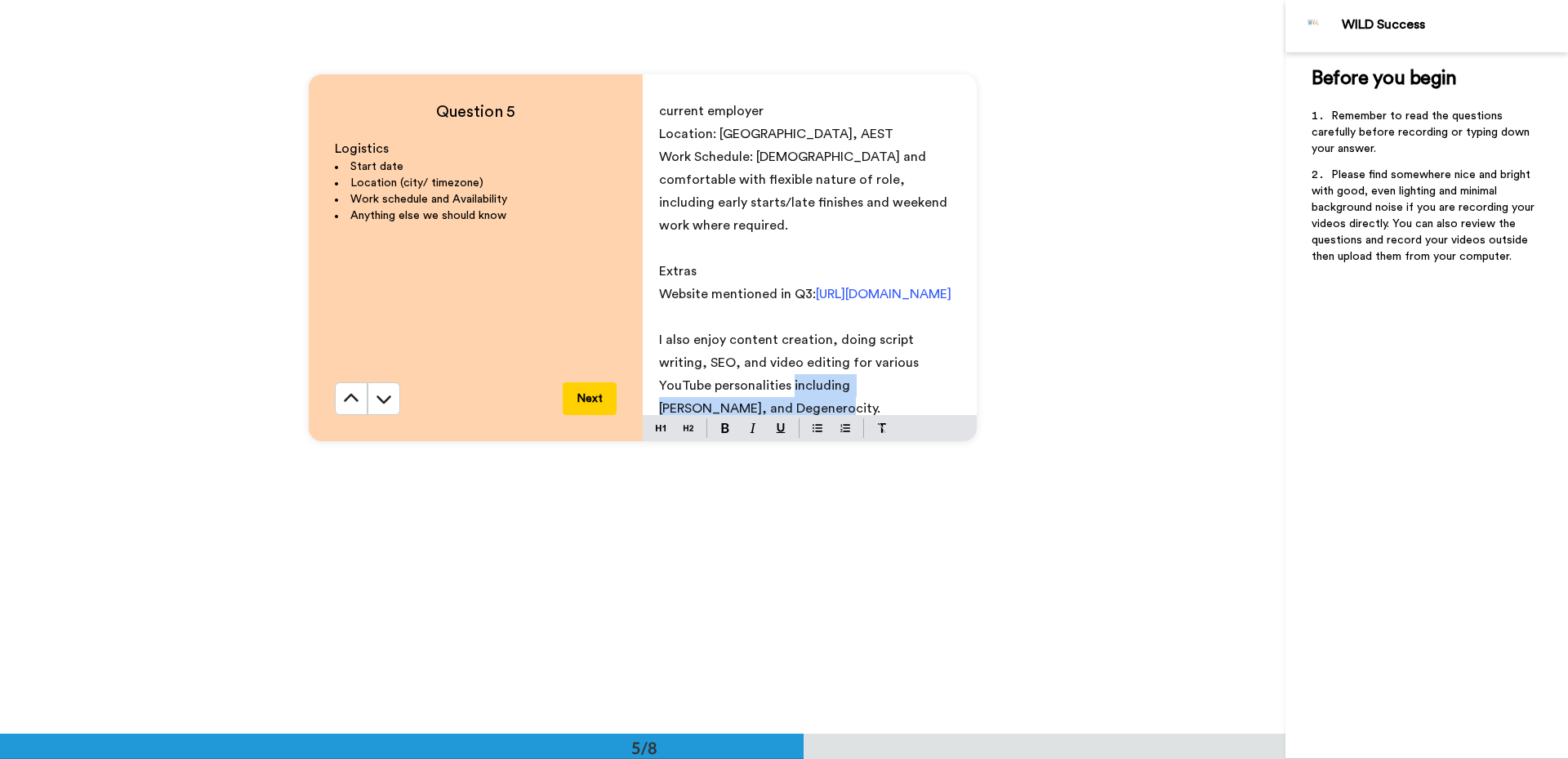
drag, startPoint x: 779, startPoint y: 399, endPoint x: 796, endPoint y: 370, distance: 33.6
click at [733, 388] on p "I also enjoy content creation, doing script writing, SEO, and video editing for…" at bounding box center [809, 374] width 302 height 92
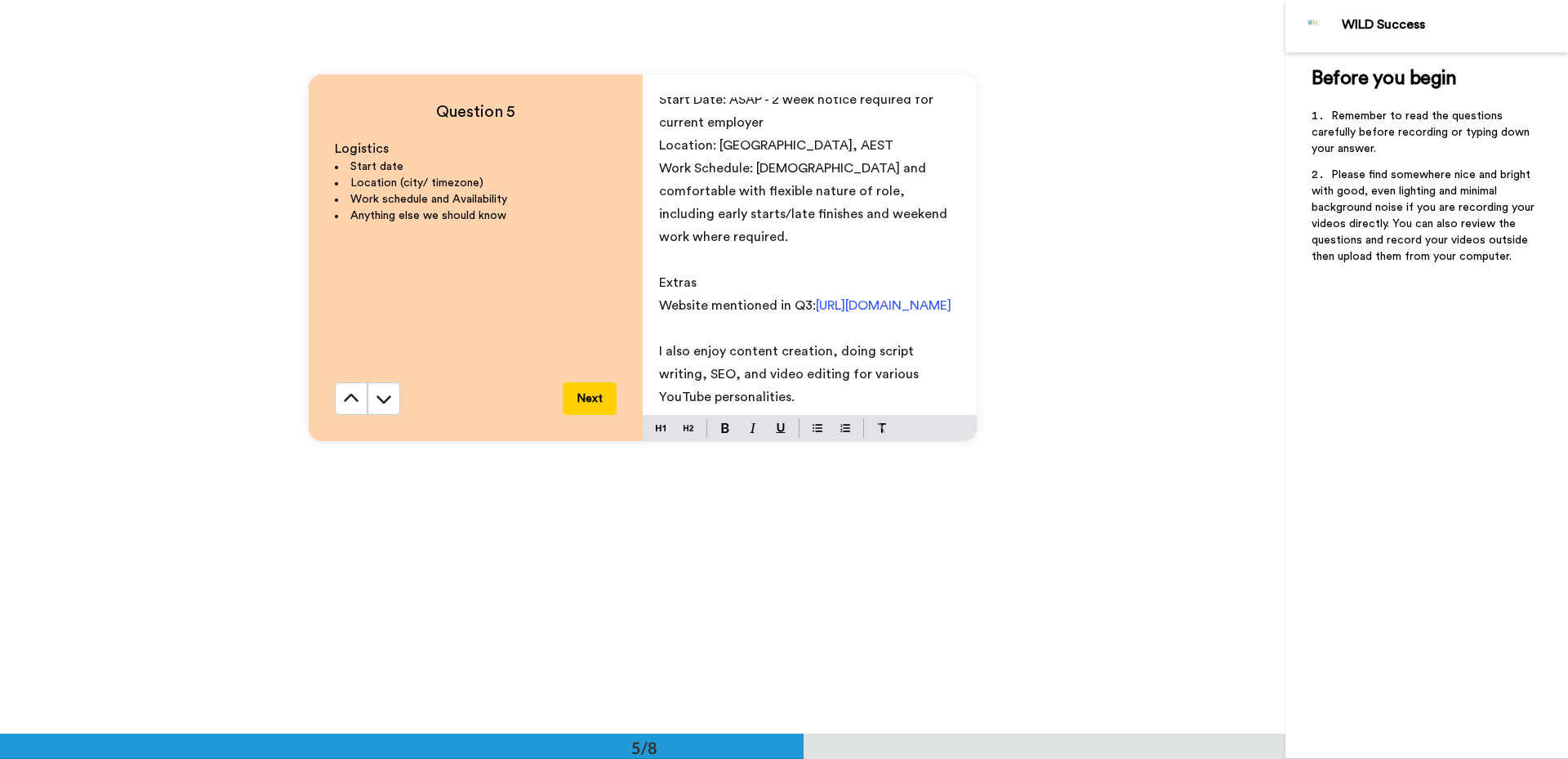
click at [841, 356] on span "I also enjoy content creation, doing script writing, SEO, and video editing for…" at bounding box center [790, 374] width 263 height 59
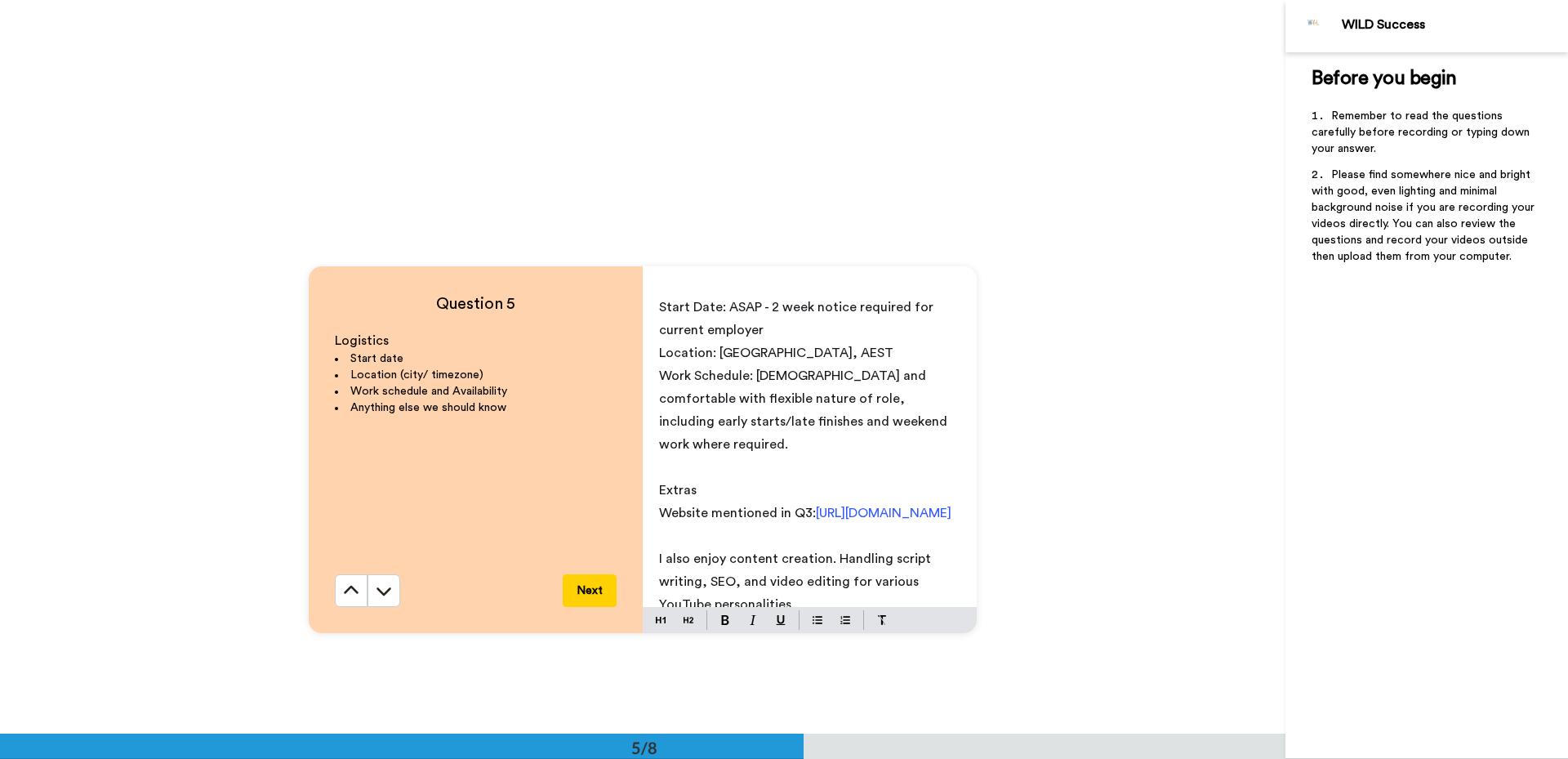
scroll to position [2826, 0]
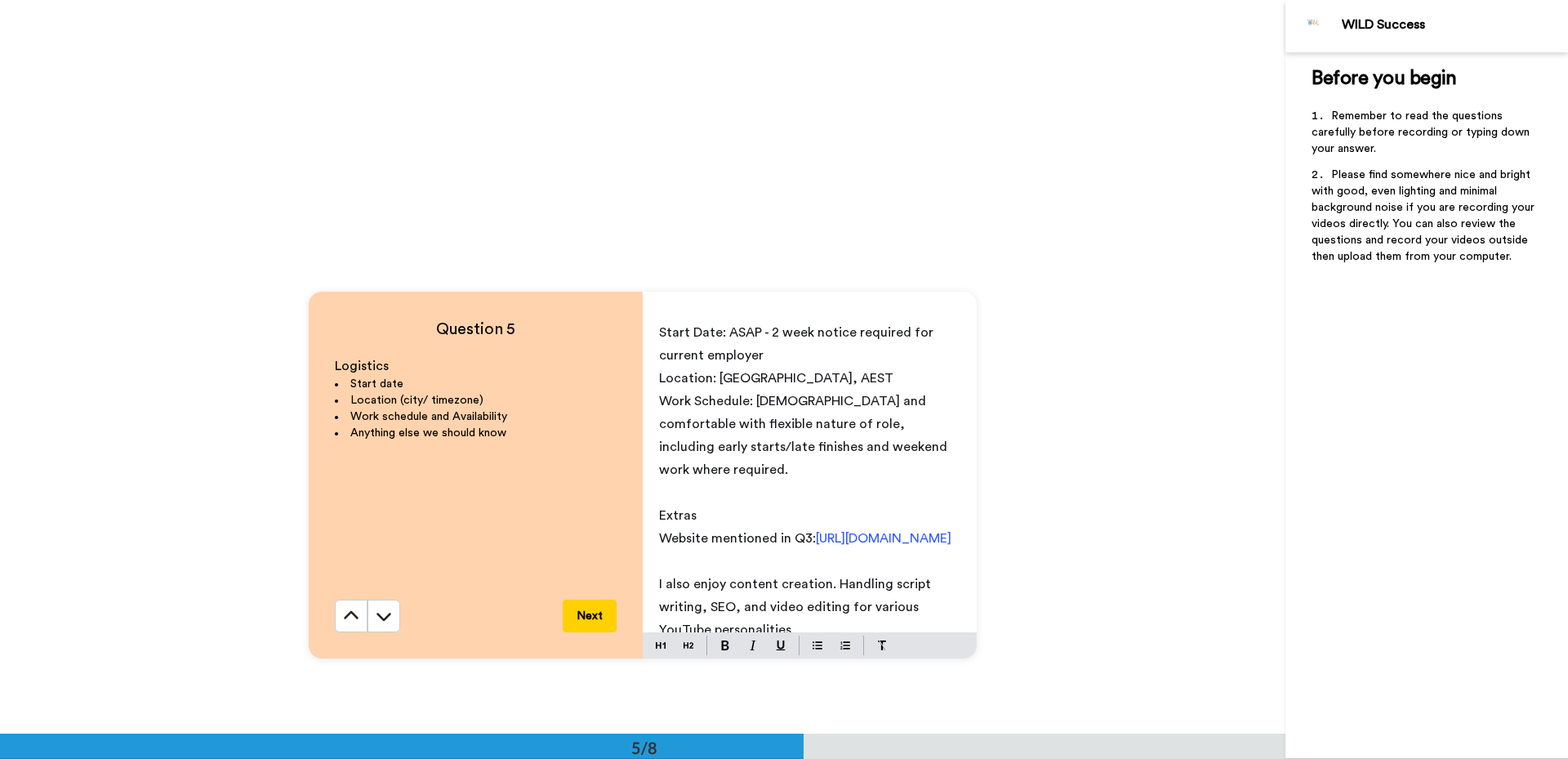
click at [595, 617] on button "Next" at bounding box center [589, 616] width 54 height 33
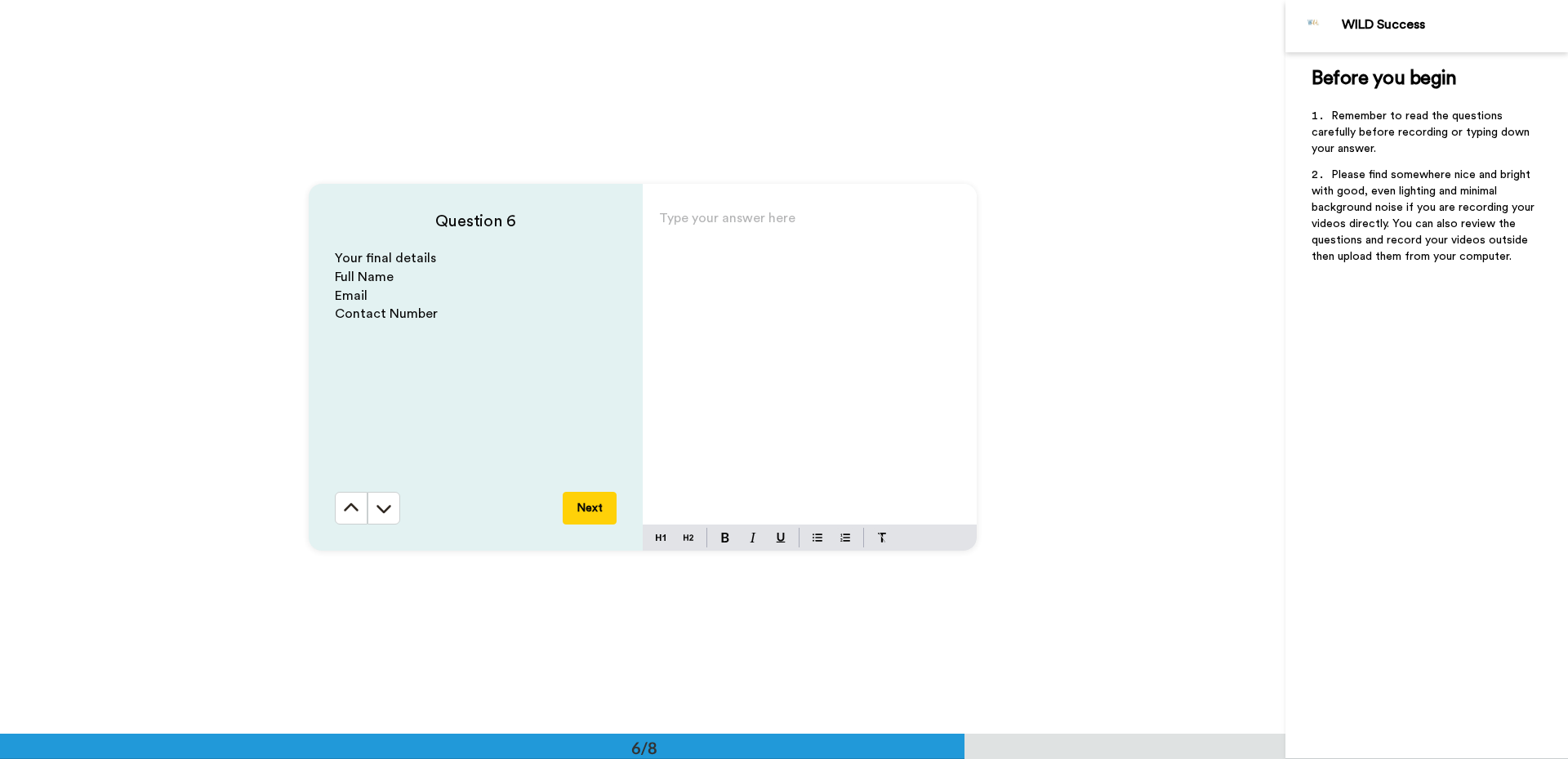
scroll to position [3668, 0]
click at [751, 284] on div "Type your answer here ﻿" at bounding box center [810, 365] width 334 height 317
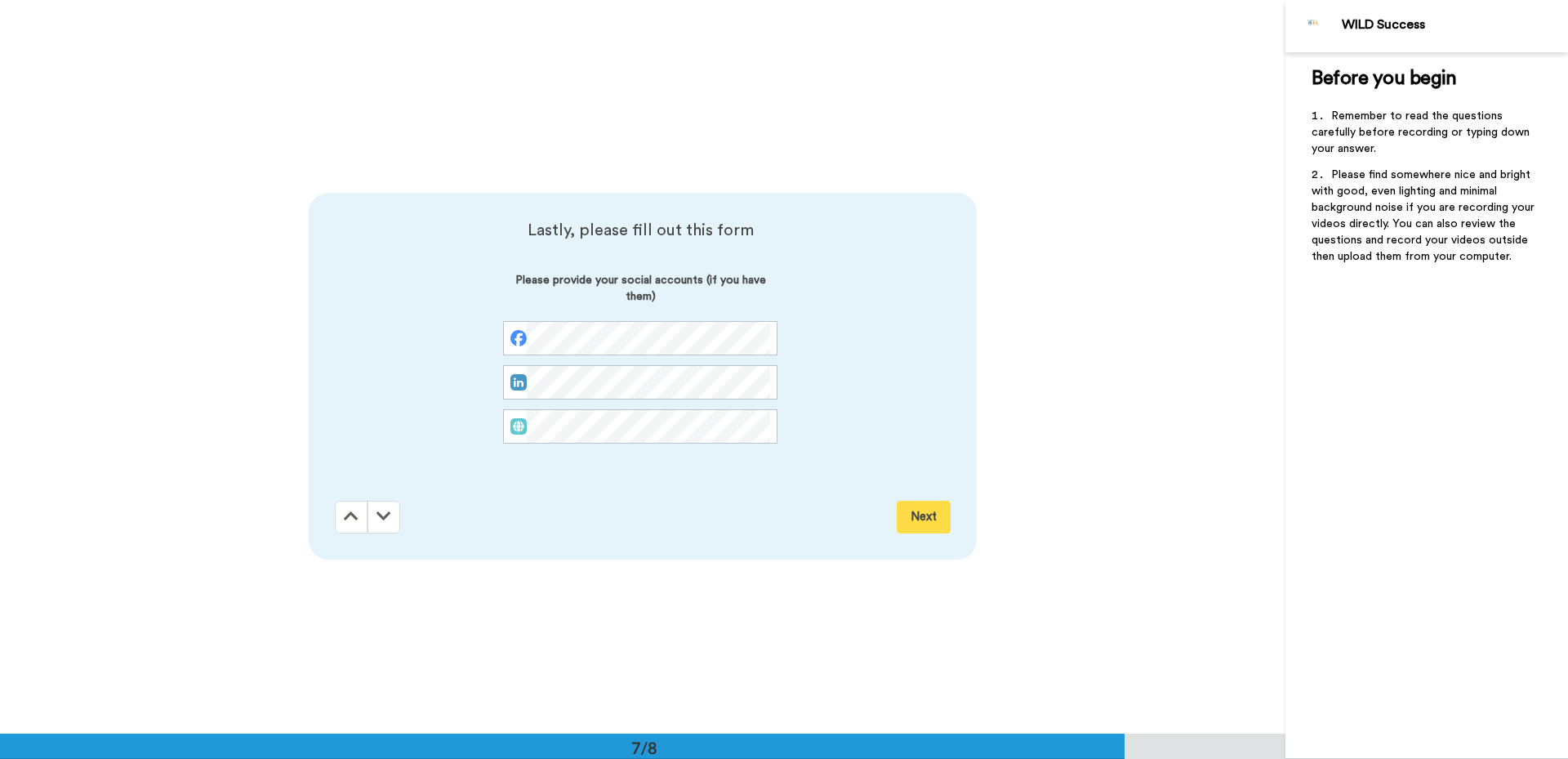
scroll to position [4402, 0]
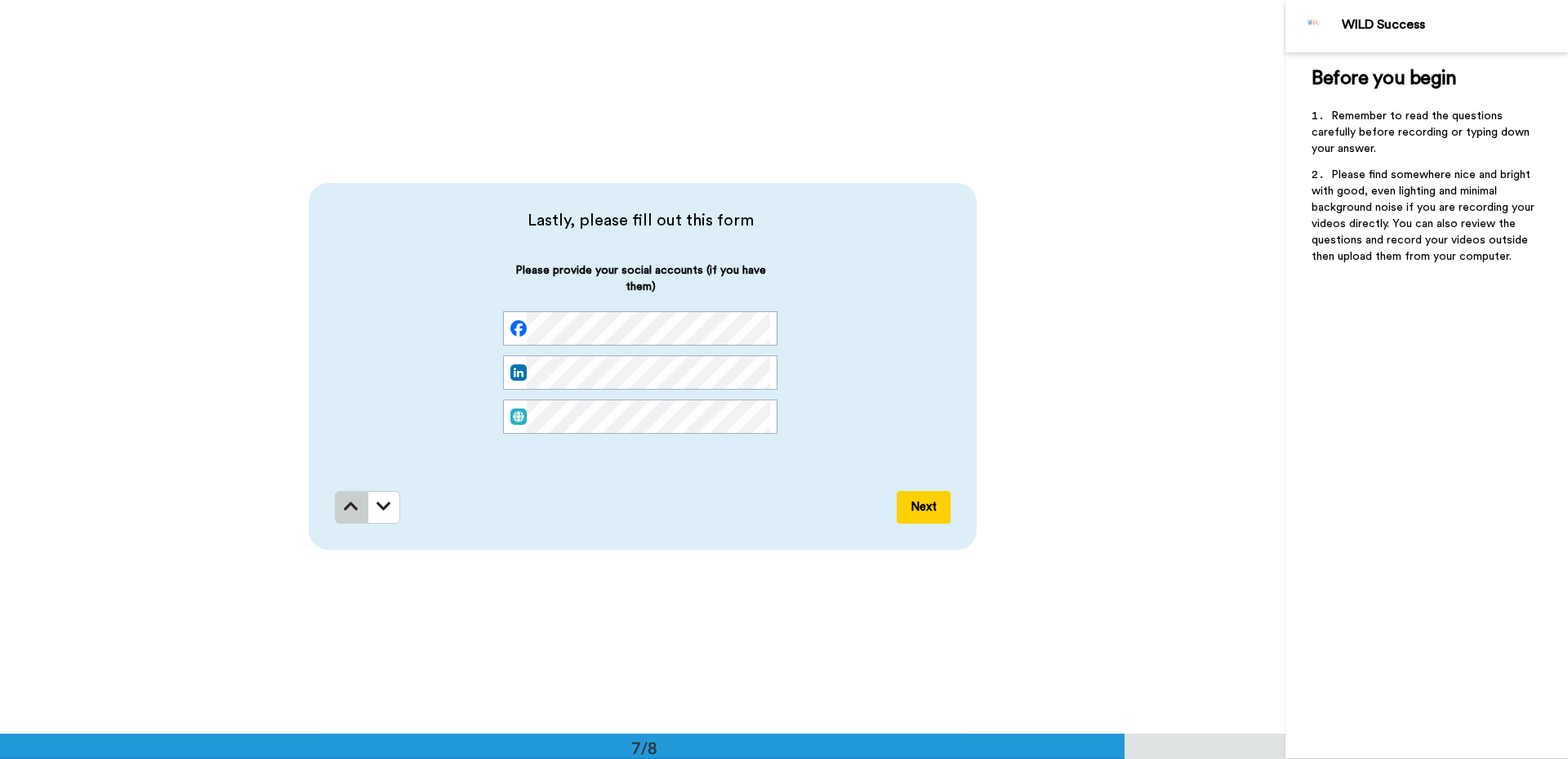
click at [344, 500] on icon at bounding box center [351, 507] width 15 height 17
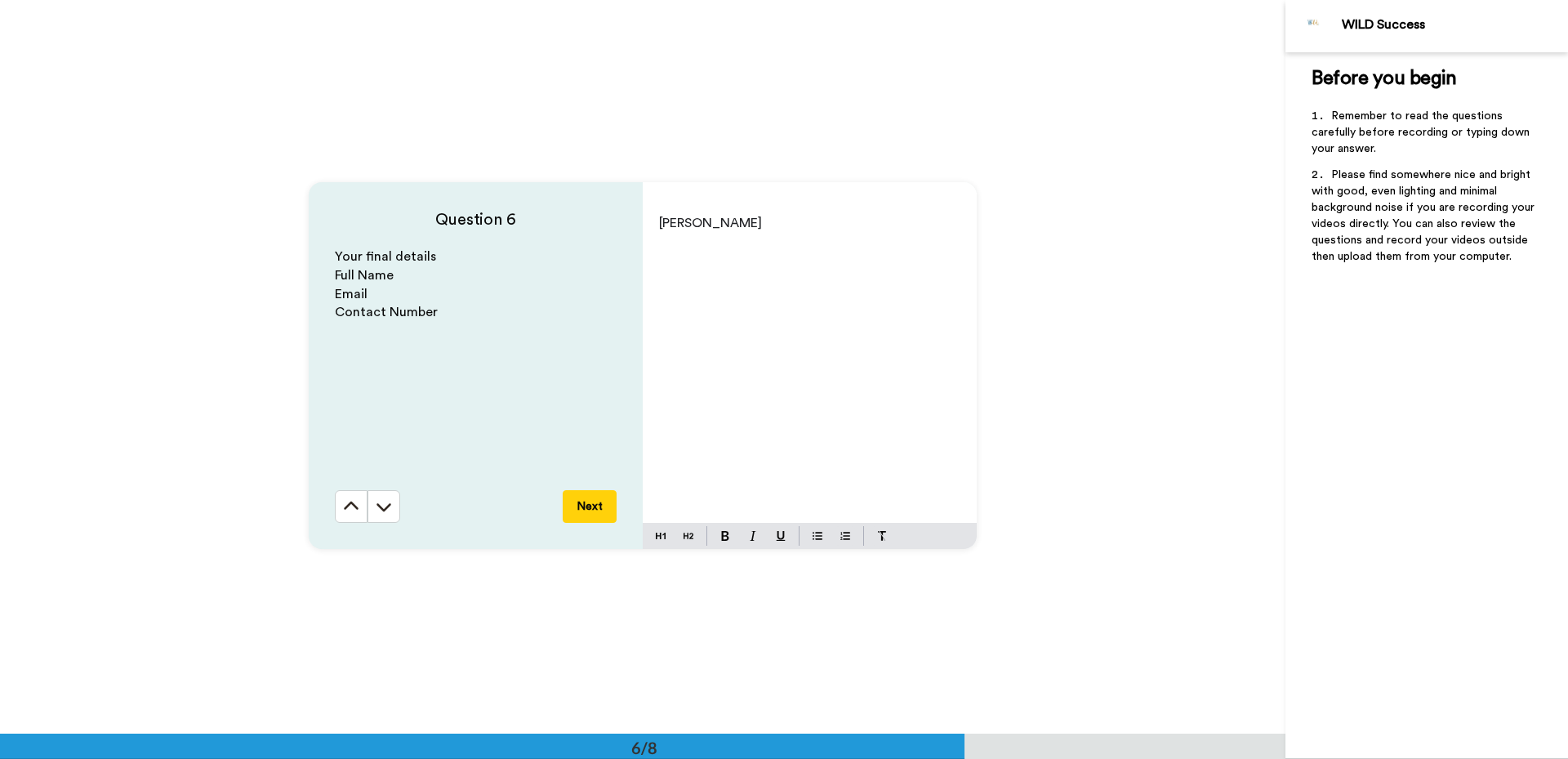
scroll to position [3668, 0]
drag, startPoint x: 708, startPoint y: 311, endPoint x: 751, endPoint y: 282, distance: 51.9
click at [708, 311] on div "[PERSON_NAME]" at bounding box center [810, 365] width 334 height 317
click at [780, 227] on p "[PERSON_NAME]" at bounding box center [809, 224] width 302 height 23
click at [774, 281] on p "0451 433 786" at bounding box center [809, 293] width 302 height 23
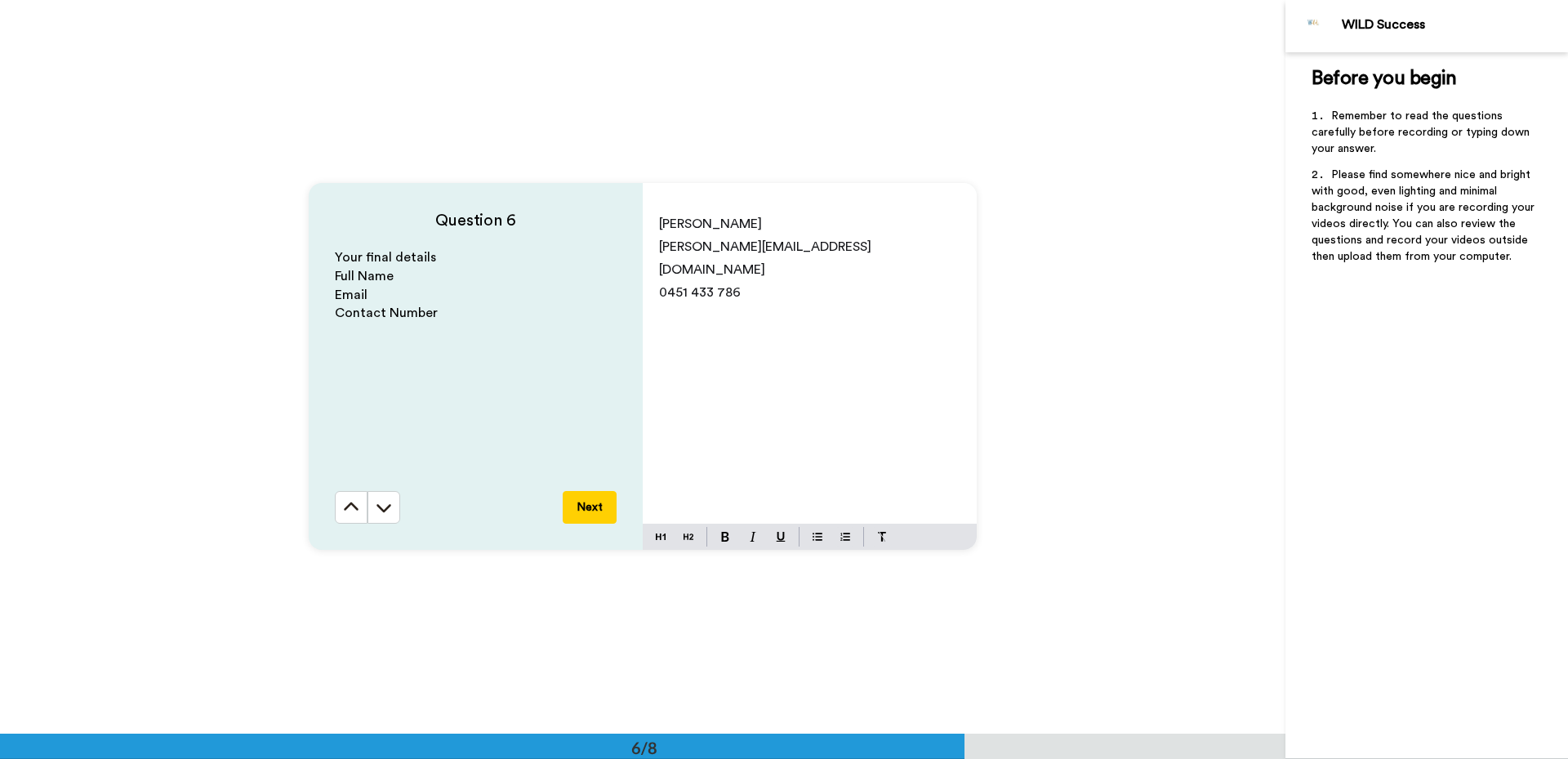
click at [602, 508] on button "Next" at bounding box center [589, 508] width 54 height 33
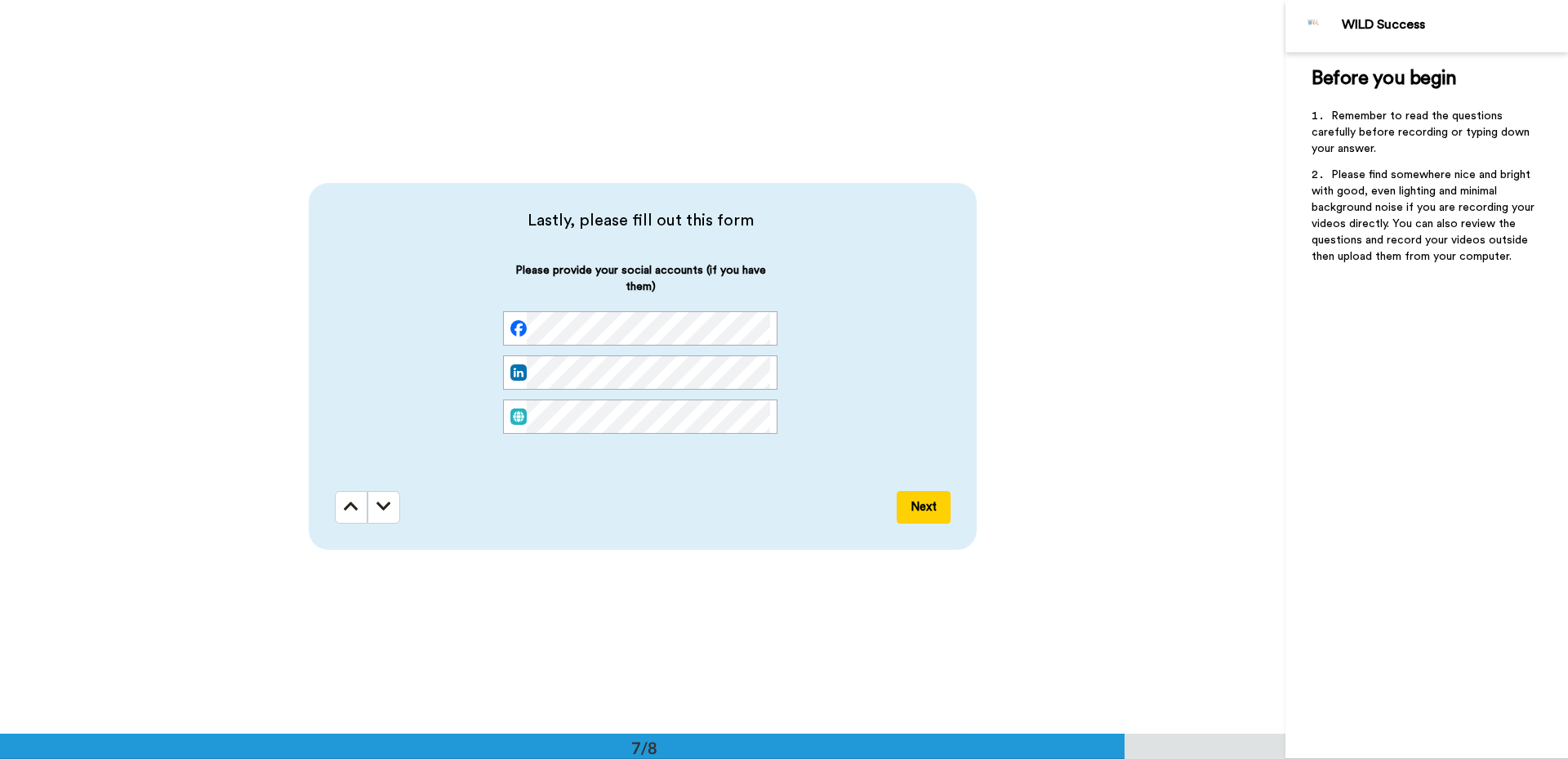
scroll to position [0, 0]
click at [905, 508] on button "Next" at bounding box center [923, 508] width 54 height 33
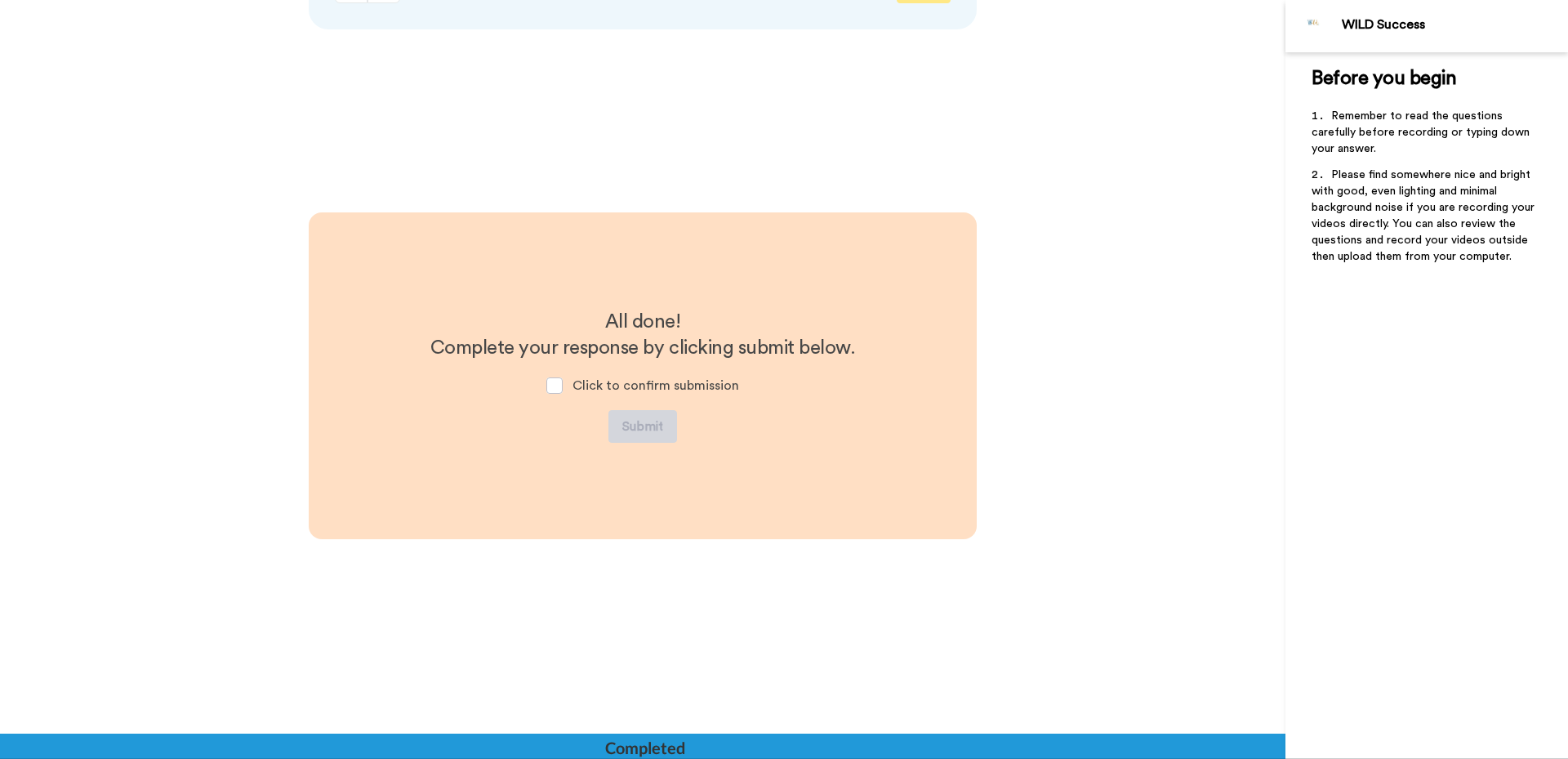
scroll to position [4932, 0]
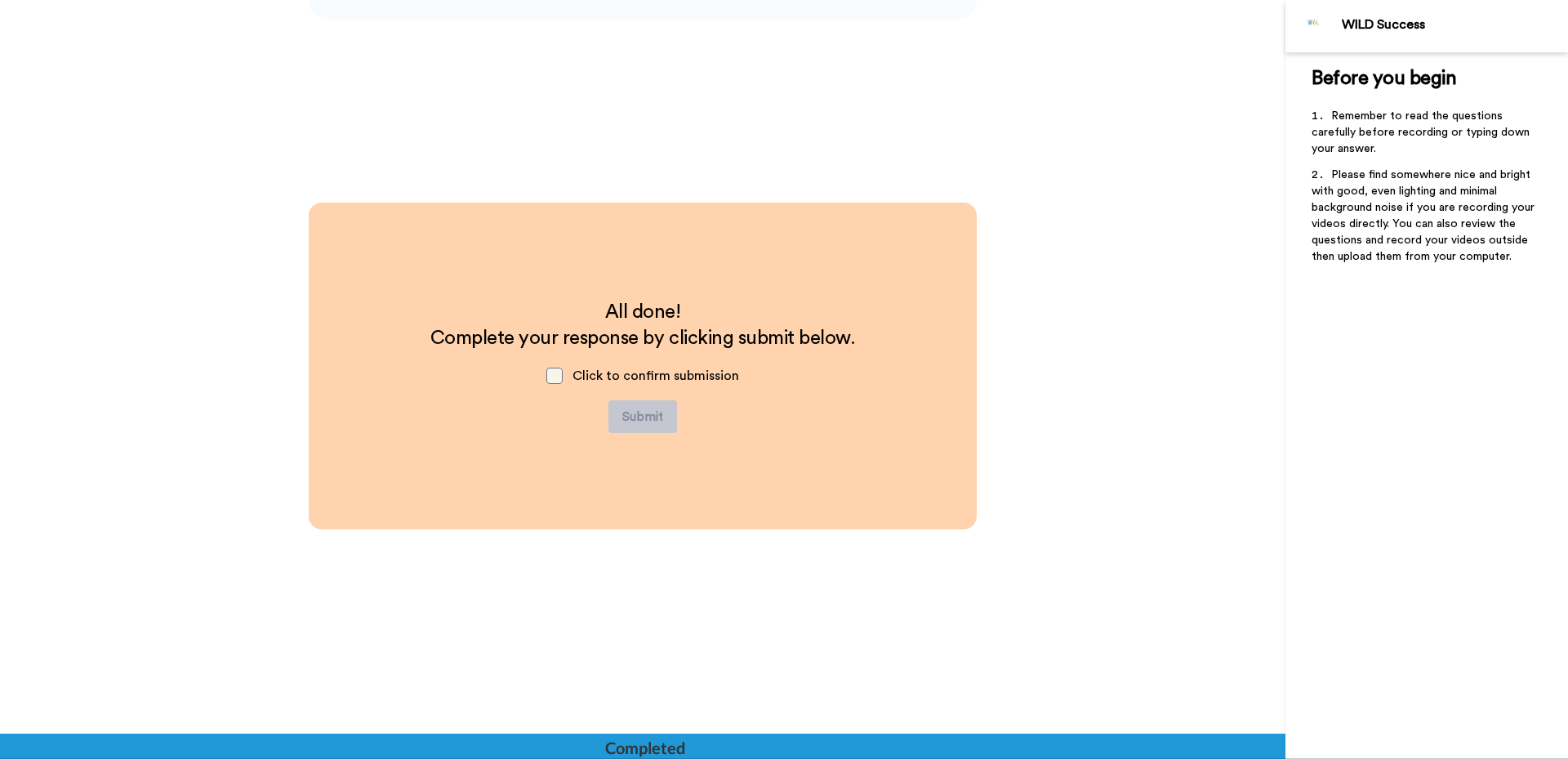
click at [556, 372] on span at bounding box center [555, 376] width 17 height 17
click at [650, 417] on button "Submit" at bounding box center [642, 417] width 69 height 33
